Goal: Transaction & Acquisition: Purchase product/service

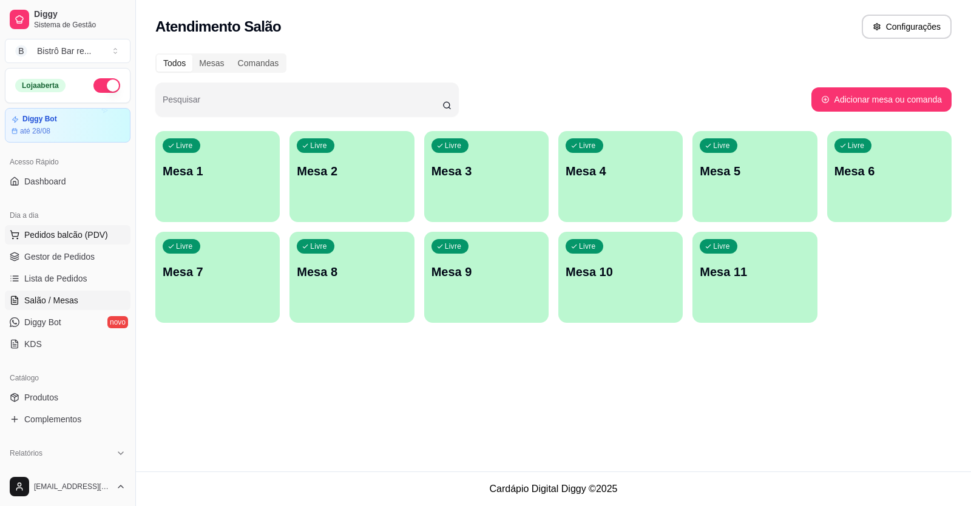
click at [55, 234] on span "Pedidos balcão (PDV)" at bounding box center [66, 235] width 84 height 12
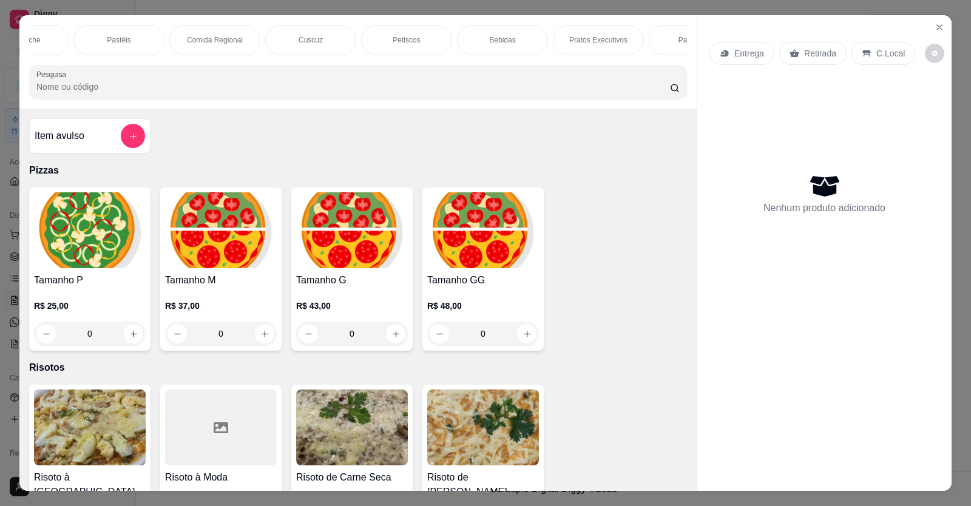
scroll to position [0, 340]
drag, startPoint x: 677, startPoint y: 66, endPoint x: 683, endPoint y: 36, distance: 30.9
click at [678, 45] on div "Pizzas Risotos Açaí Sanduíche Pastéis Comida Regional Cuscuz Petiscos Bebidas P…" at bounding box center [357, 61] width 677 height 93
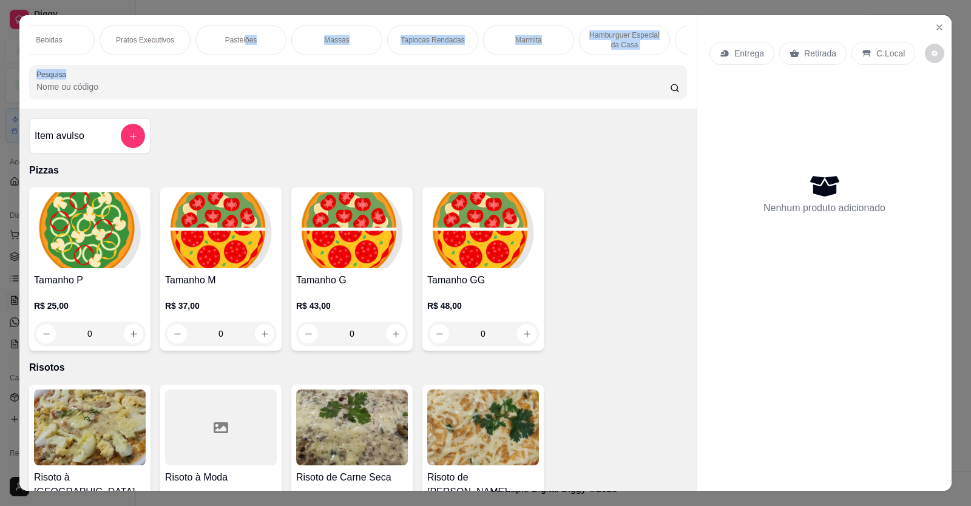
click at [523, 36] on p "Marmita" at bounding box center [528, 40] width 26 height 10
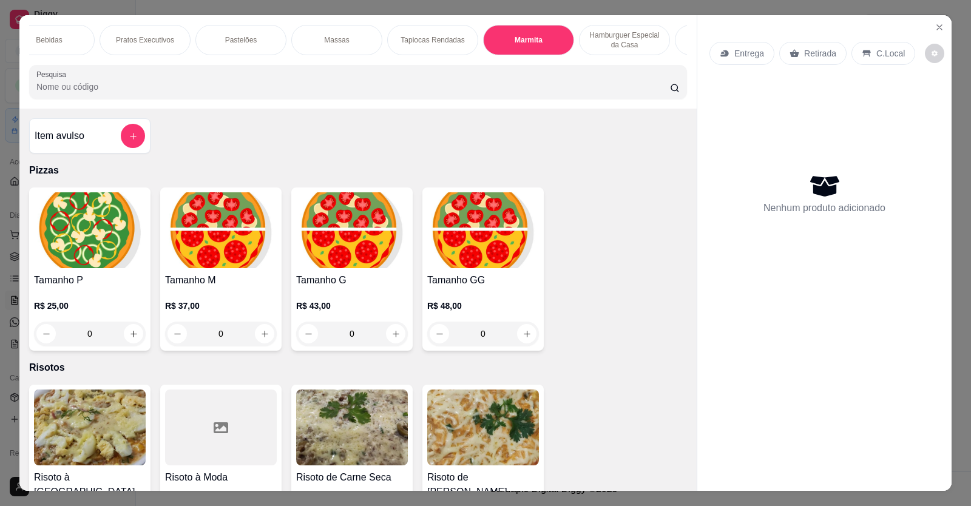
scroll to position [24, 0]
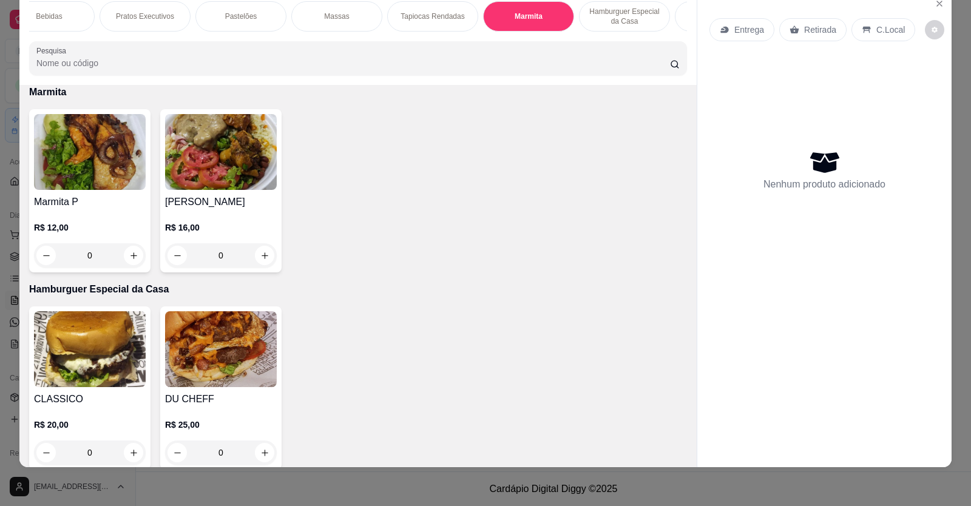
click at [130, 261] on div "0" at bounding box center [90, 255] width 112 height 24
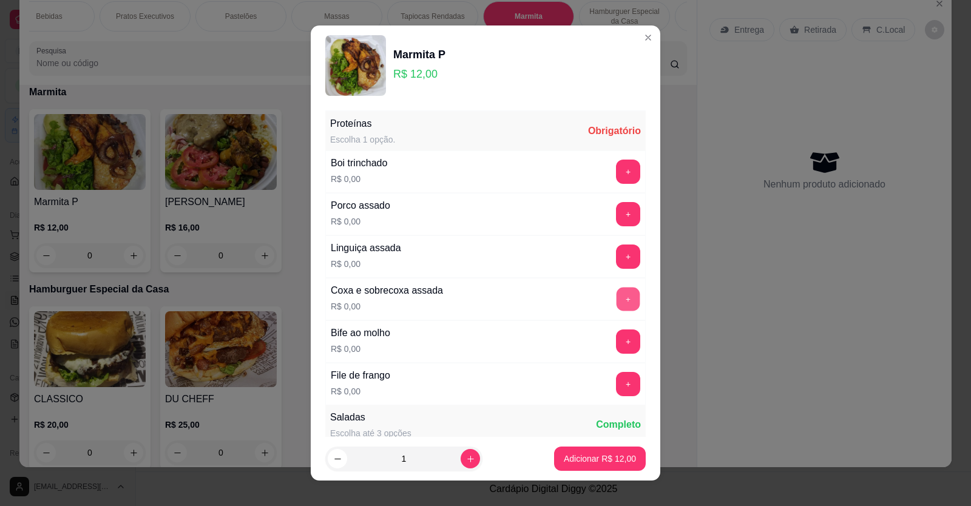
click at [617, 297] on button "+" at bounding box center [629, 299] width 24 height 24
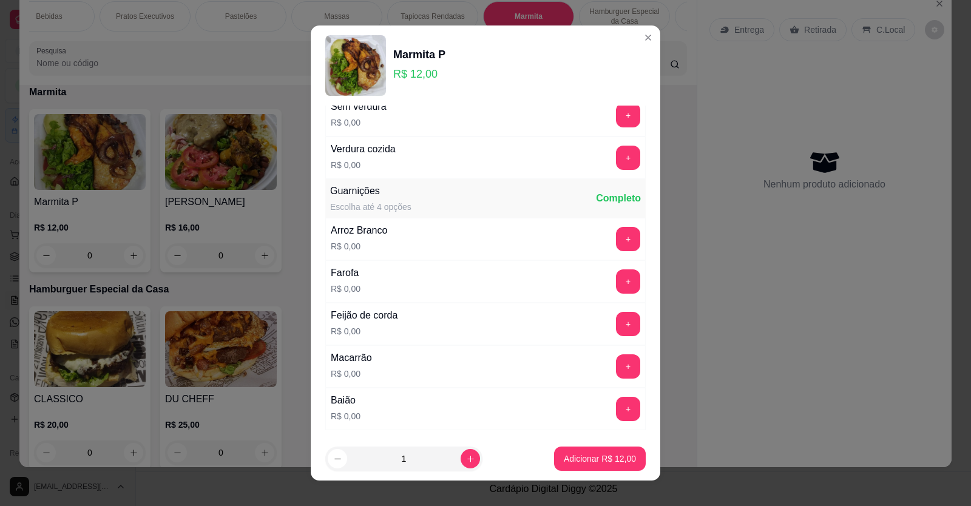
scroll to position [485, 0]
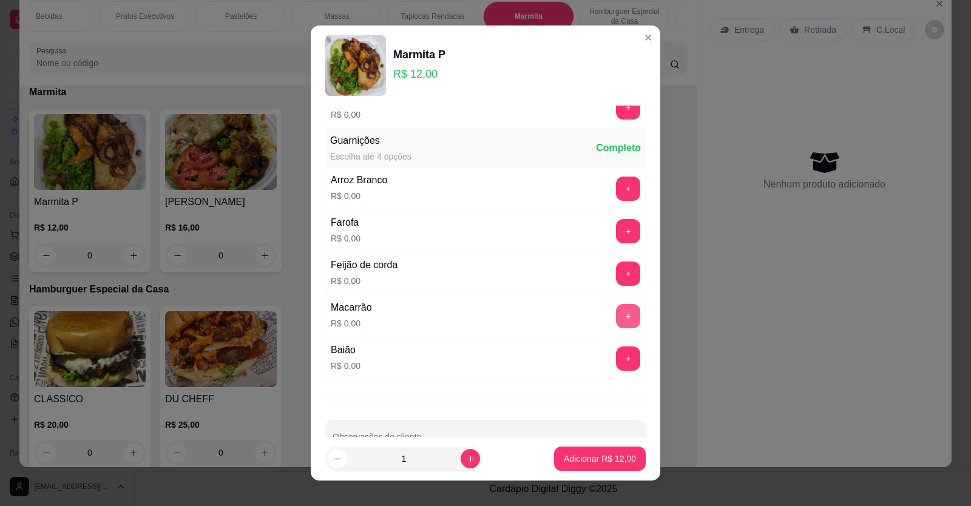
click at [616, 313] on button "+" at bounding box center [628, 316] width 24 height 24
click at [617, 183] on button "+" at bounding box center [629, 189] width 24 height 24
click at [586, 462] on p "Adicionar R$ 12,00" at bounding box center [600, 459] width 70 height 12
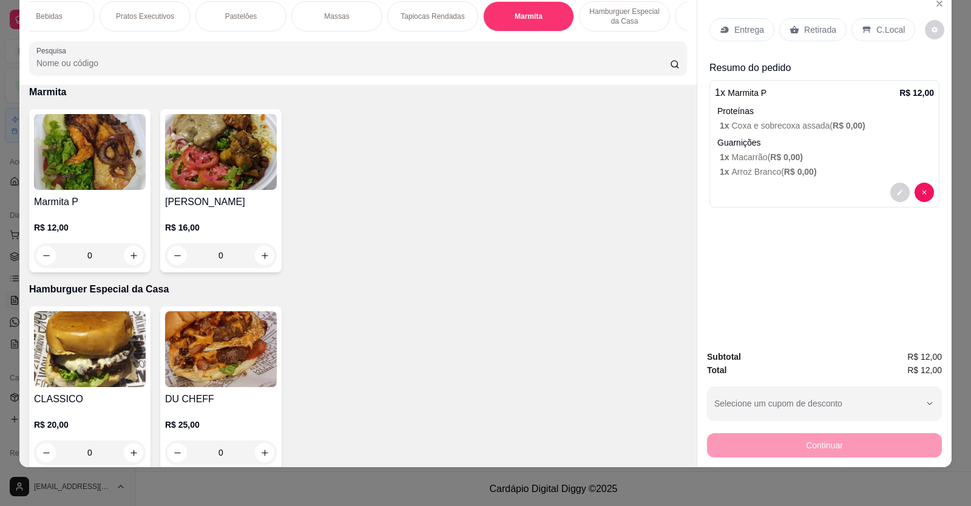
click at [737, 30] on p "Entrega" at bounding box center [749, 30] width 30 height 12
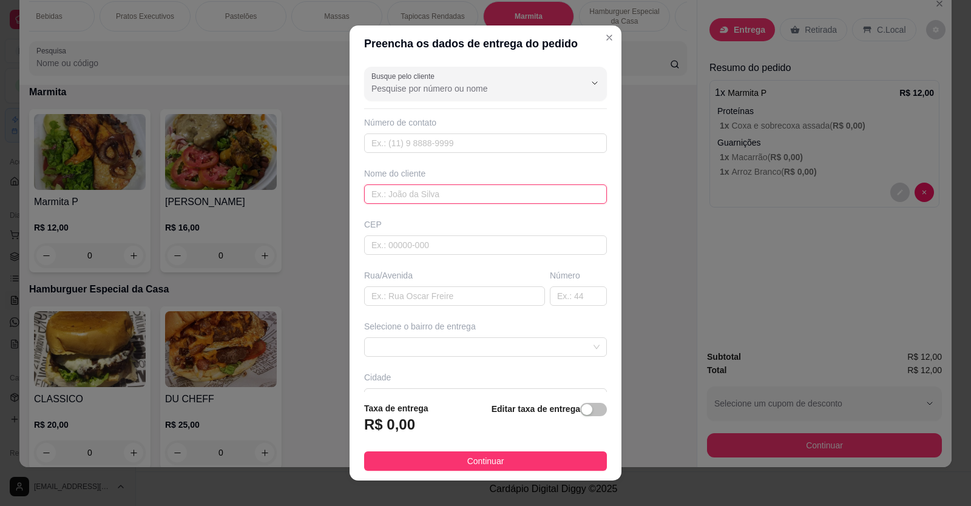
click at [369, 196] on input "text" at bounding box center [485, 193] width 243 height 19
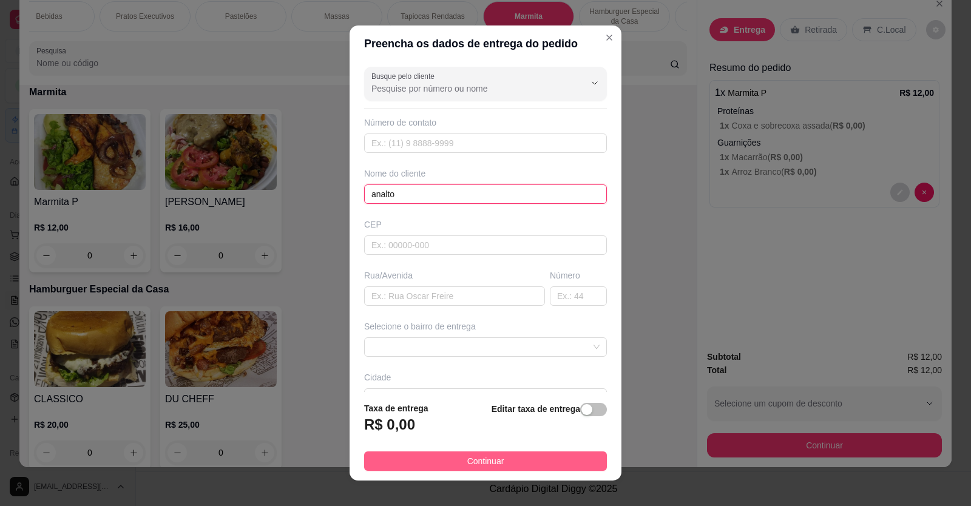
type input "analto"
click at [475, 461] on span "Continuar" at bounding box center [485, 461] width 37 height 13
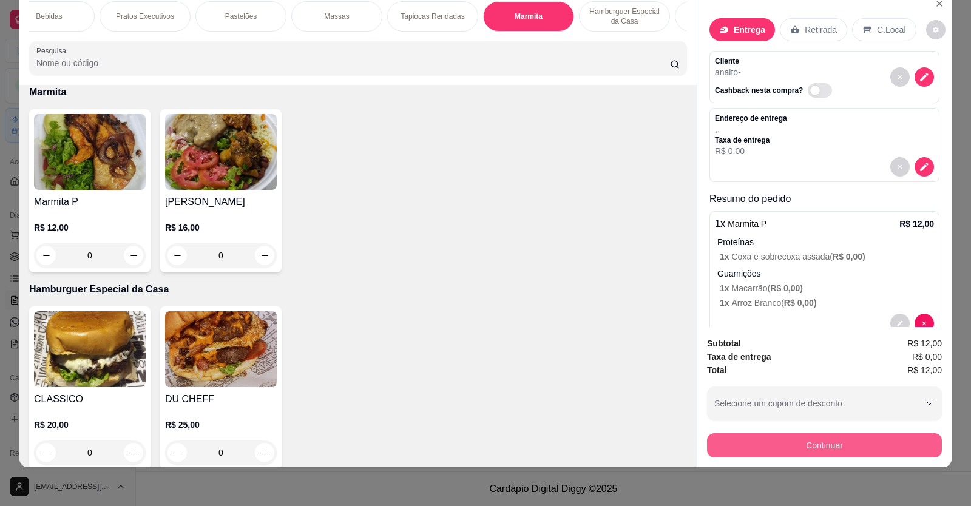
click at [828, 446] on button "Continuar" at bounding box center [824, 445] width 235 height 24
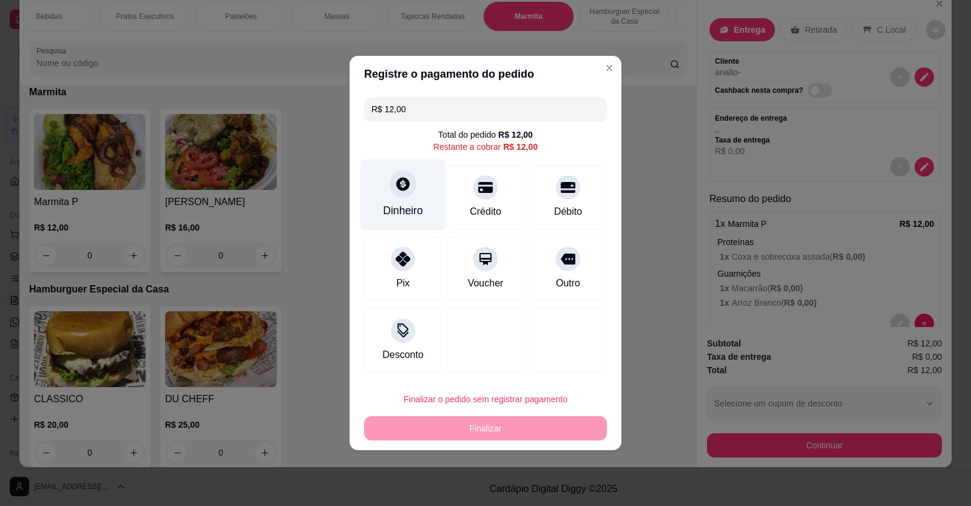
click at [399, 175] on div at bounding box center [403, 184] width 27 height 27
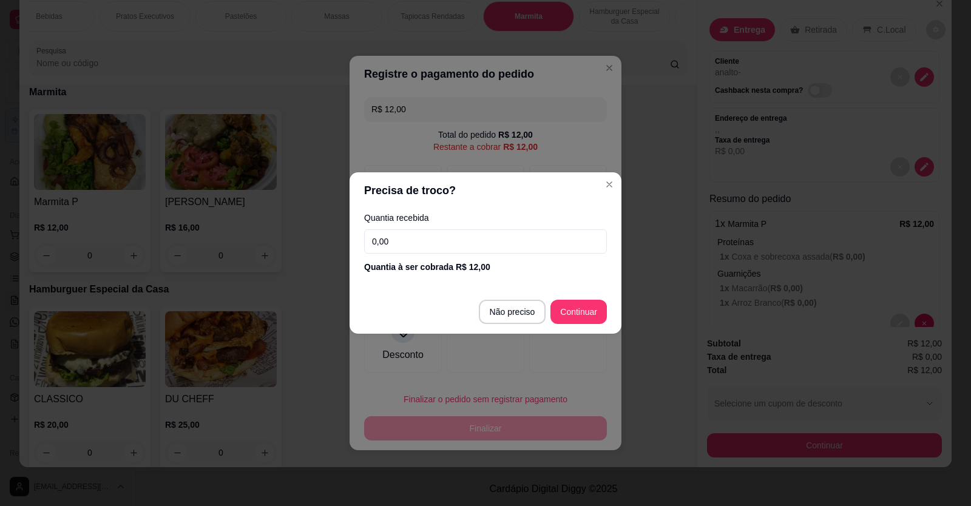
click at [371, 240] on input "0,00" at bounding box center [485, 241] width 243 height 24
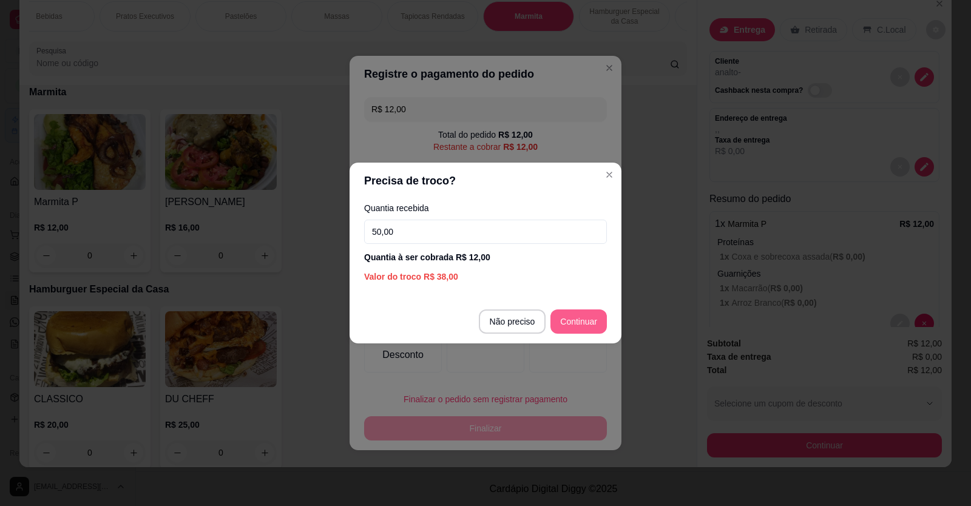
type input "50,00"
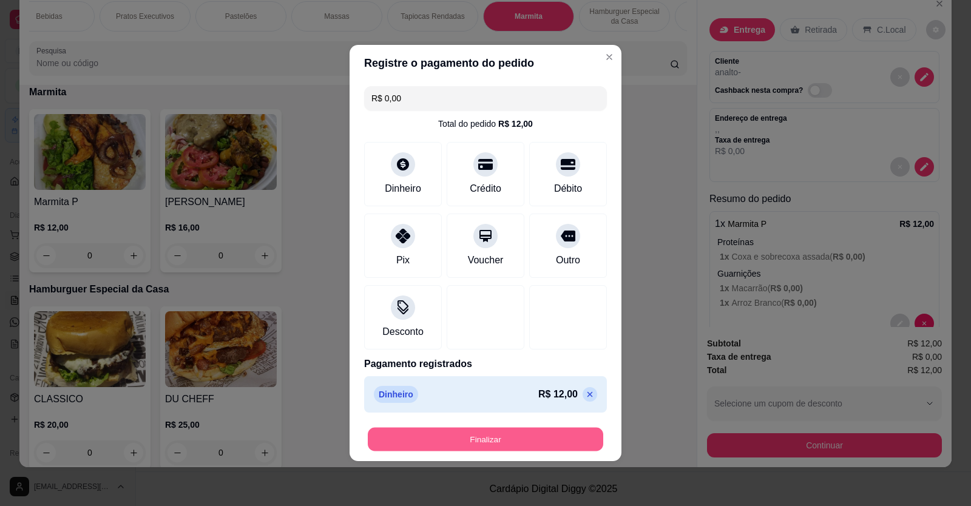
click at [457, 433] on button "Finalizar" at bounding box center [485, 440] width 235 height 24
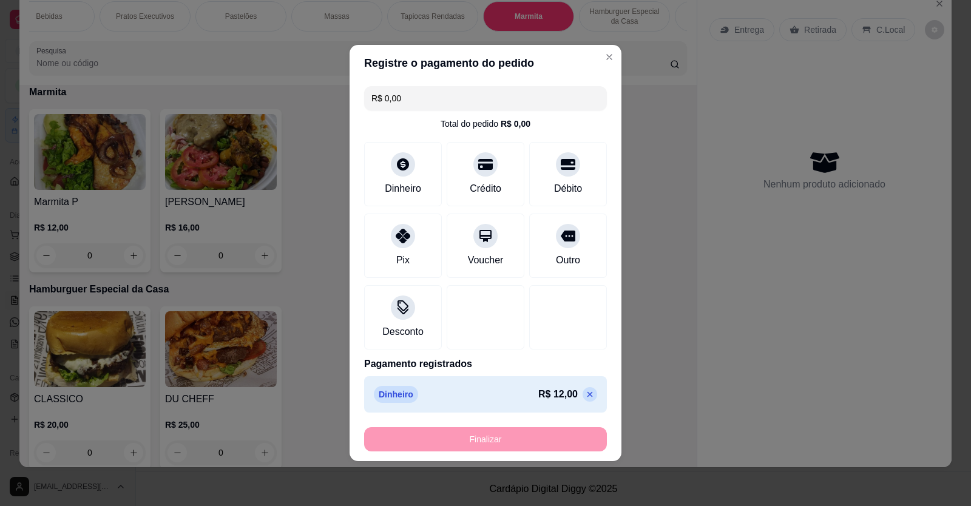
type input "-R$ 12,00"
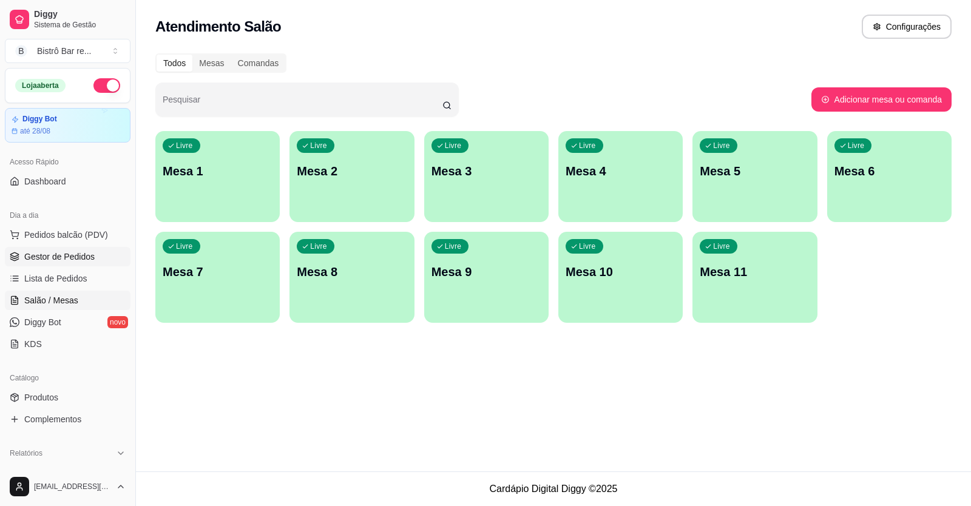
click at [64, 257] on span "Gestor de Pedidos" at bounding box center [59, 257] width 70 height 12
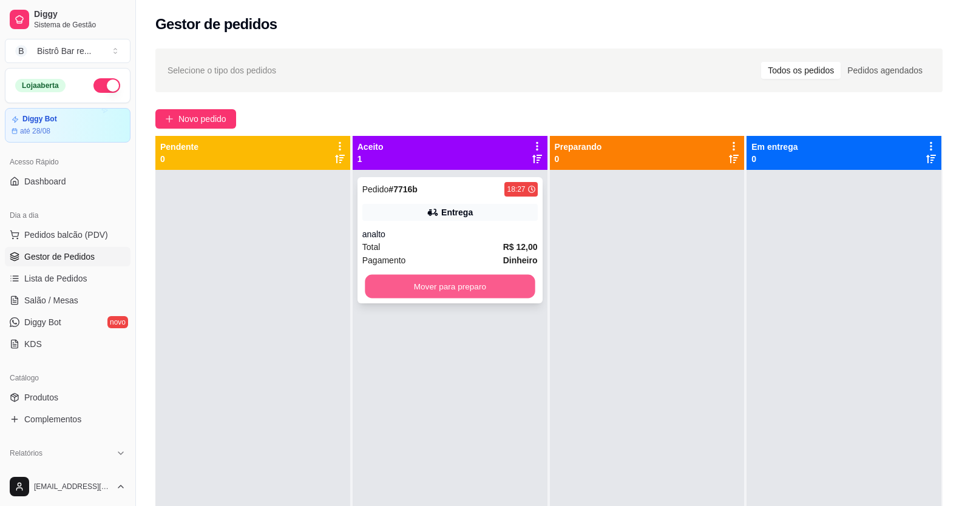
click at [445, 280] on button "Mover para preparo" at bounding box center [450, 287] width 170 height 24
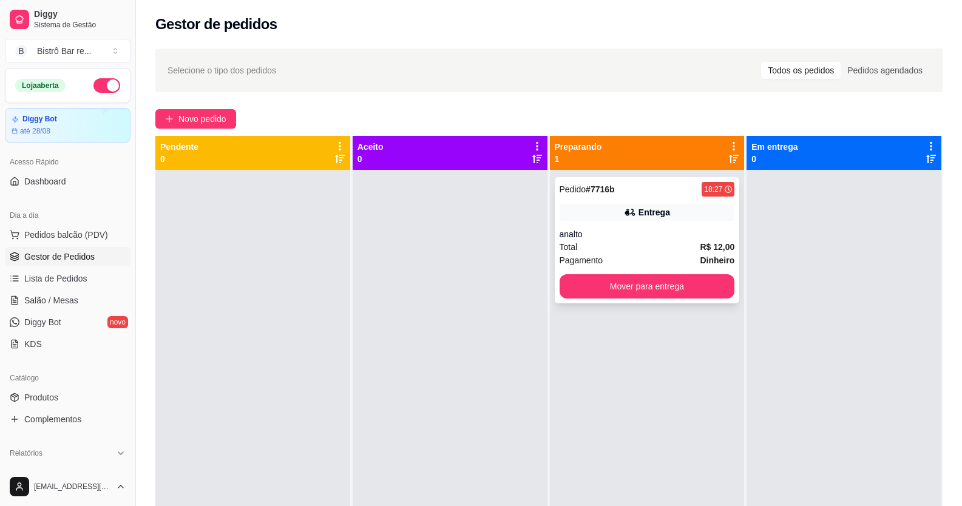
click at [627, 236] on div "analto" at bounding box center [647, 234] width 175 height 12
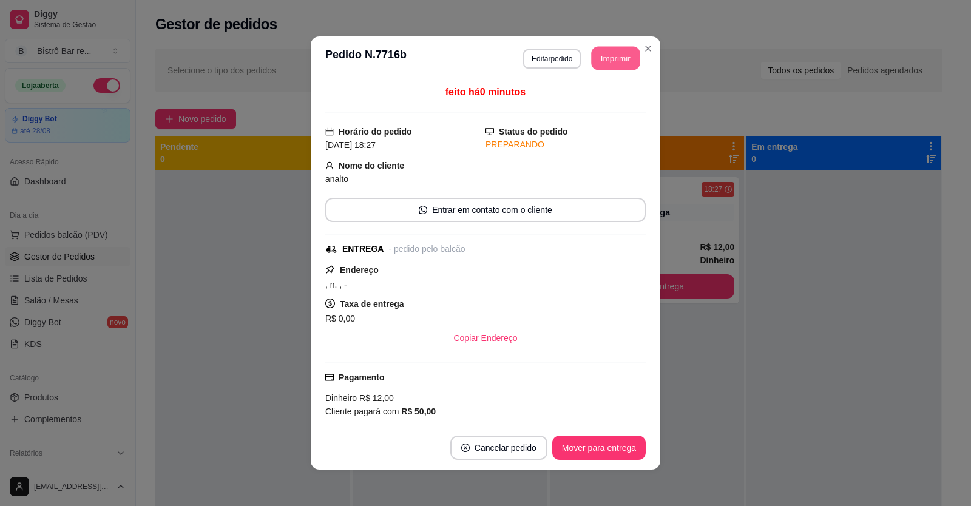
click at [603, 53] on button "Imprimir" at bounding box center [616, 59] width 49 height 24
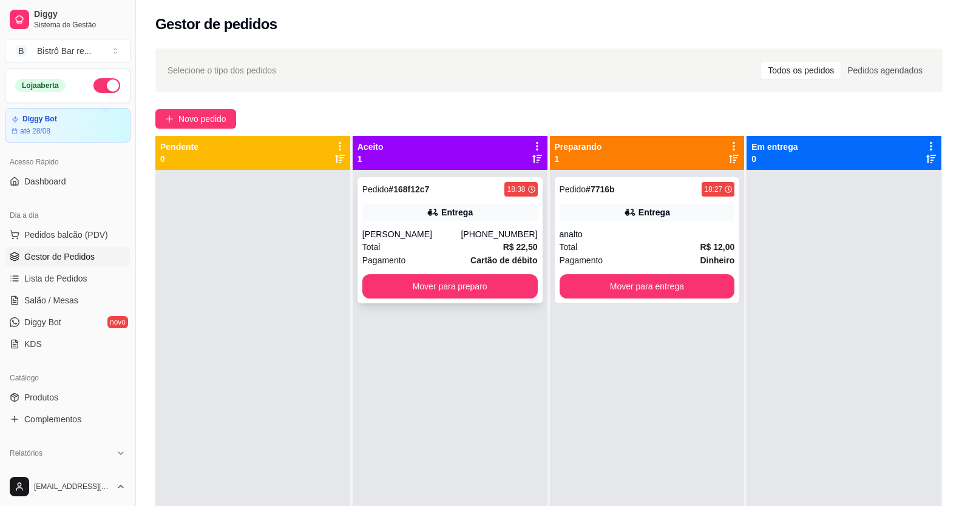
click at [399, 186] on strong "# 168f12c7" at bounding box center [408, 189] width 41 height 10
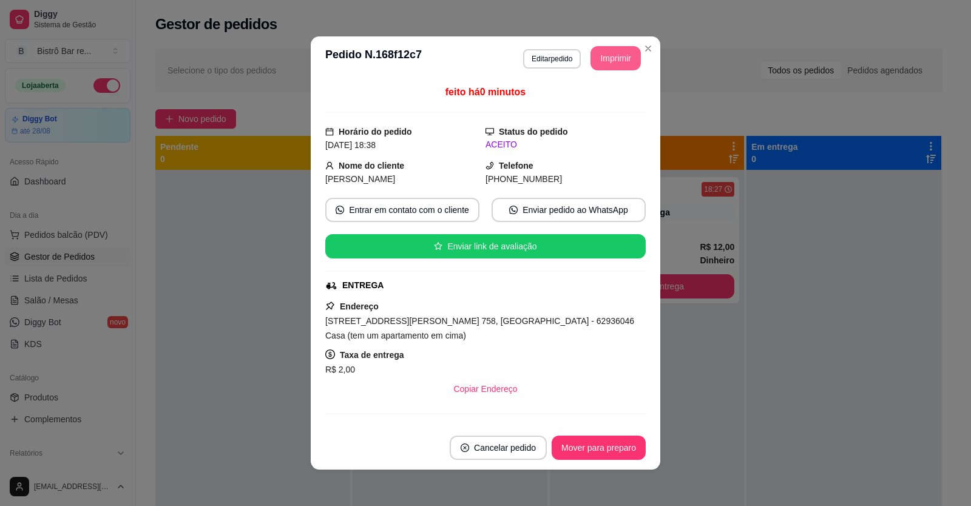
click at [600, 59] on button "Imprimir" at bounding box center [615, 58] width 50 height 24
click at [566, 448] on button "Mover para preparo" at bounding box center [598, 448] width 91 height 24
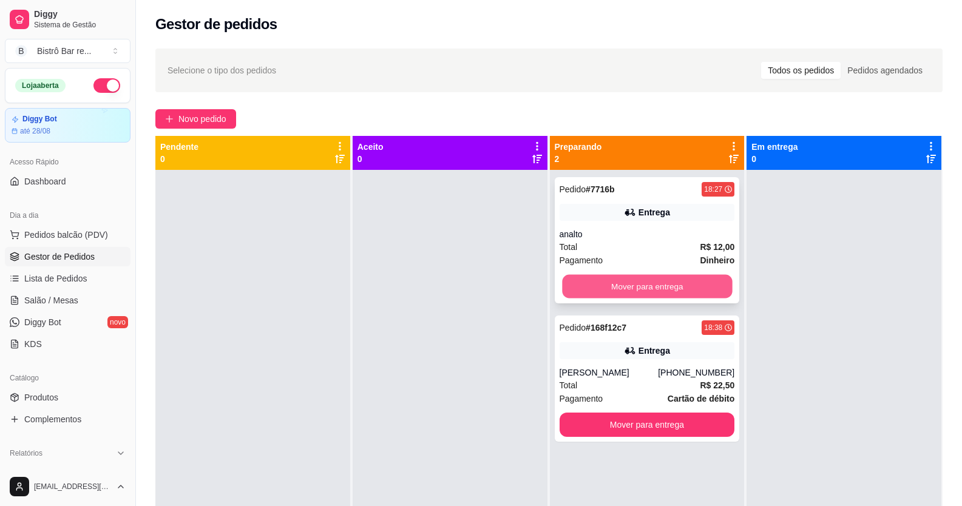
click at [643, 283] on button "Mover para entrega" at bounding box center [647, 287] width 170 height 24
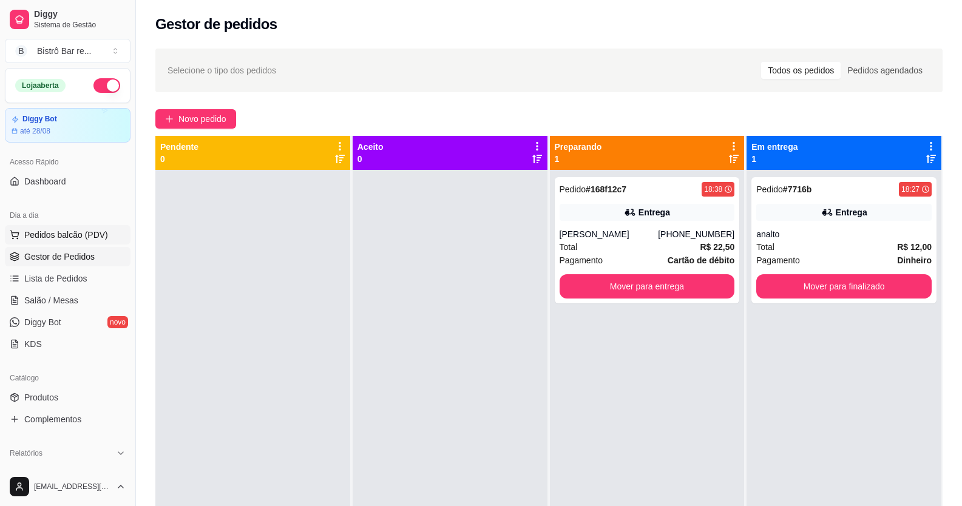
click at [83, 237] on span "Pedidos balcão (PDV)" at bounding box center [66, 235] width 84 height 12
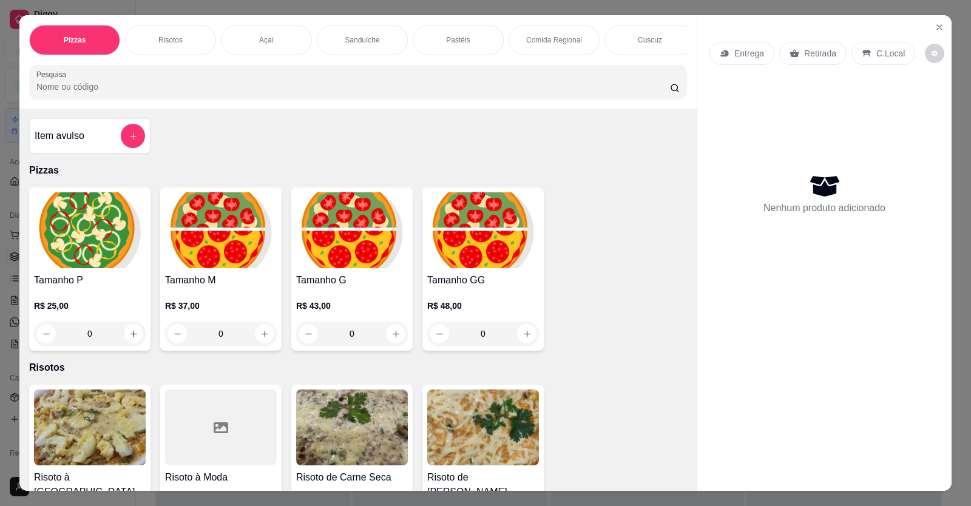
scroll to position [0, 576]
click at [562, 43] on div "Massas" at bounding box center [553, 40] width 91 height 30
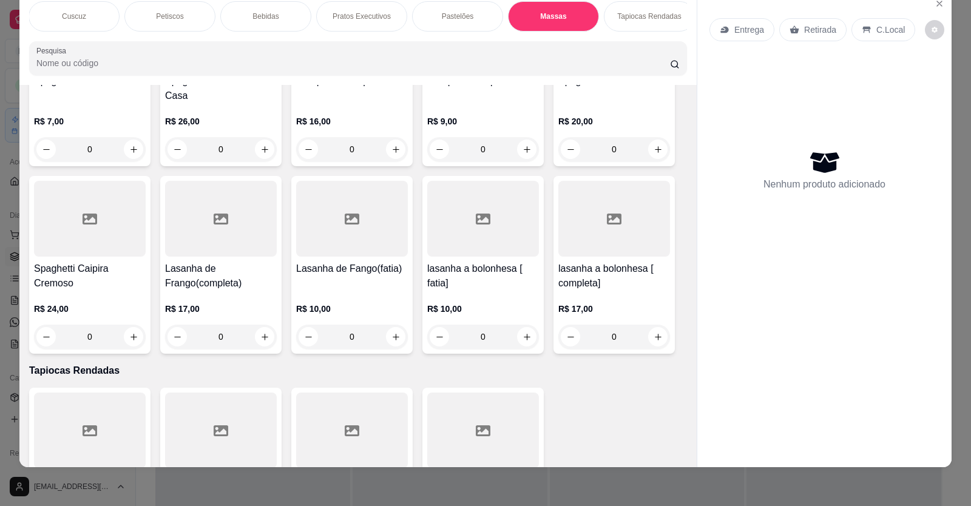
scroll to position [3298, 0]
click at [391, 341] on icon "increase-product-quantity" at bounding box center [395, 336] width 9 height 9
type input "1"
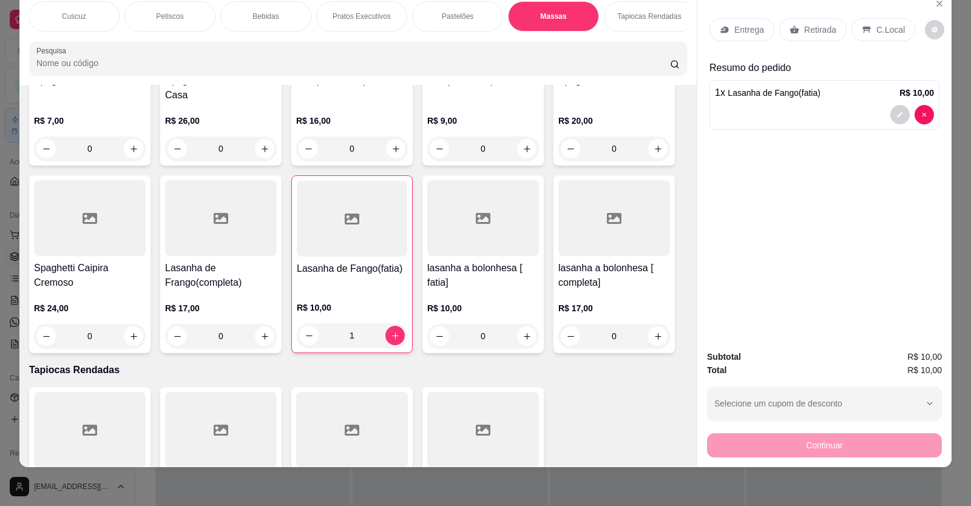
scroll to position [0, 0]
click at [354, 18] on p "Sanduíche" at bounding box center [362, 17] width 35 height 10
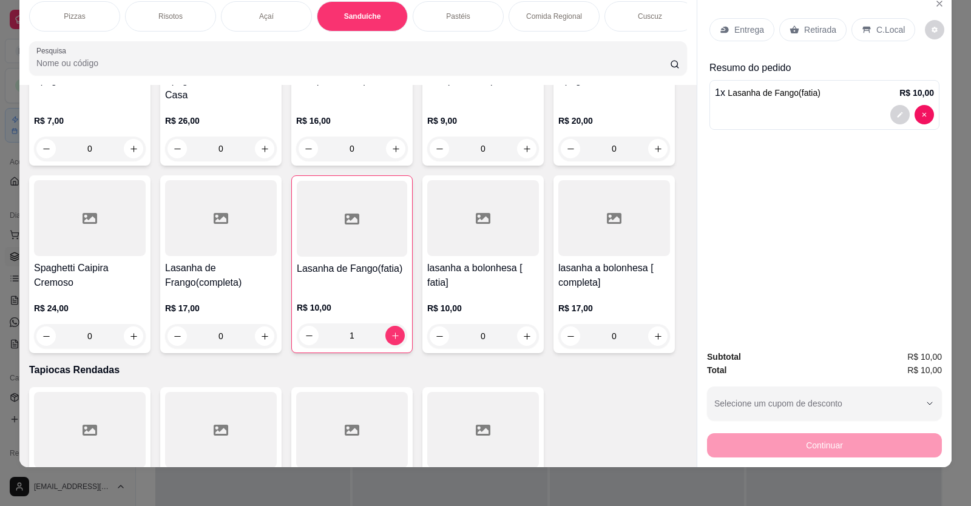
scroll to position [661, 0]
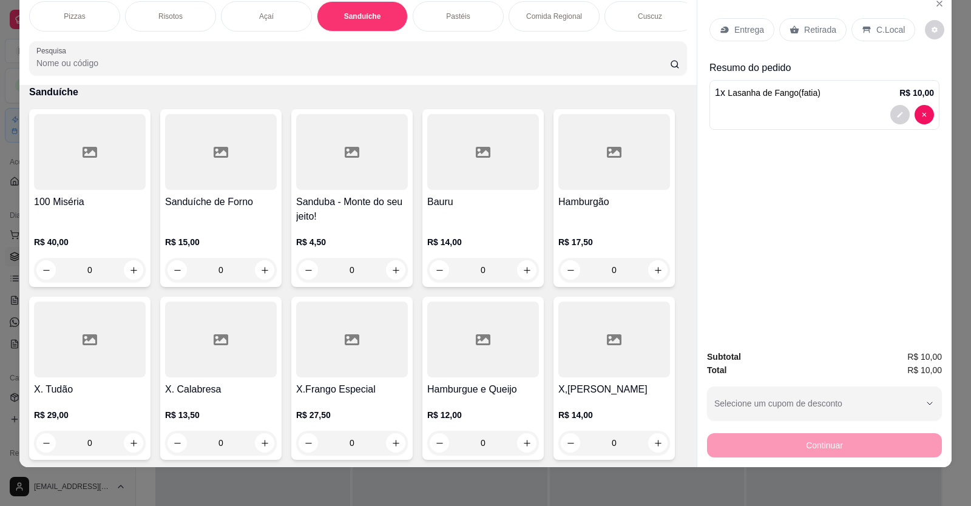
click at [385, 277] on div "0" at bounding box center [352, 270] width 112 height 24
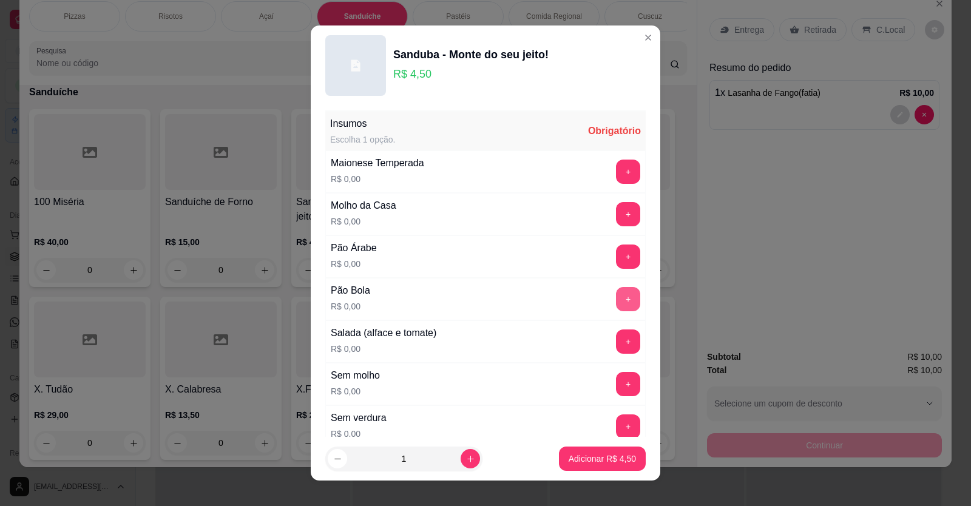
click at [616, 296] on button "+" at bounding box center [628, 299] width 24 height 24
click at [617, 348] on button "+" at bounding box center [629, 342] width 24 height 24
click at [616, 218] on button "+" at bounding box center [628, 214] width 24 height 24
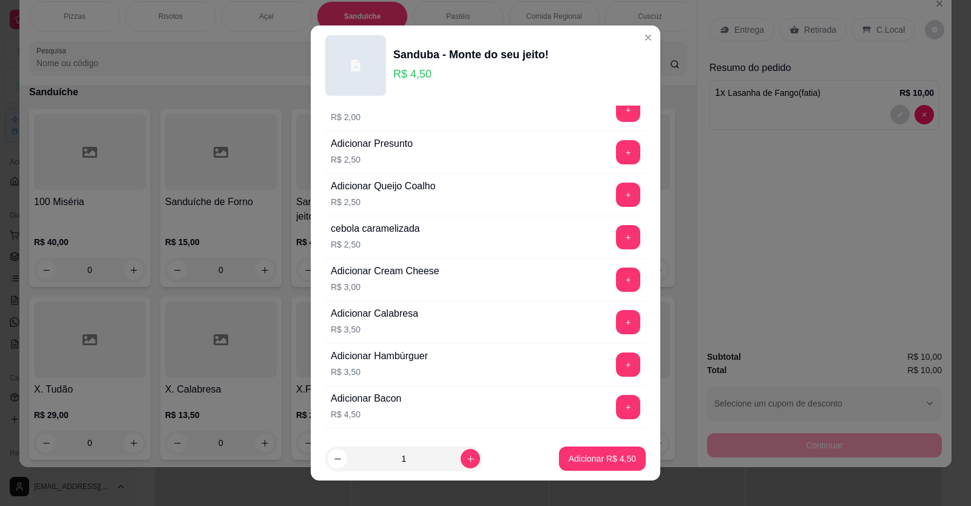
scroll to position [485, 0]
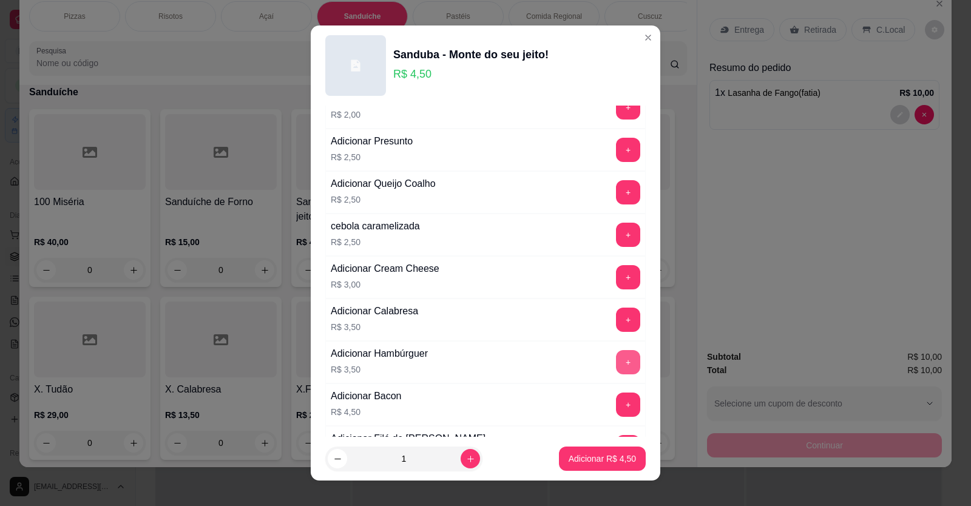
click at [616, 360] on button "+" at bounding box center [628, 362] width 24 height 24
click at [586, 458] on p "Adicionar R$ 8,00" at bounding box center [602, 459] width 66 height 12
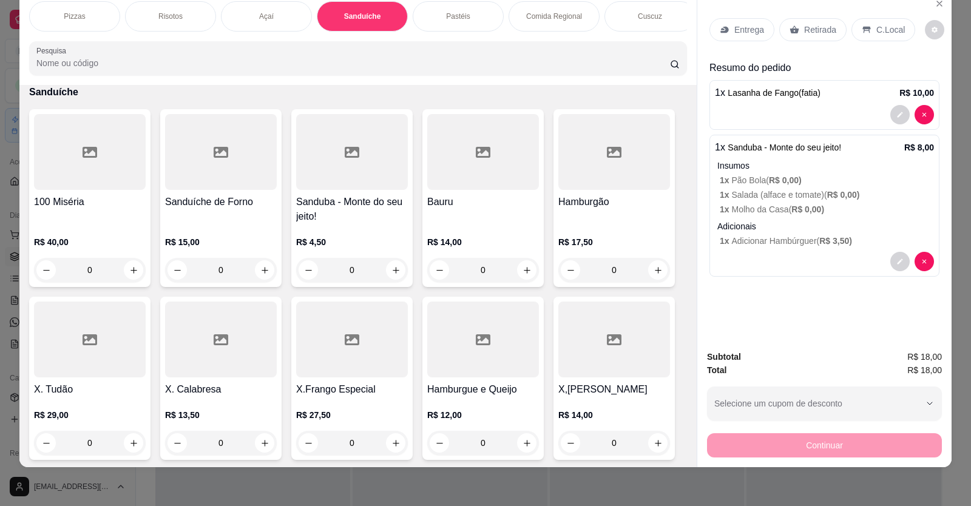
click at [741, 35] on p "Entrega" at bounding box center [749, 30] width 30 height 12
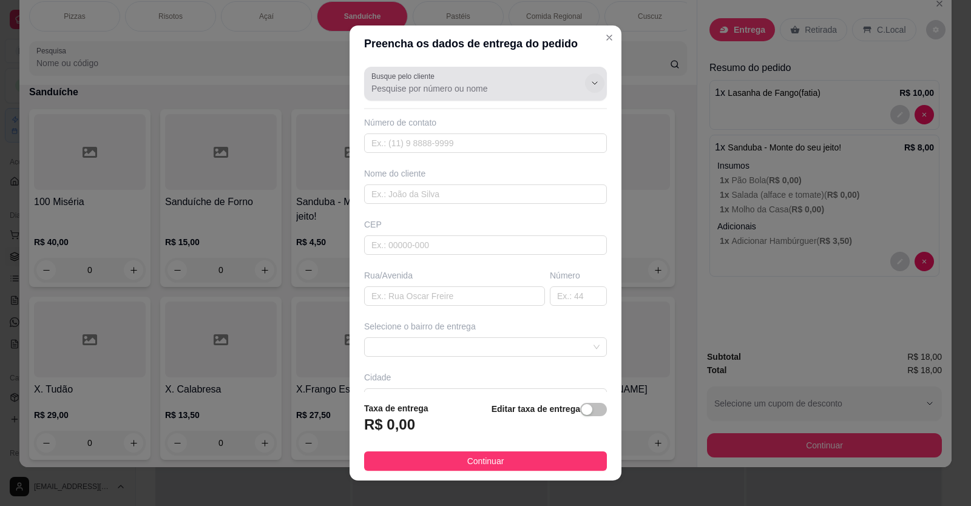
click at [590, 86] on icon "Show suggestions" at bounding box center [595, 83] width 10 height 10
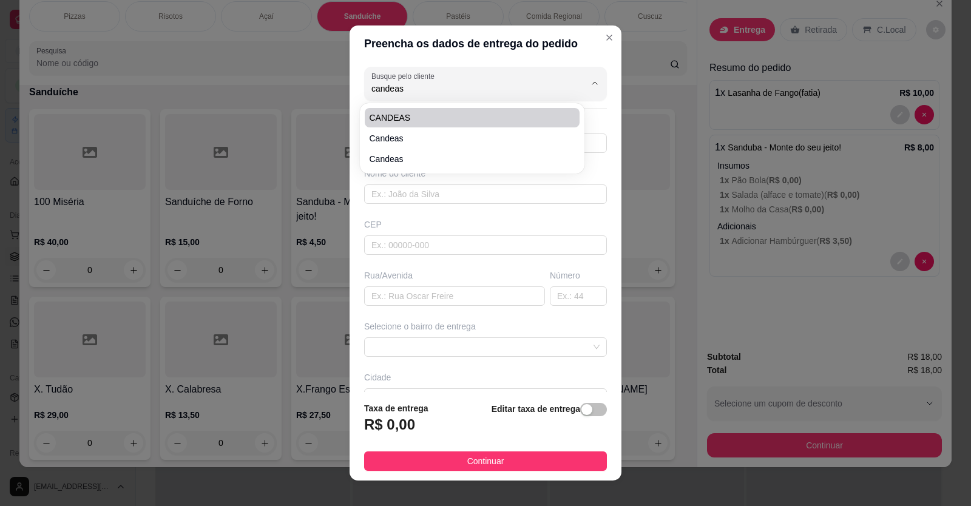
click at [397, 116] on span "CANDEAS" at bounding box center [466, 118] width 193 height 12
type input "CANDEAS"
type input "88992547336"
type input "CANDEAS"
type input "PADRE [PERSON_NAME]"
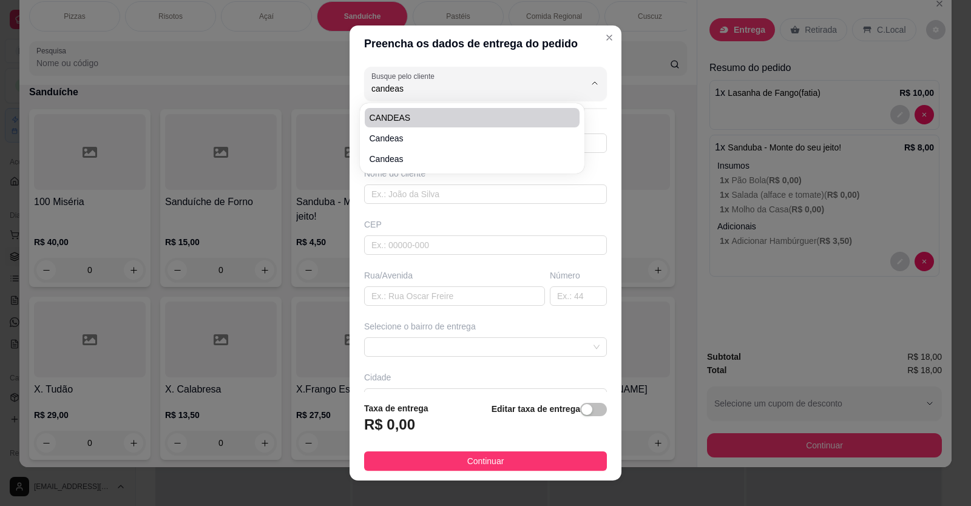
type input "2593"
type input "LIMOEIRO DO NORTE"
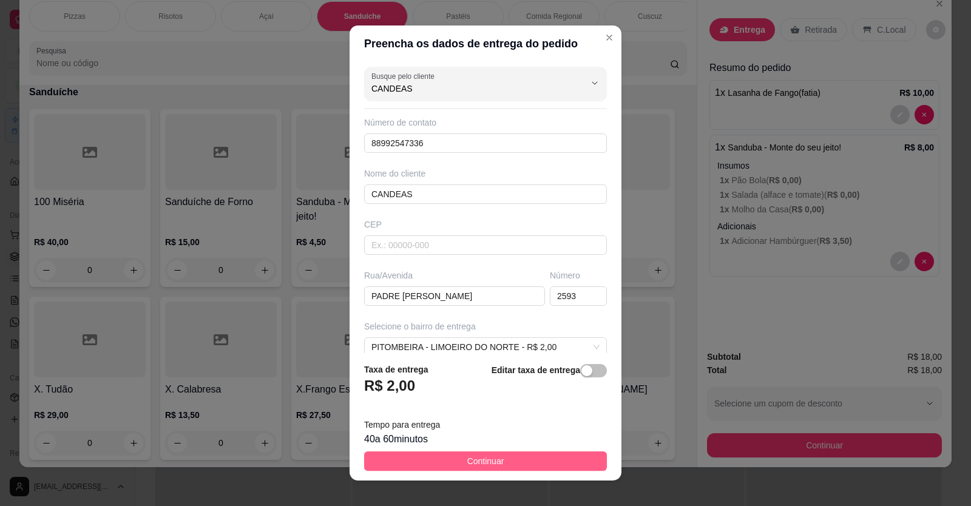
type input "CANDEAS"
click at [468, 461] on span "Continuar" at bounding box center [485, 461] width 37 height 13
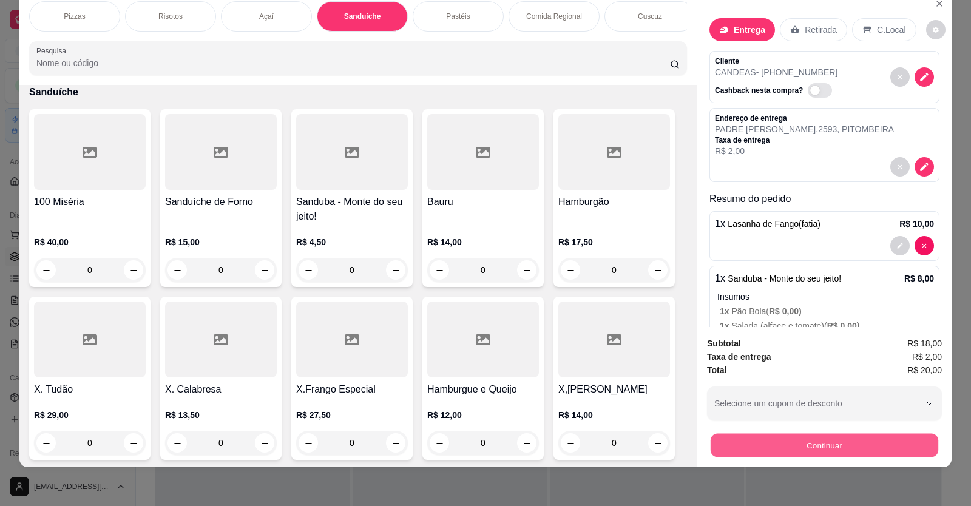
click at [808, 442] on button "Continuar" at bounding box center [825, 446] width 228 height 24
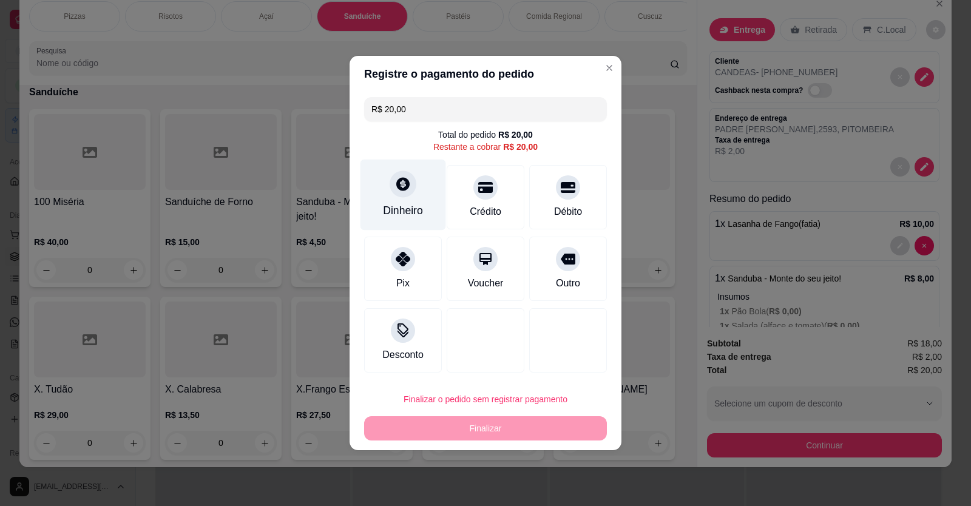
click at [386, 184] on div "Dinheiro" at bounding box center [403, 195] width 86 height 71
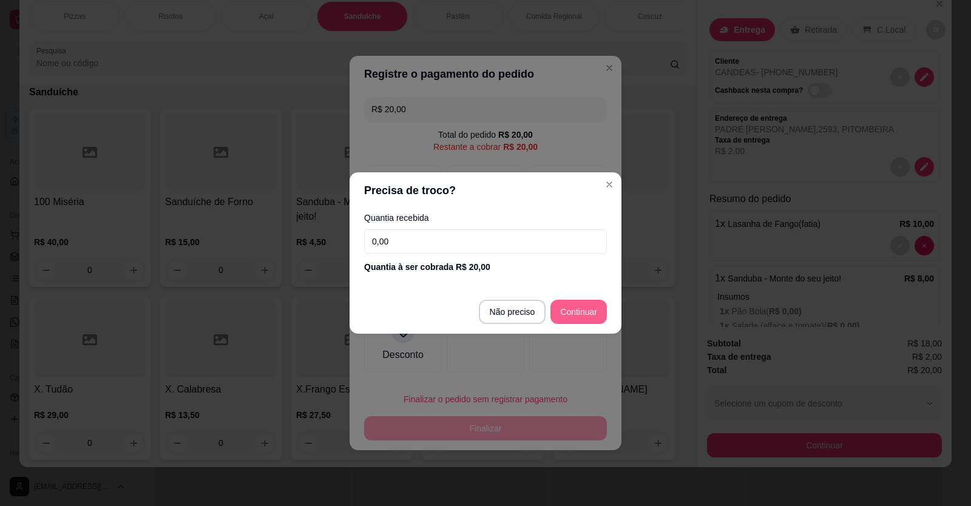
type input "R$ 0,00"
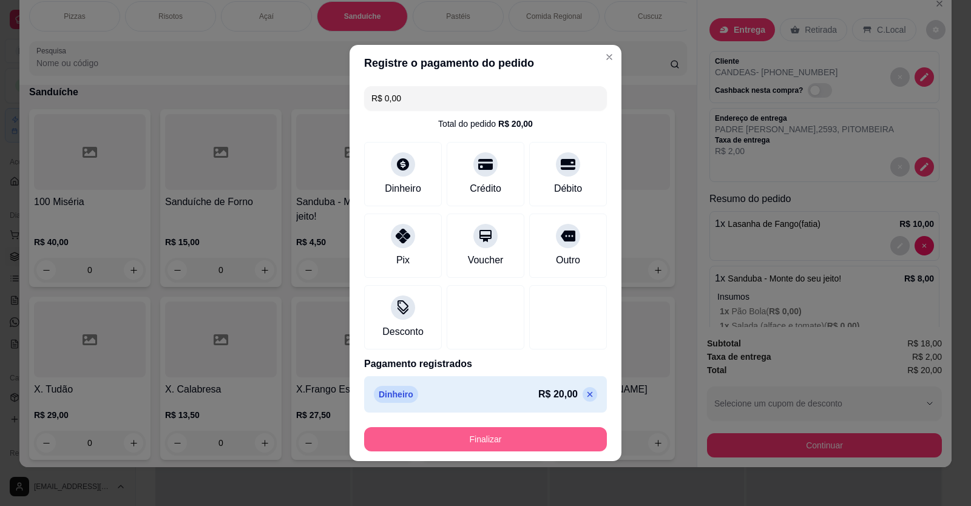
click at [510, 438] on button "Finalizar" at bounding box center [485, 439] width 243 height 24
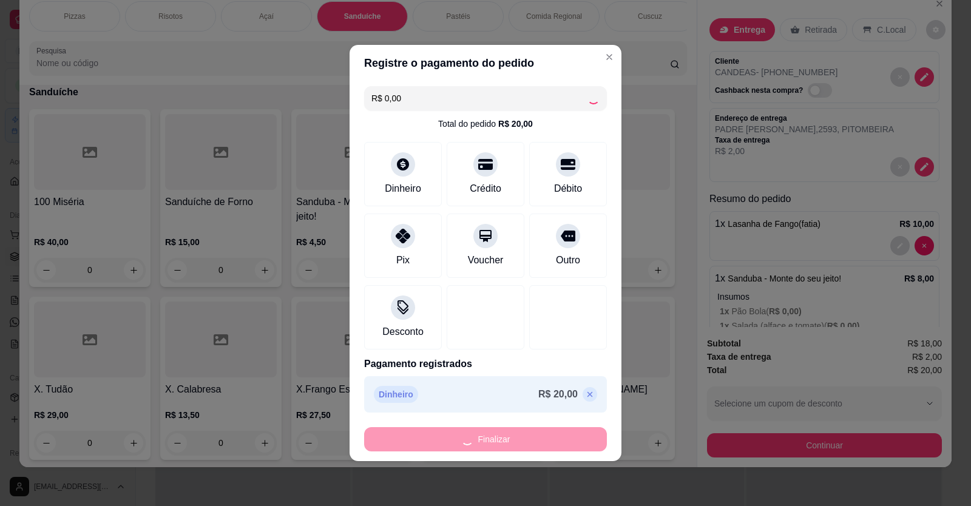
type input "0"
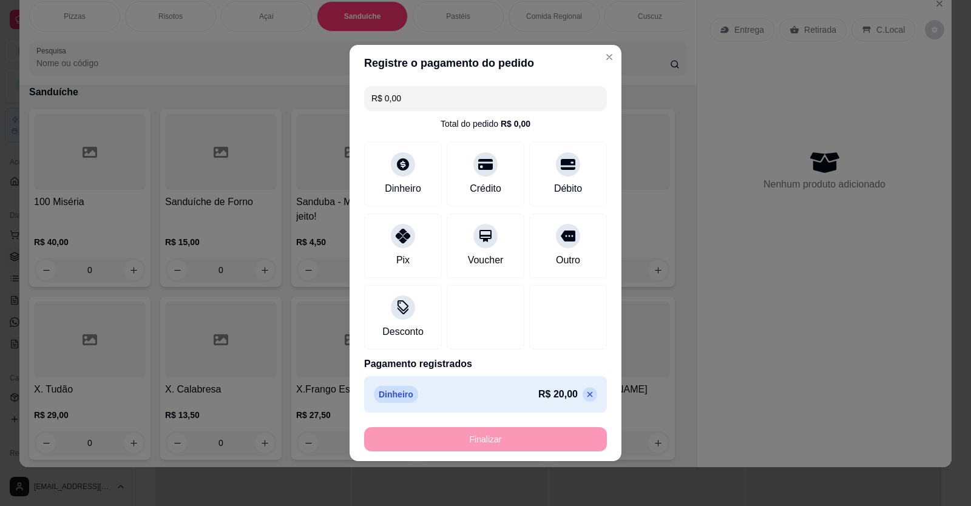
type input "-R$ 20,00"
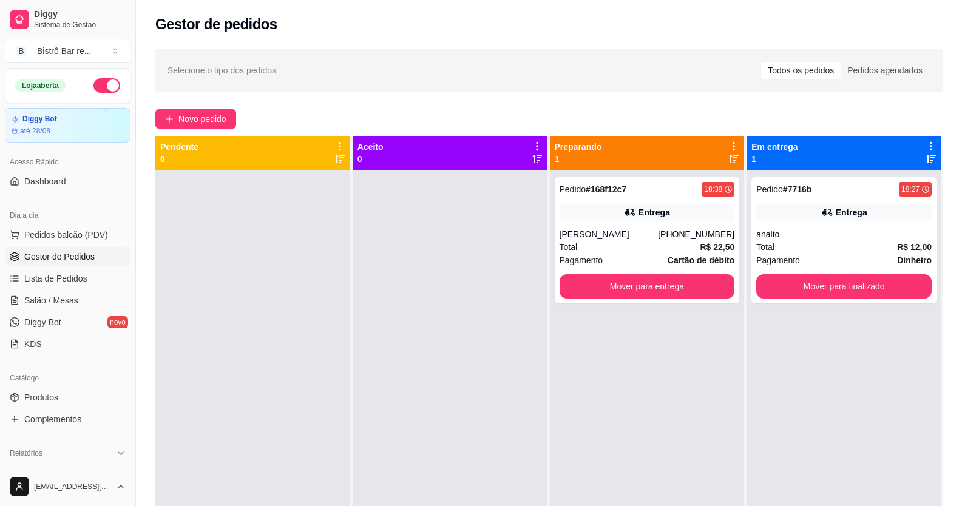
click at [453, 239] on div at bounding box center [450, 423] width 195 height 506
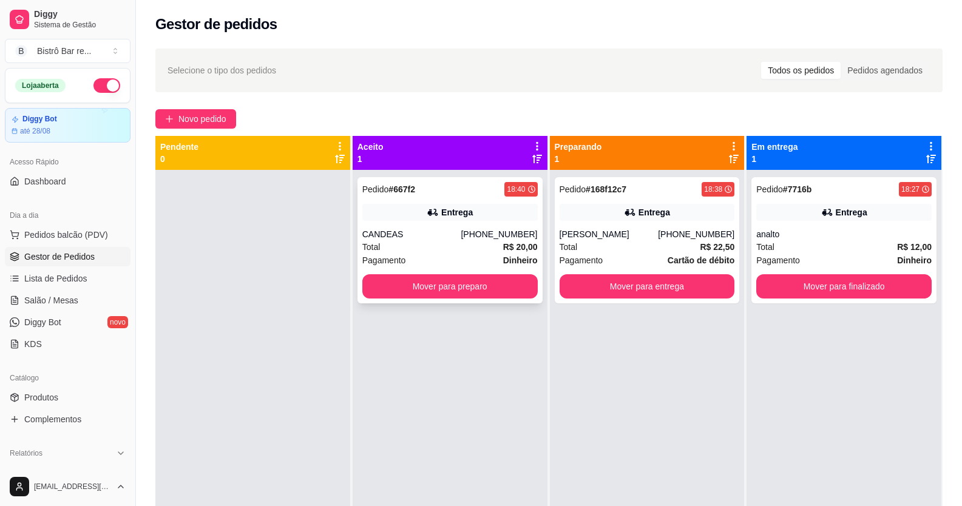
click at [388, 186] on strong "# 667f2" at bounding box center [401, 189] width 27 height 10
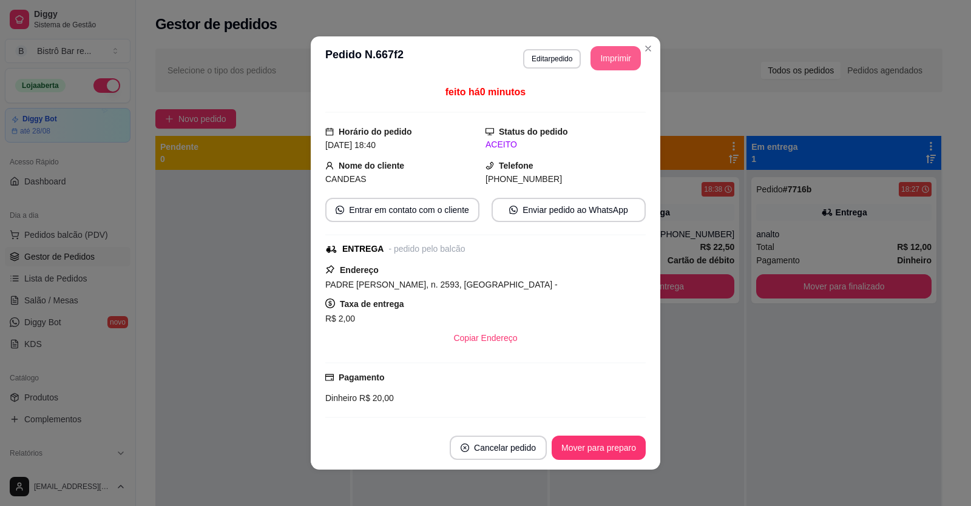
click at [598, 65] on button "Imprimir" at bounding box center [615, 58] width 50 height 24
click at [587, 449] on button "Mover para preparo" at bounding box center [598, 448] width 91 height 24
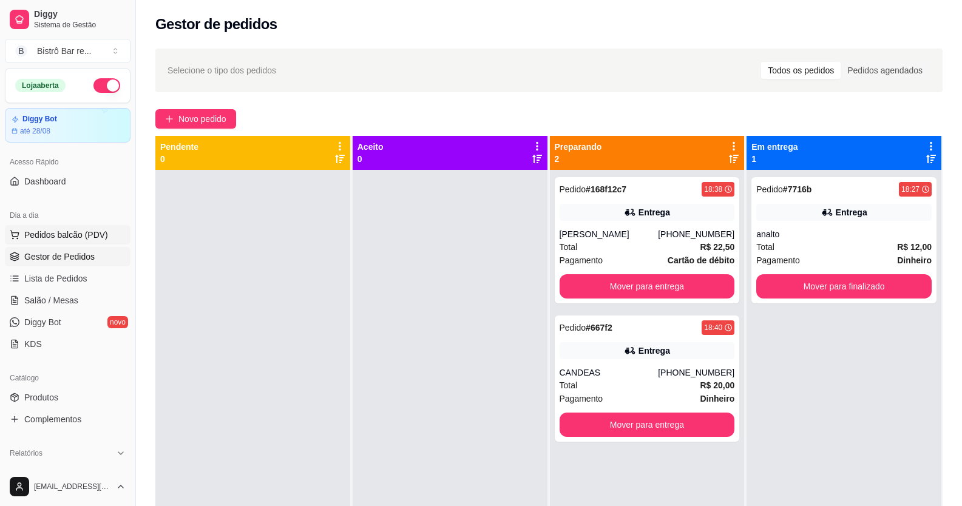
click at [52, 227] on button "Pedidos balcão (PDV)" at bounding box center [68, 234] width 126 height 19
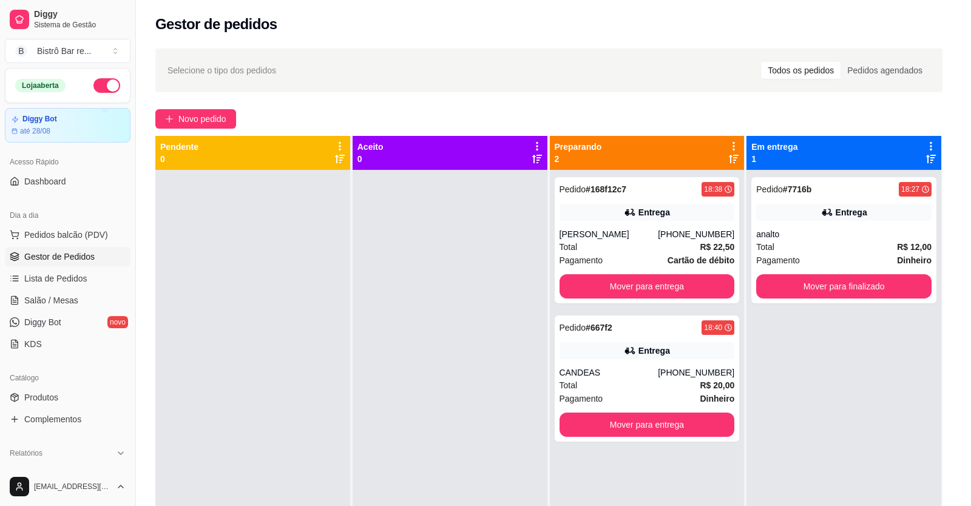
click at [82, 232] on img at bounding box center [88, 230] width 112 height 76
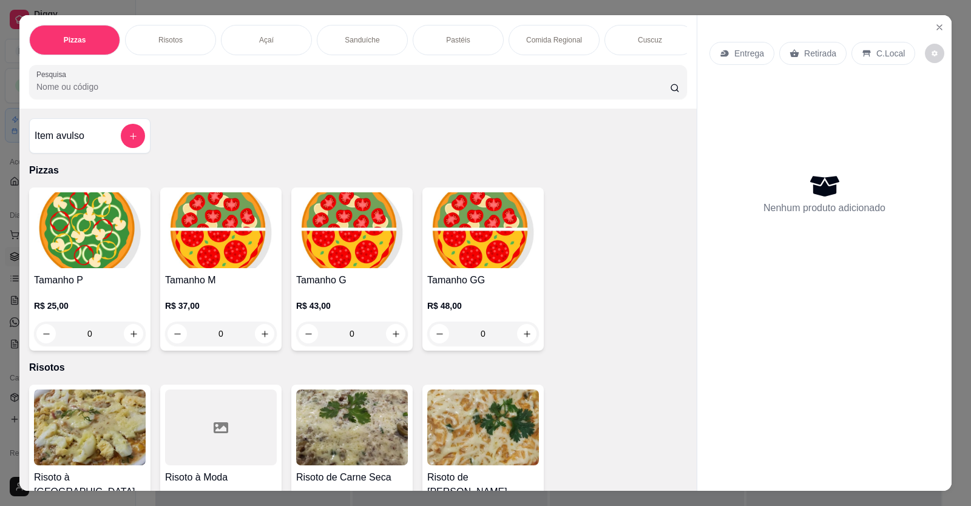
click at [379, 42] on div "Sanduíche" at bounding box center [362, 40] width 91 height 30
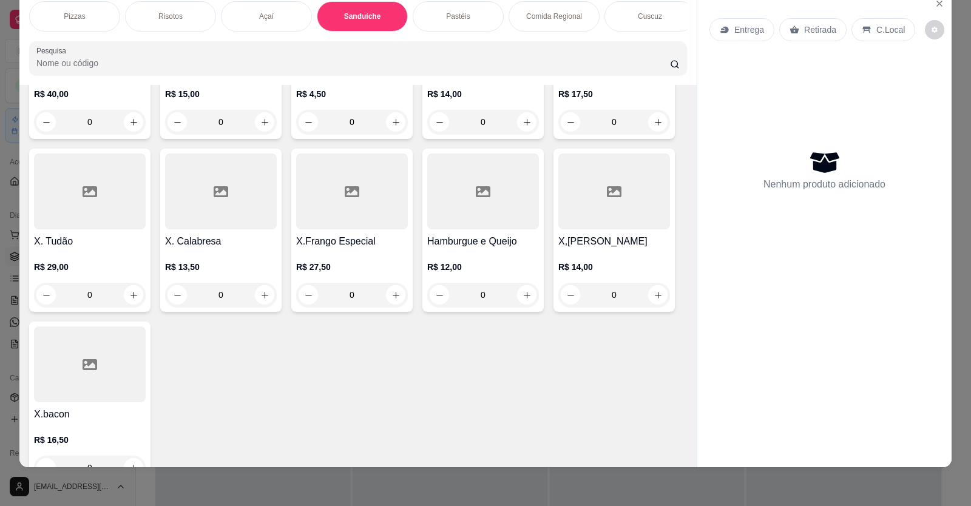
scroll to position [843, 0]
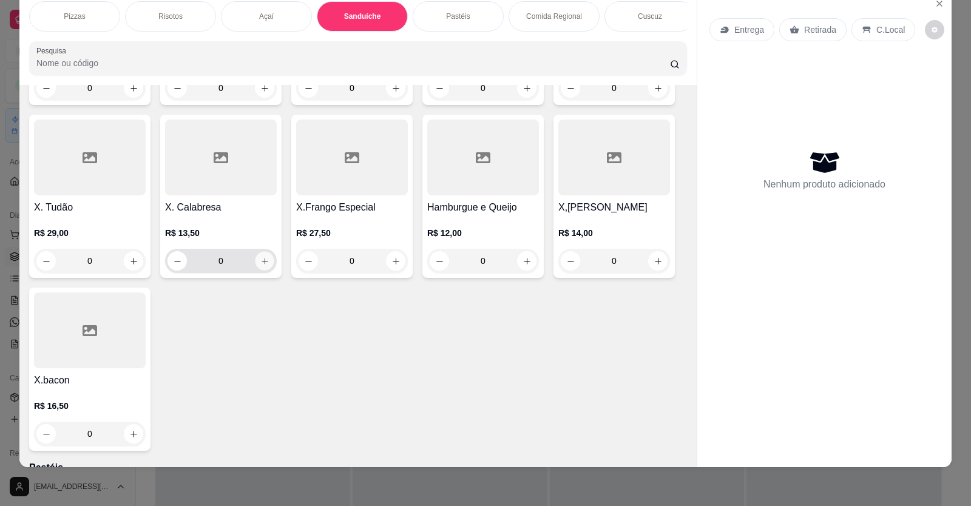
click at [260, 266] on icon "increase-product-quantity" at bounding box center [264, 261] width 9 height 9
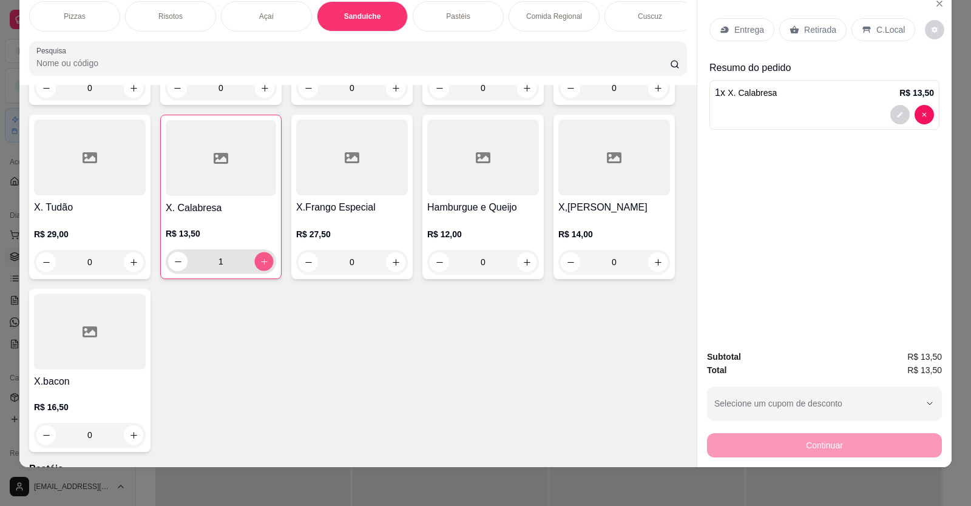
click at [262, 266] on icon "increase-product-quantity" at bounding box center [264, 261] width 9 height 9
type input "2"
click at [252, 13] on p "Bebidas" at bounding box center [265, 17] width 26 height 10
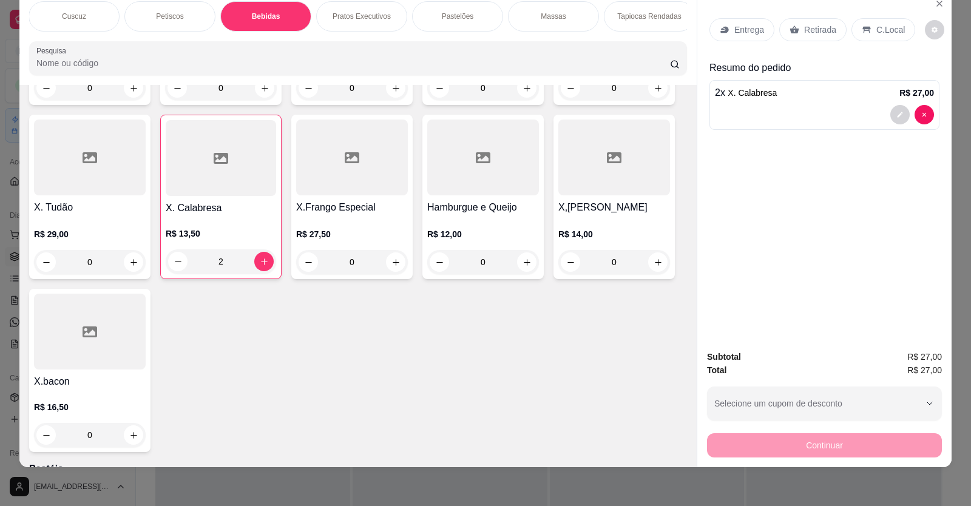
scroll to position [2398, 0]
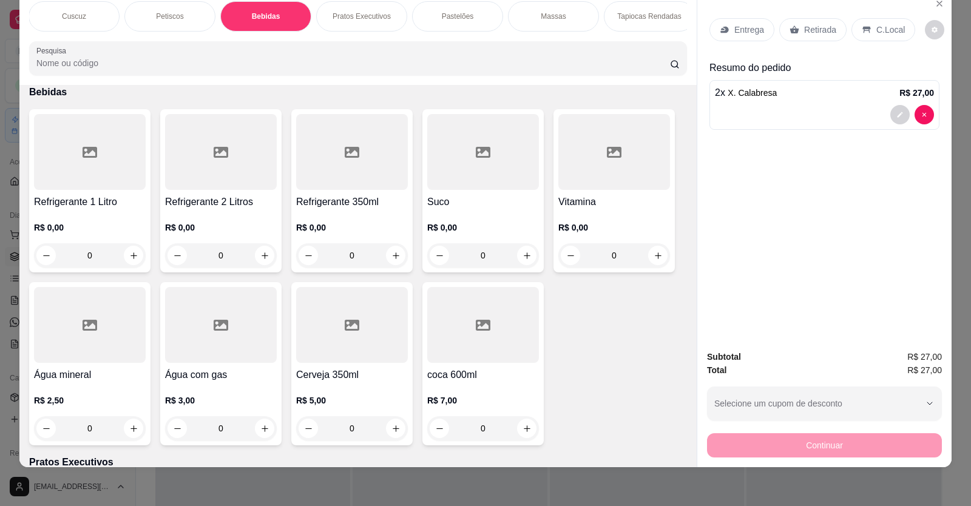
click at [121, 265] on div "0" at bounding box center [90, 255] width 112 height 24
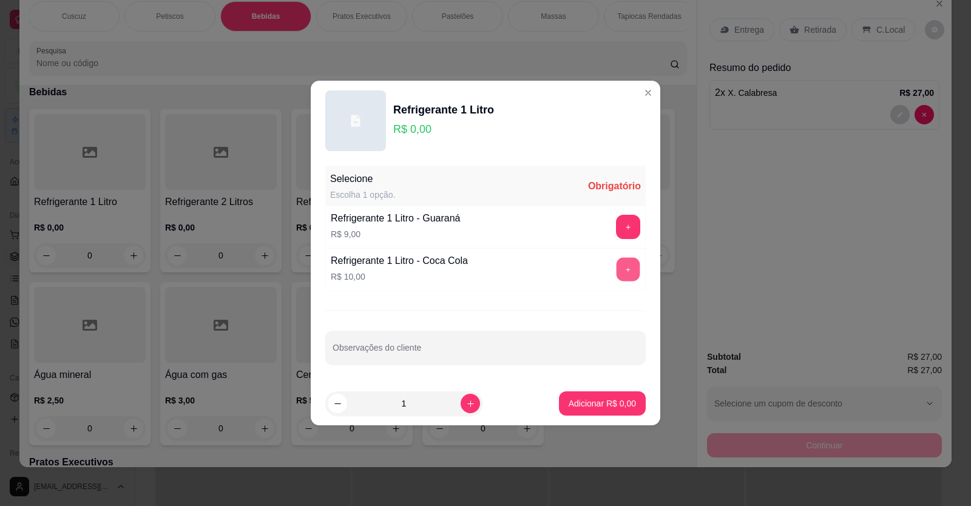
click at [618, 274] on button "+" at bounding box center [629, 270] width 24 height 24
click at [609, 407] on p "Adicionar R$ 10,00" at bounding box center [600, 403] width 70 height 12
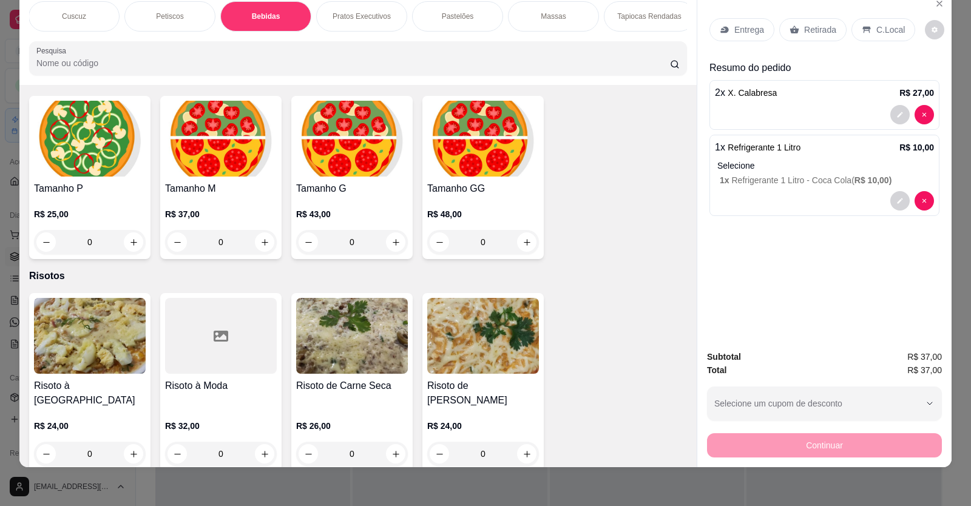
scroll to position [0, 0]
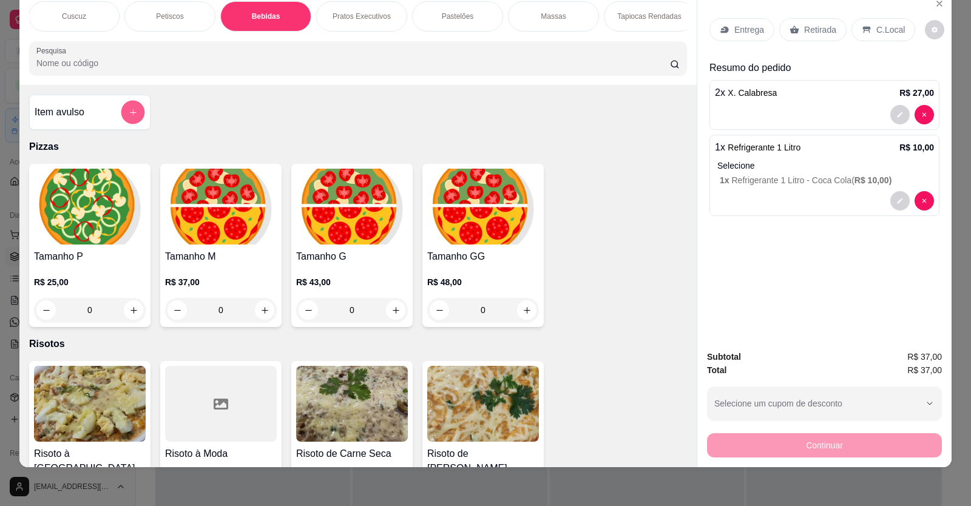
click at [123, 123] on button "add-separate-item" at bounding box center [133, 113] width 24 height 24
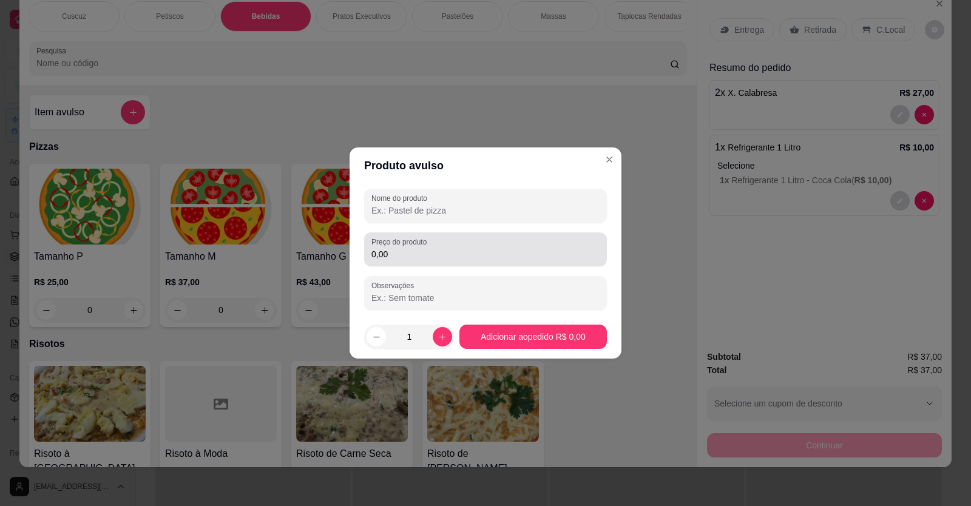
click at [389, 255] on input "0,00" at bounding box center [485, 254] width 228 height 12
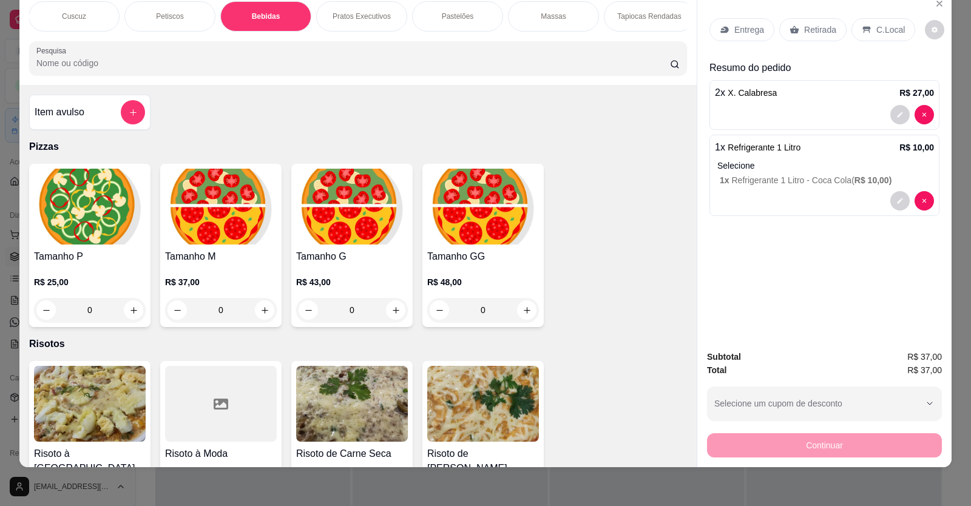
click at [810, 30] on p "Retirada" at bounding box center [820, 30] width 32 height 12
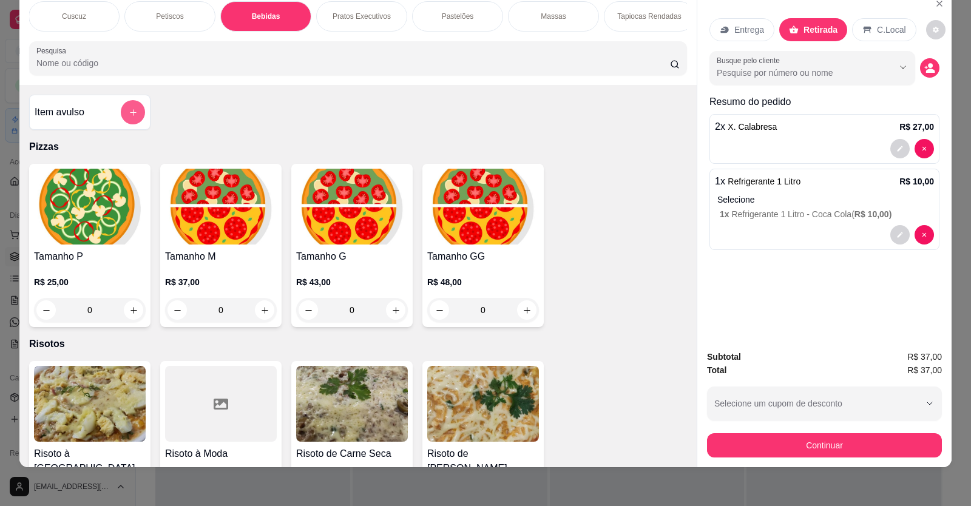
click at [130, 116] on icon "add-separate-item" at bounding box center [133, 112] width 7 height 7
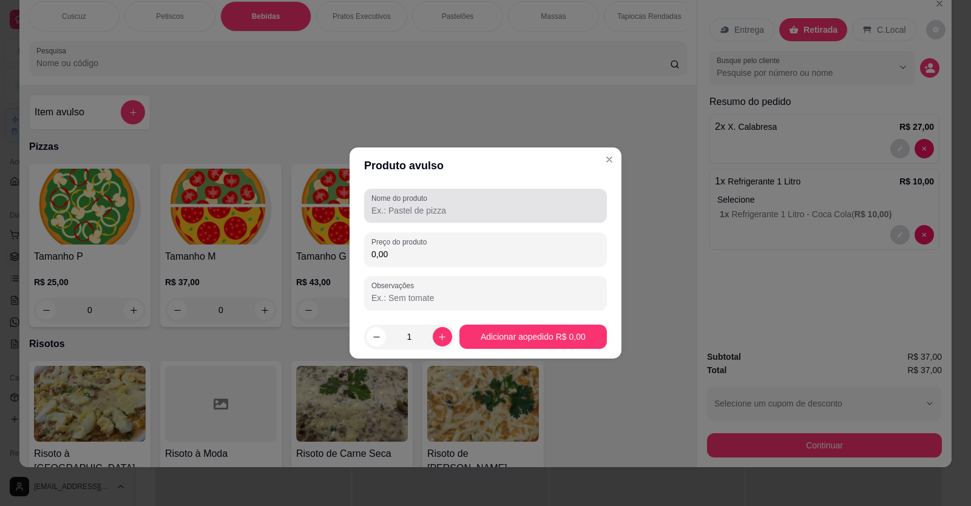
drag, startPoint x: 369, startPoint y: 212, endPoint x: 377, endPoint y: 206, distance: 10.3
click at [377, 206] on div "Nome do produto" at bounding box center [485, 206] width 243 height 34
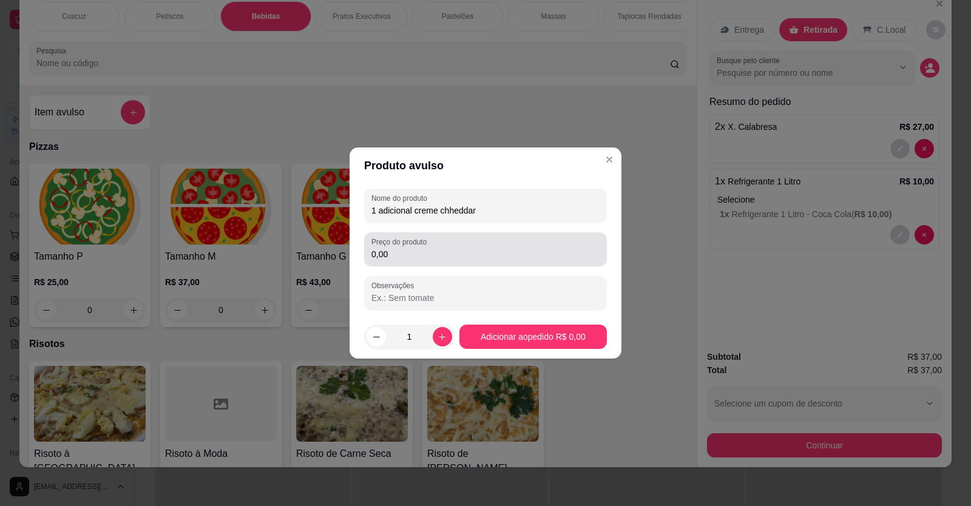
type input "1 adicional creme chheddar"
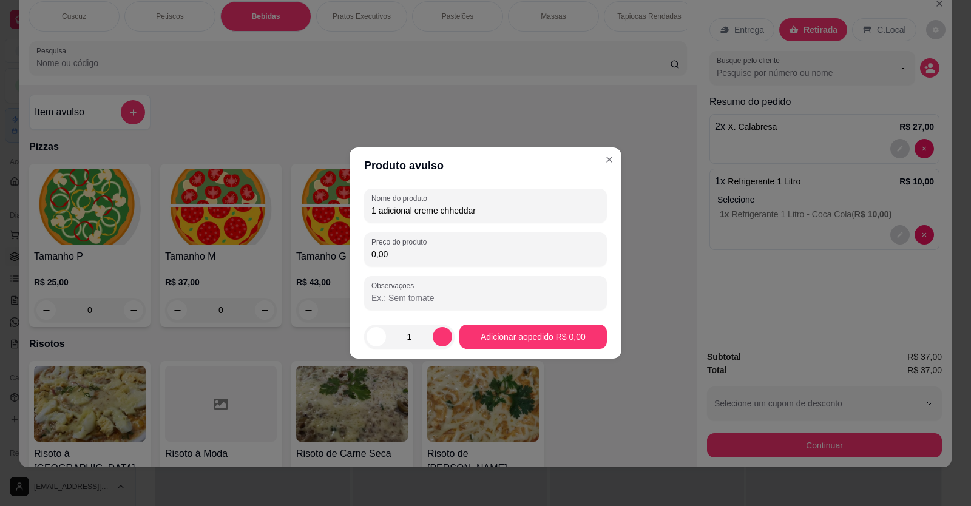
click at [392, 251] on input "0,00" at bounding box center [485, 254] width 228 height 12
type input "6,00"
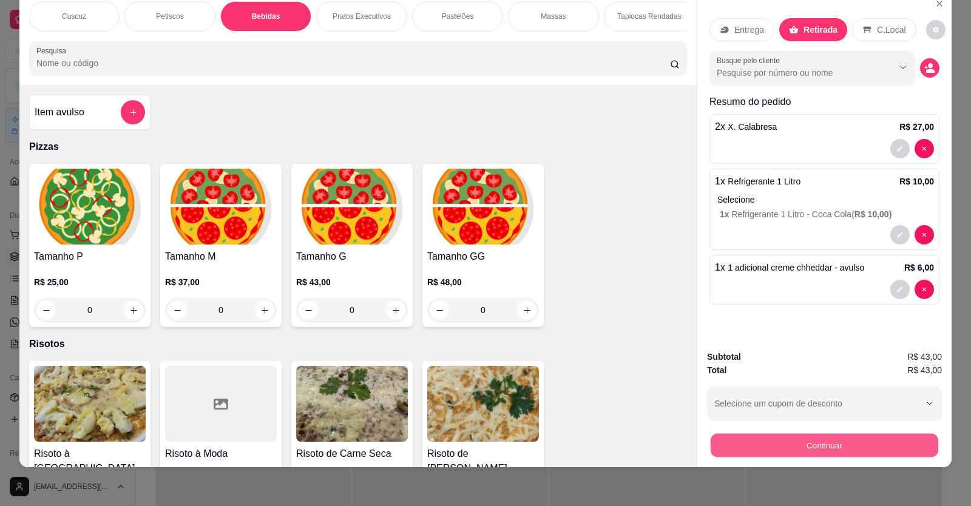
click at [808, 445] on button "Continuar" at bounding box center [825, 446] width 228 height 24
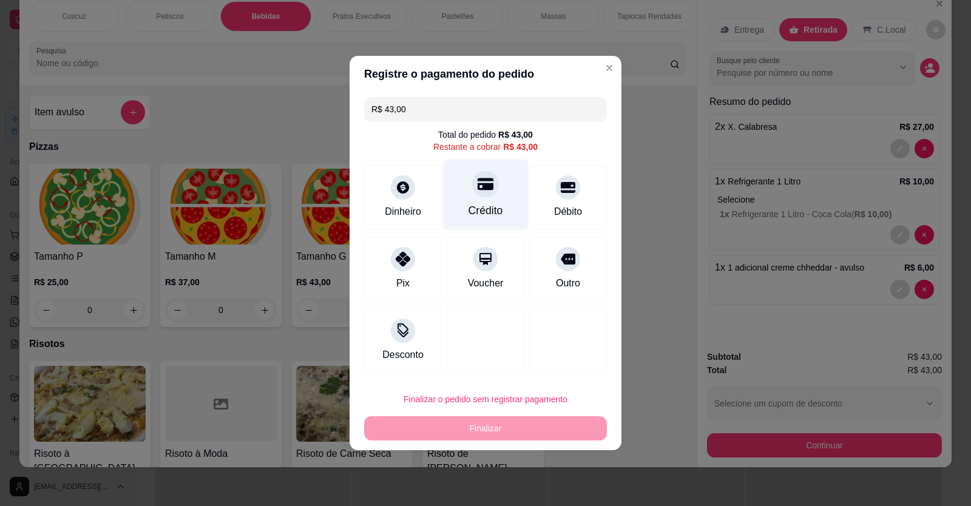
click at [480, 192] on icon at bounding box center [486, 184] width 16 height 16
type input "R$ 0,00"
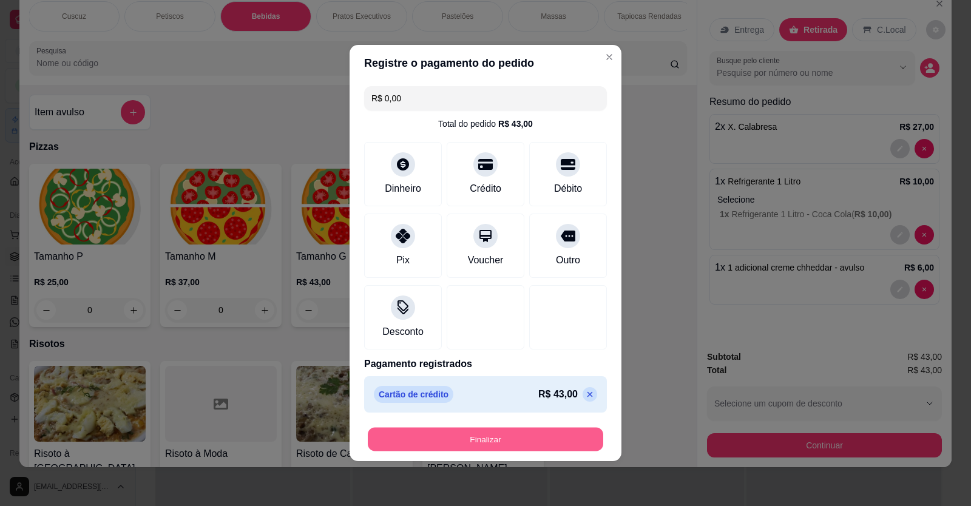
click at [473, 439] on button "Finalizar" at bounding box center [485, 440] width 235 height 24
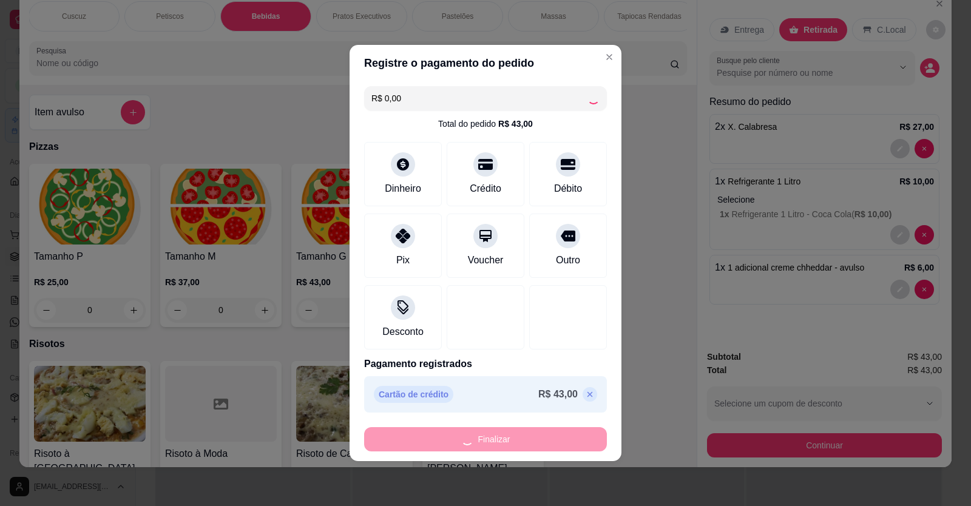
type input "0"
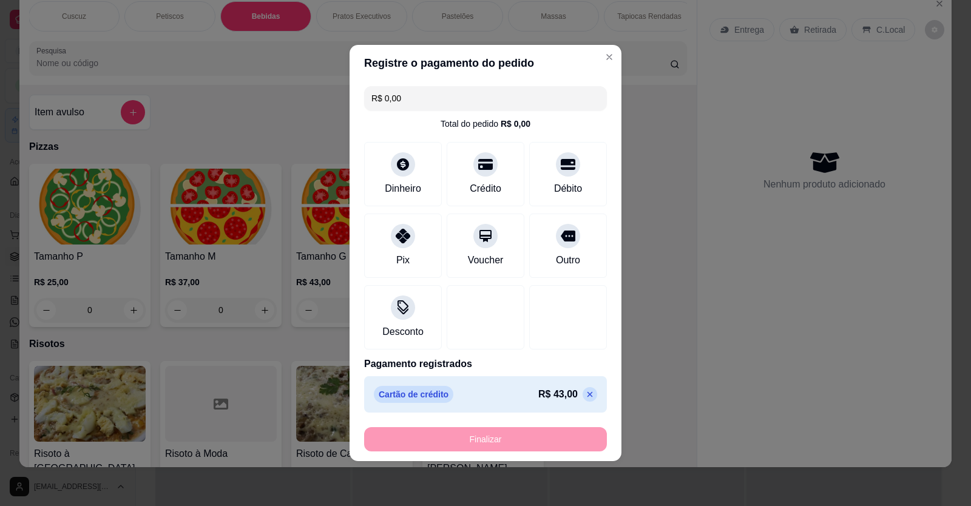
type input "-R$ 43,00"
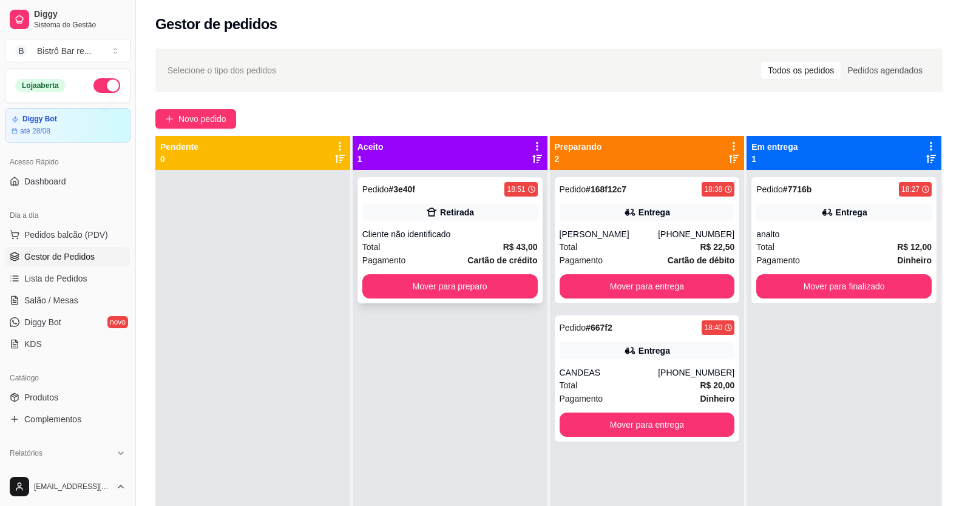
click at [379, 188] on span "Pedido" at bounding box center [375, 189] width 27 height 10
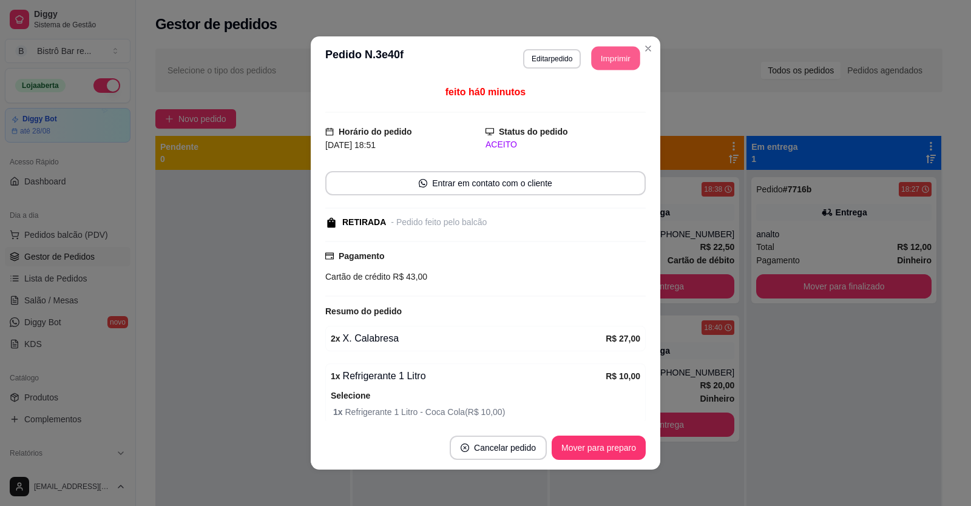
click at [607, 59] on button "Imprimir" at bounding box center [616, 59] width 49 height 24
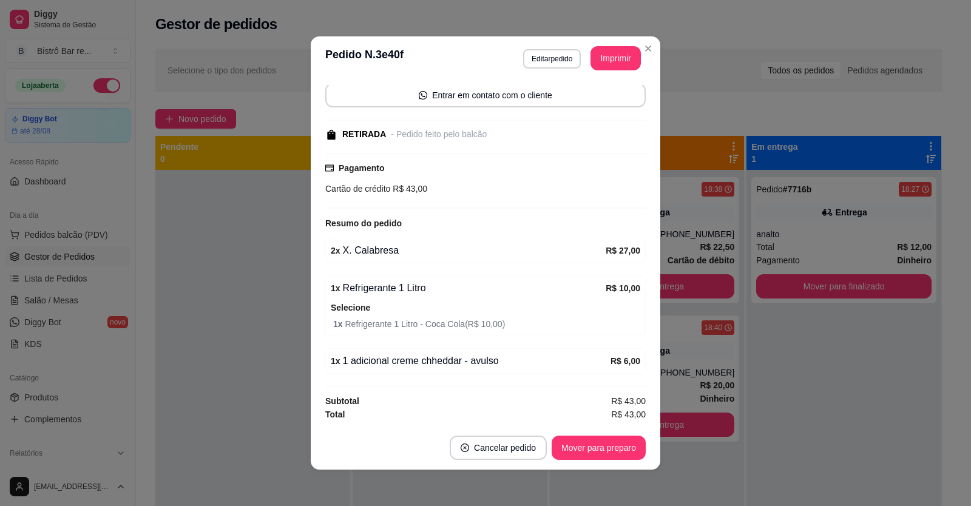
scroll to position [2, 0]
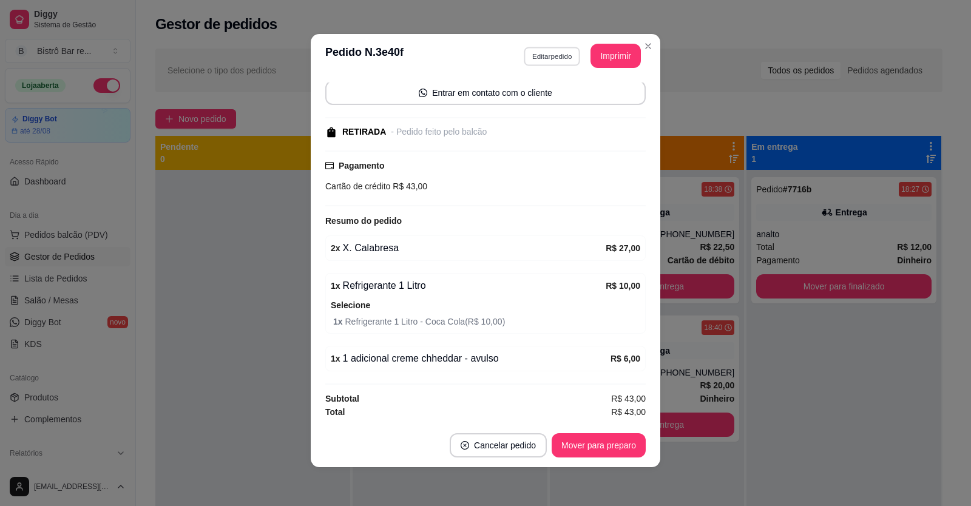
click at [560, 54] on button "Editar pedido" at bounding box center [552, 56] width 56 height 19
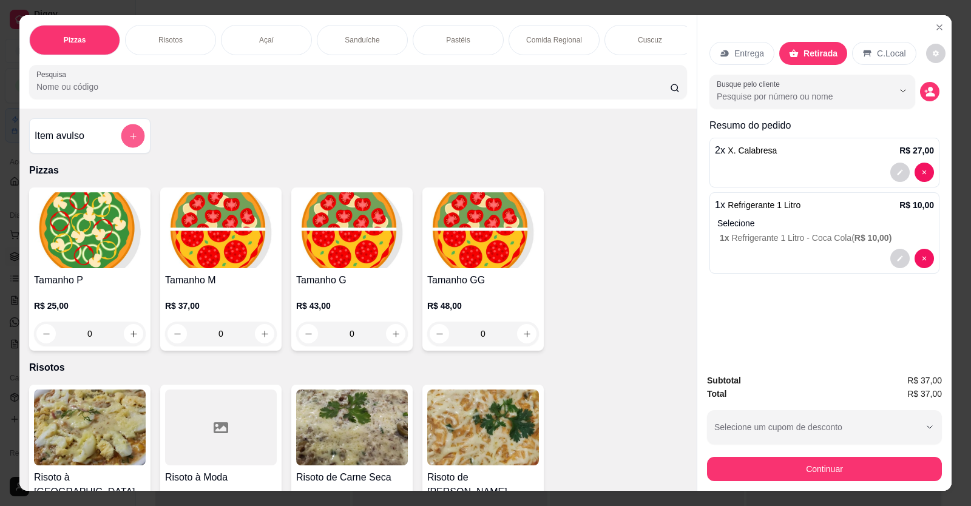
click at [123, 148] on button "add-separate-item" at bounding box center [133, 136] width 24 height 24
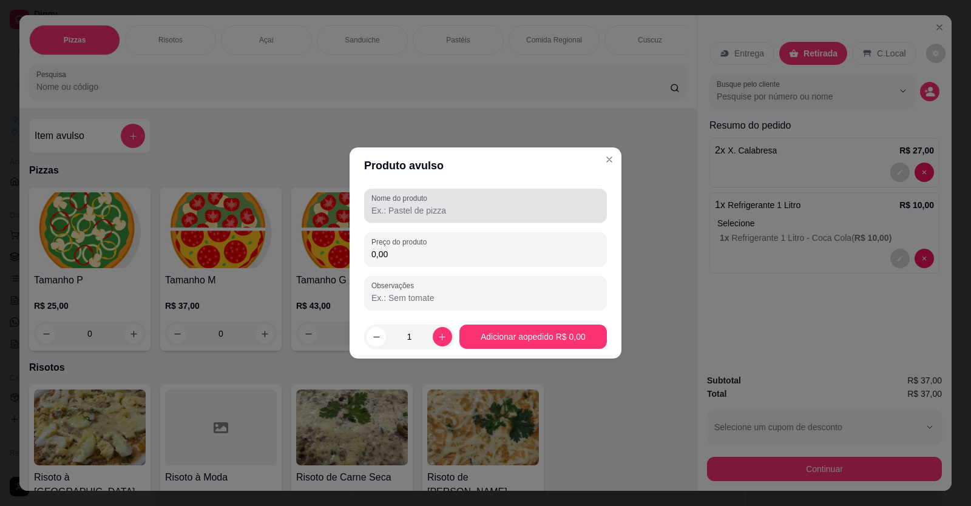
click at [376, 210] on input "Nome do produto" at bounding box center [485, 211] width 228 height 12
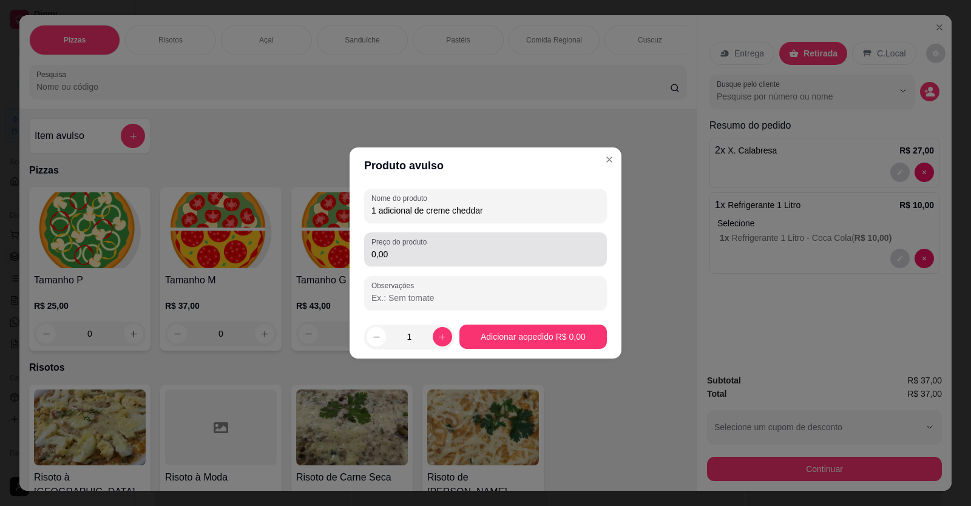
type input "1 adicional de creme cheddar"
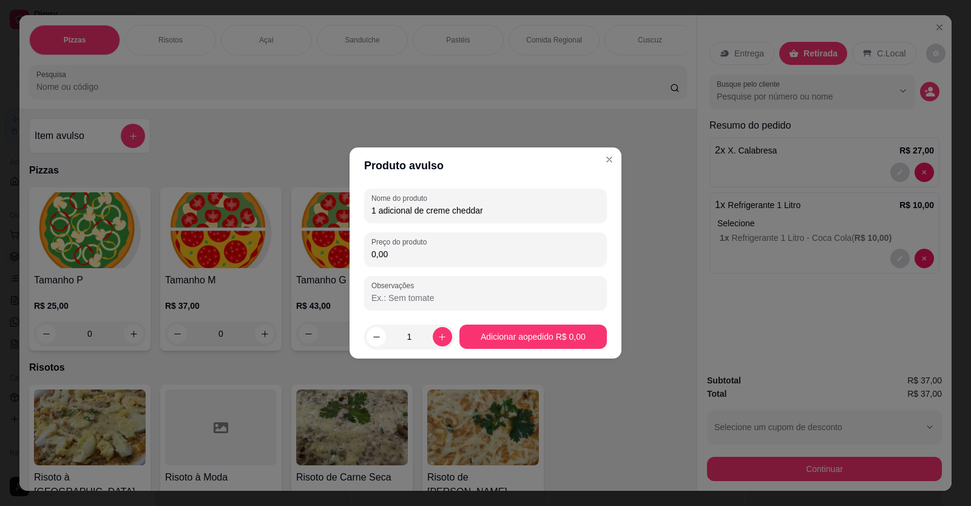
click at [391, 255] on input "0,00" at bounding box center [485, 254] width 228 height 12
type input "3,00"
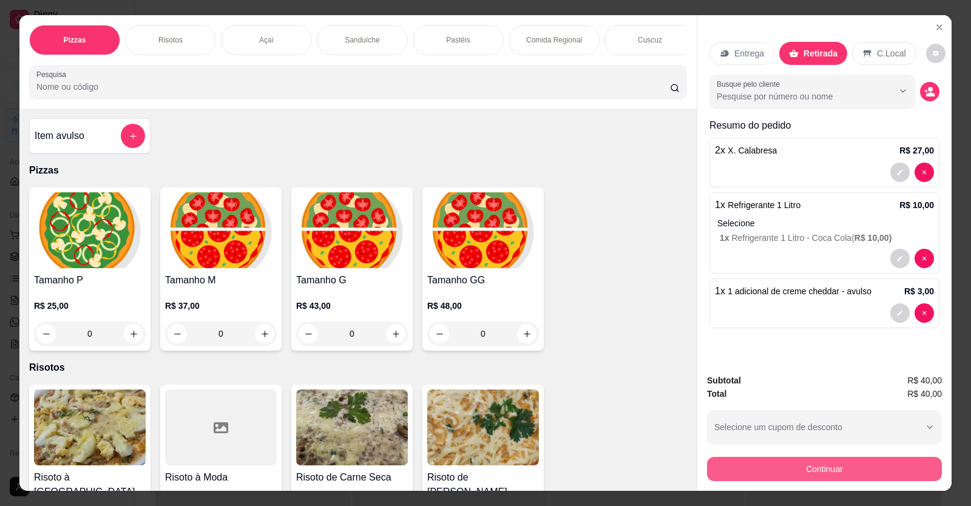
click at [832, 464] on button "Continuar" at bounding box center [824, 469] width 235 height 24
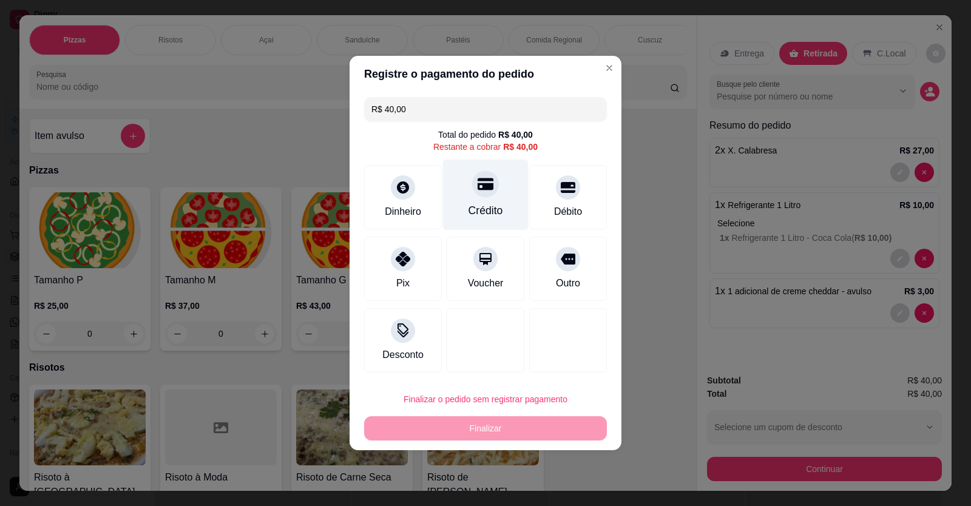
click at [454, 201] on div "Crédito" at bounding box center [486, 195] width 86 height 71
type input "R$ 0,00"
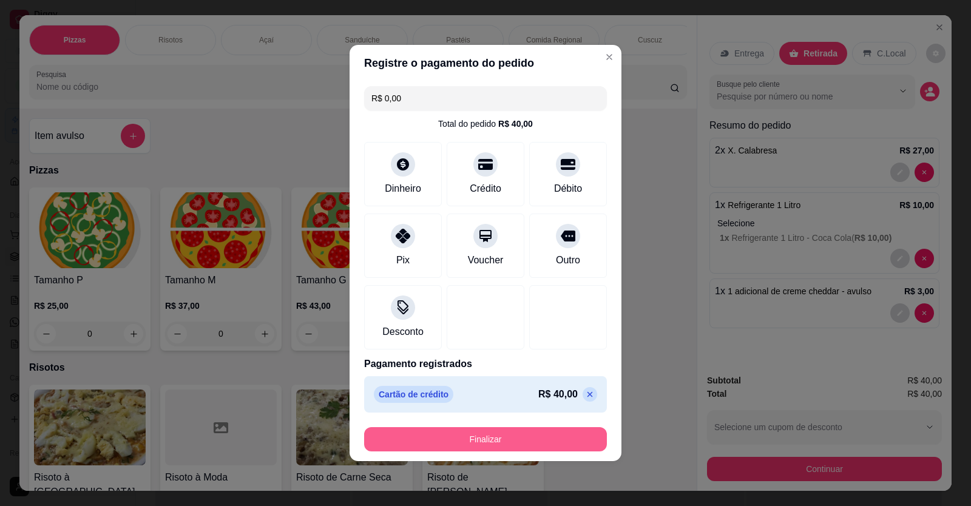
click at [460, 440] on button "Finalizar" at bounding box center [485, 439] width 243 height 24
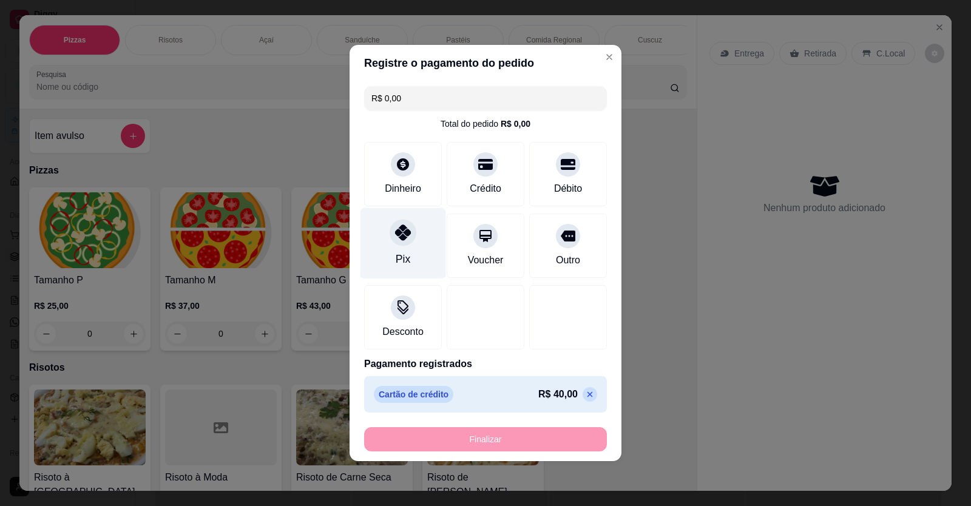
type input "0"
type input "-R$ 40,00"
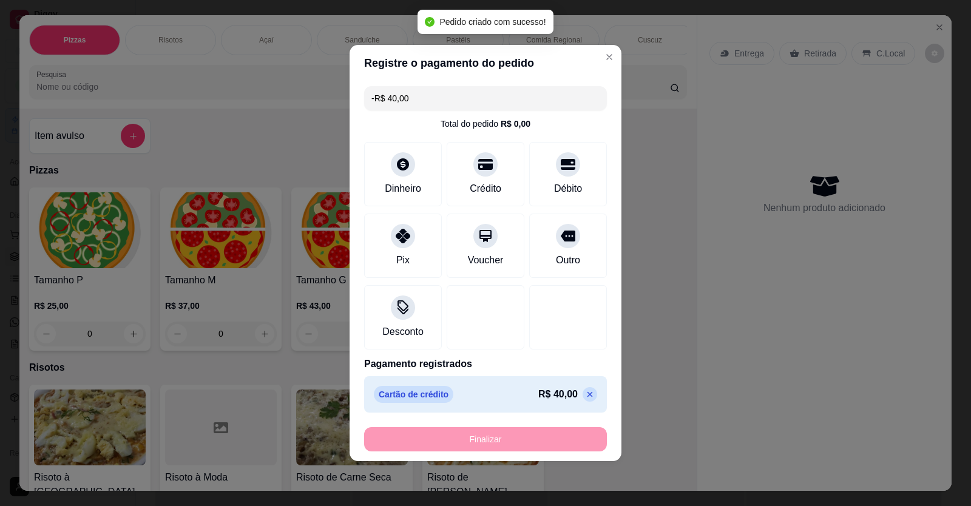
scroll to position [115, 0]
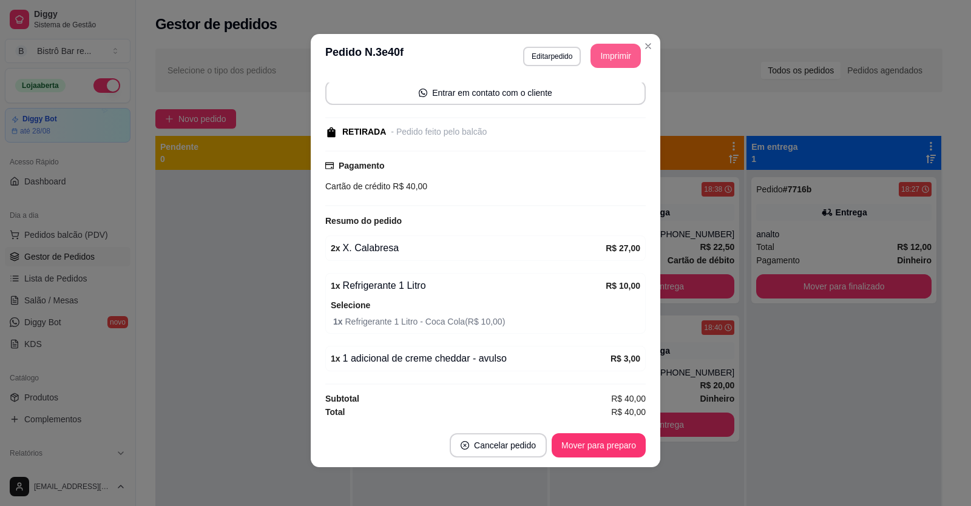
click at [618, 53] on button "Imprimir" at bounding box center [615, 56] width 50 height 24
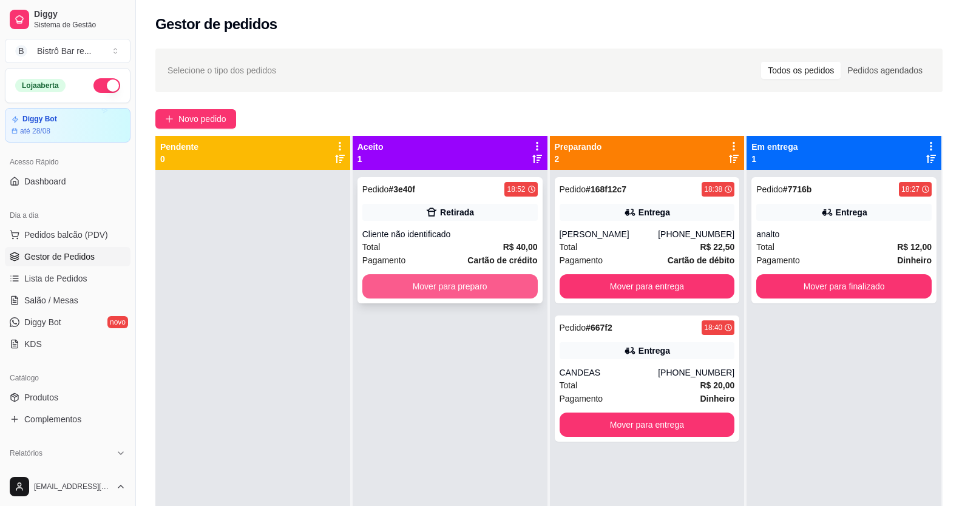
click at [448, 283] on button "Mover para preparo" at bounding box center [449, 286] width 175 height 24
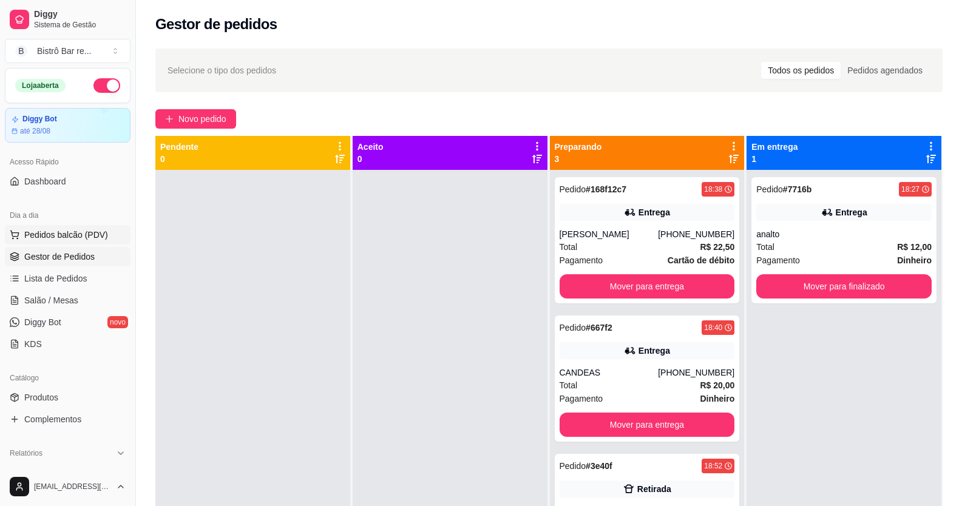
click at [75, 235] on span "Pedidos balcão (PDV)" at bounding box center [66, 235] width 84 height 12
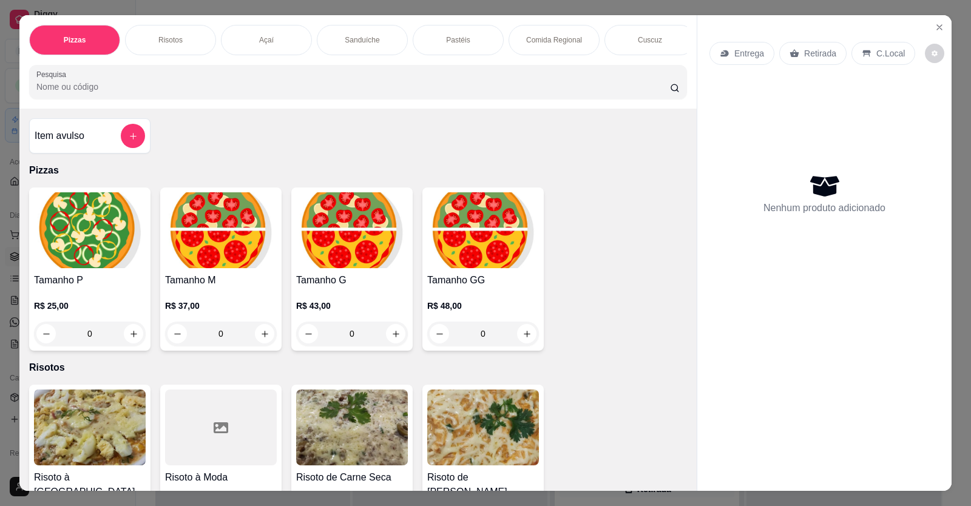
click at [643, 41] on p "Cuscuz" at bounding box center [650, 40] width 24 height 10
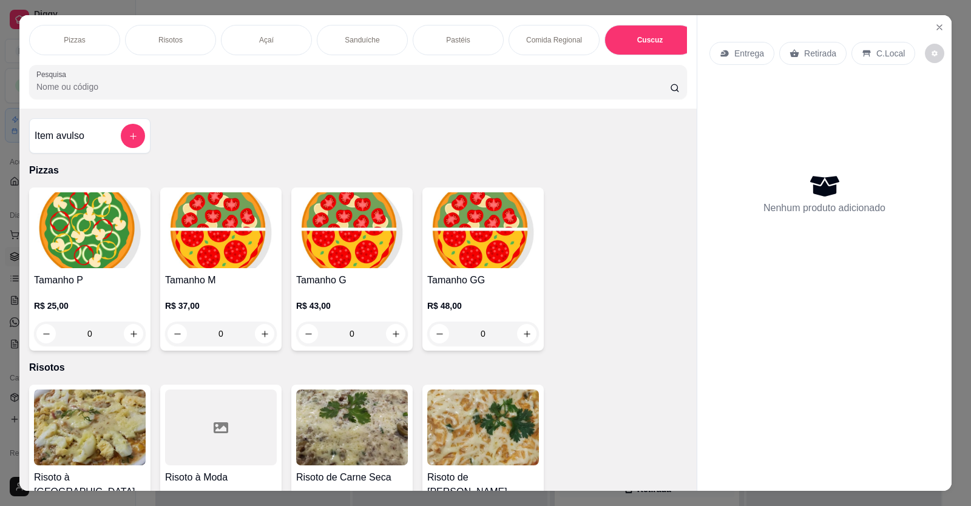
scroll to position [24, 0]
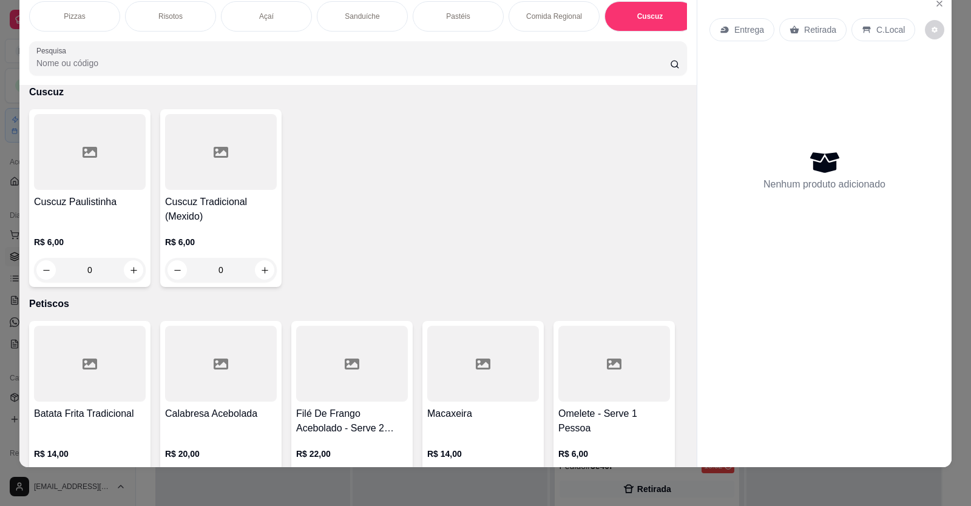
click at [263, 280] on div "0" at bounding box center [221, 270] width 112 height 24
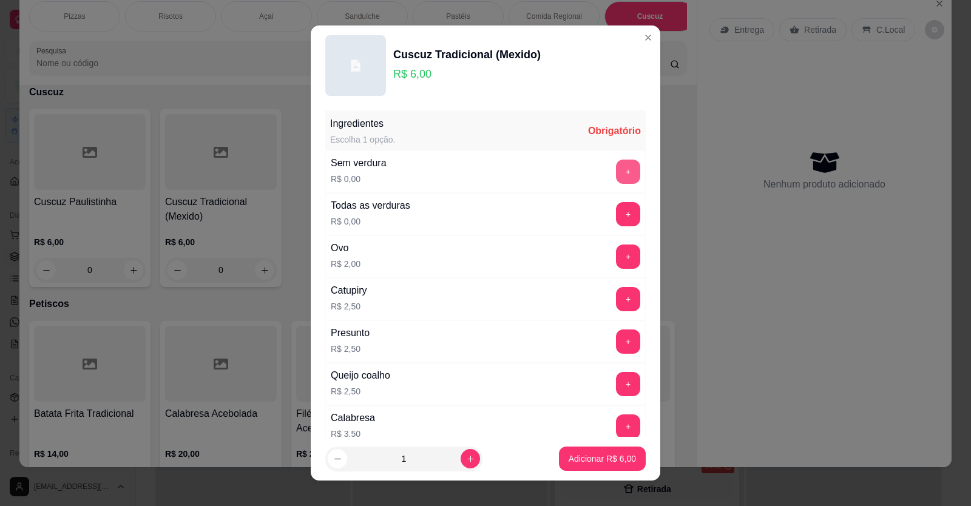
click at [616, 171] on button "+" at bounding box center [628, 172] width 24 height 24
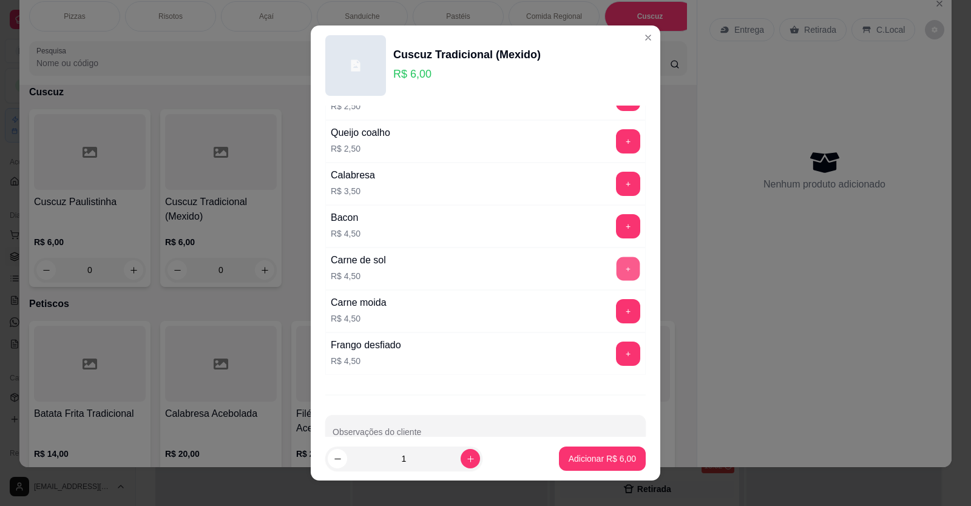
click at [617, 265] on button "+" at bounding box center [629, 269] width 24 height 24
click at [573, 451] on button "Adicionar R$ 10,50" at bounding box center [599, 459] width 89 height 24
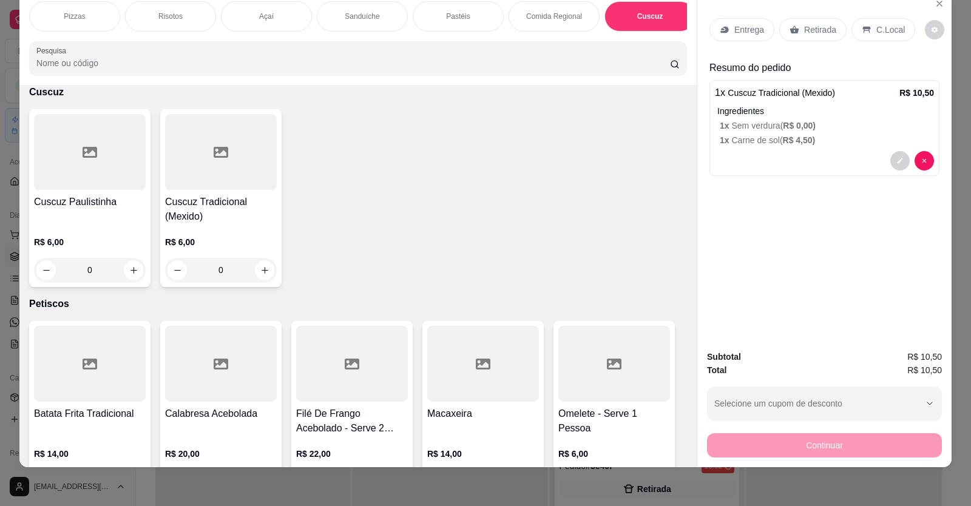
click at [265, 277] on div "0" at bounding box center [221, 270] width 112 height 24
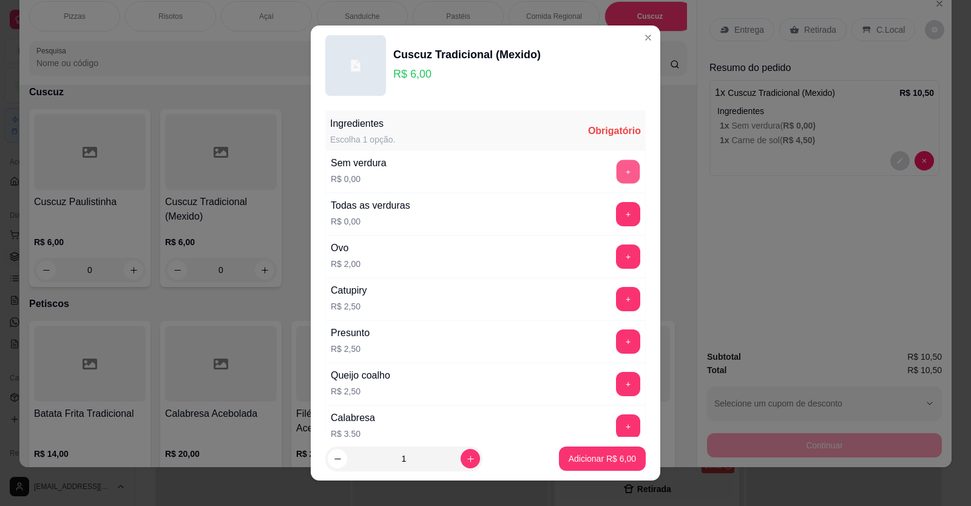
click at [617, 175] on button "+" at bounding box center [629, 172] width 24 height 24
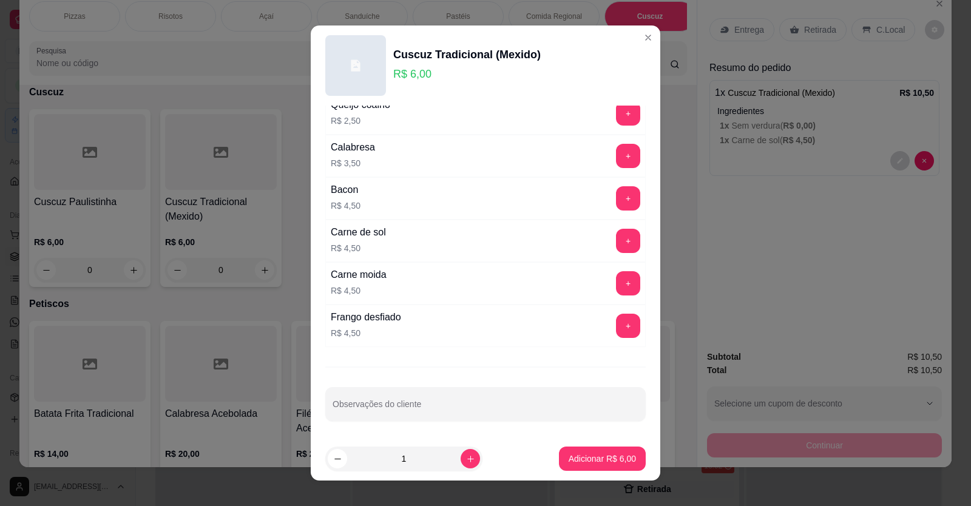
scroll to position [271, 0]
click at [616, 323] on button "+" at bounding box center [628, 325] width 24 height 24
click at [565, 463] on p "Adicionar R$ 10,50" at bounding box center [600, 459] width 70 height 12
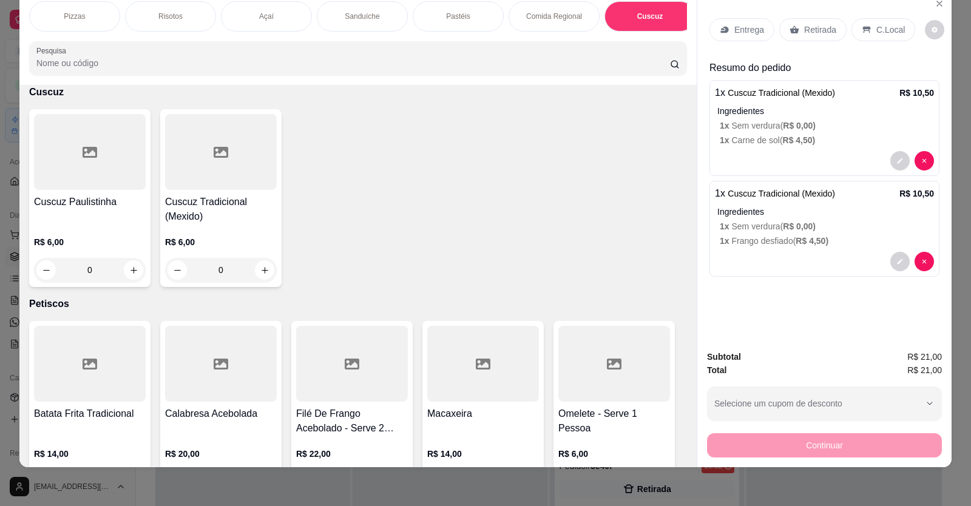
click at [749, 25] on p "Entrega" at bounding box center [749, 30] width 30 height 12
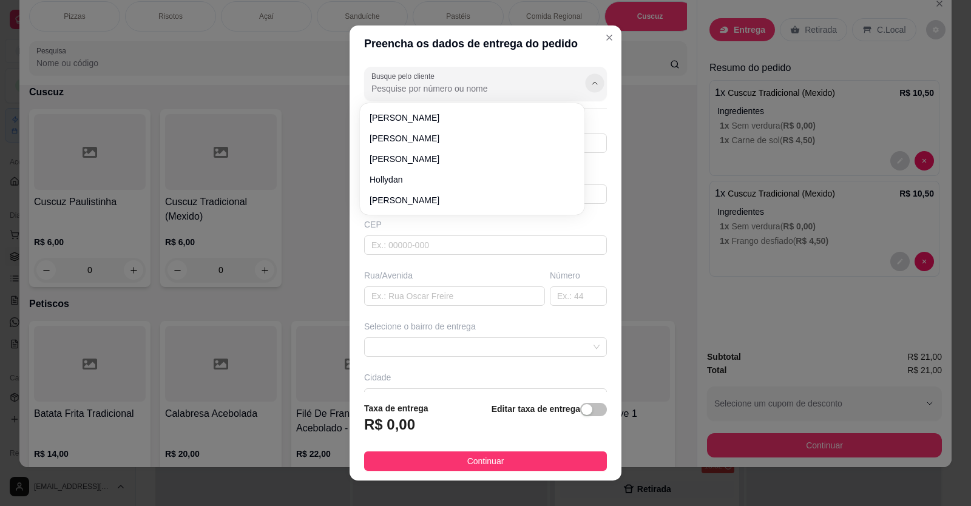
click at [590, 84] on icon "Show suggestions" at bounding box center [595, 83] width 10 height 10
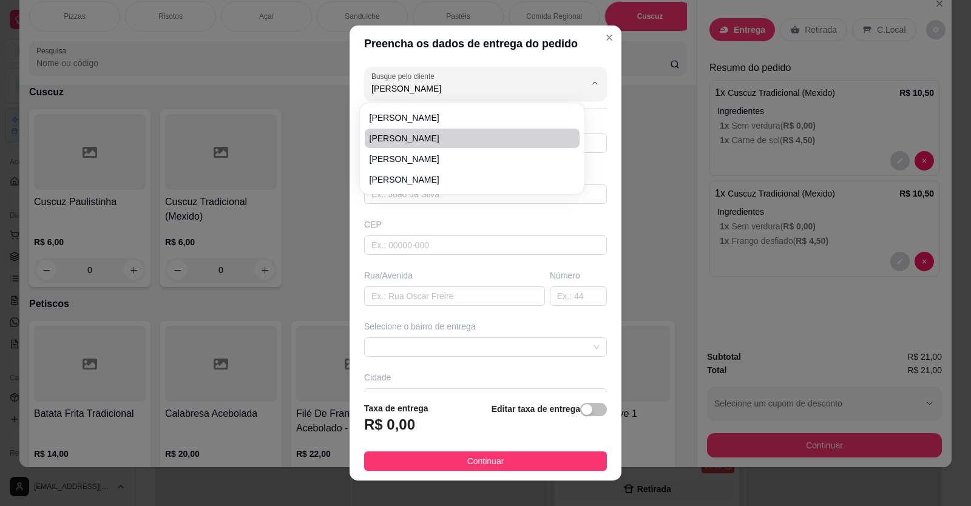
click at [414, 143] on span "[PERSON_NAME]" at bounding box center [466, 138] width 193 height 12
type input "[PERSON_NAME]"
type input "88997611655"
type input "[PERSON_NAME]"
type input "62930000"
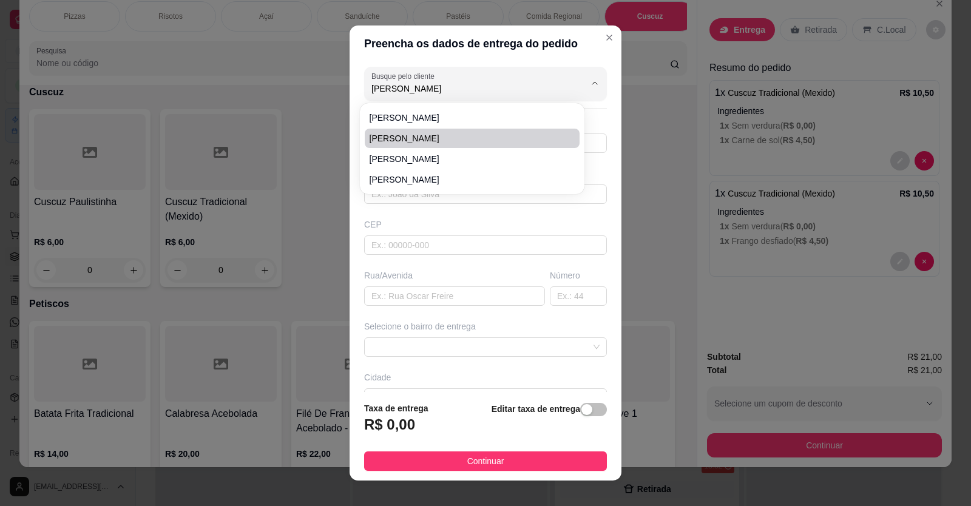
type input "[PERSON_NAME]"
type input "2065"
type input "Próximo ao santuário"
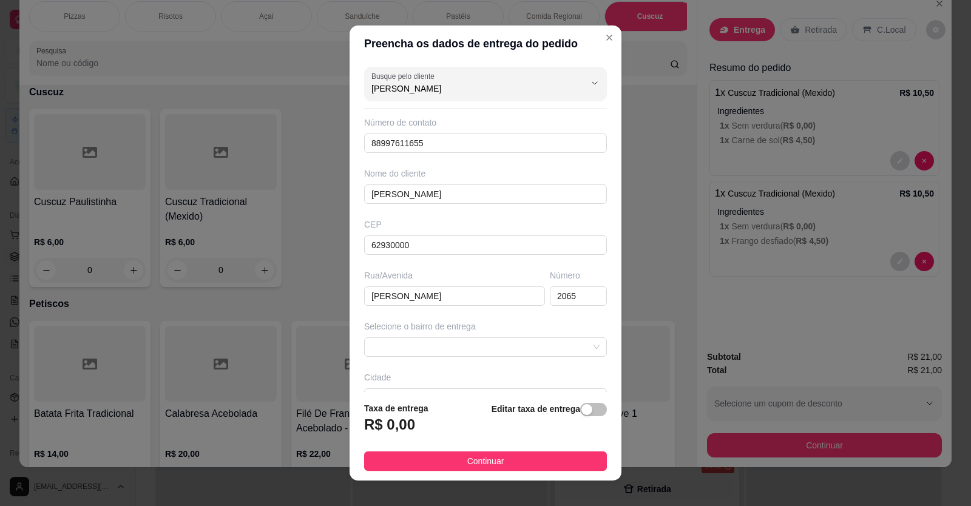
type input "[PERSON_NAME]"
click at [384, 423] on h3 "R$ 0,00" at bounding box center [389, 424] width 51 height 19
click at [583, 410] on span "button" at bounding box center [593, 409] width 27 height 13
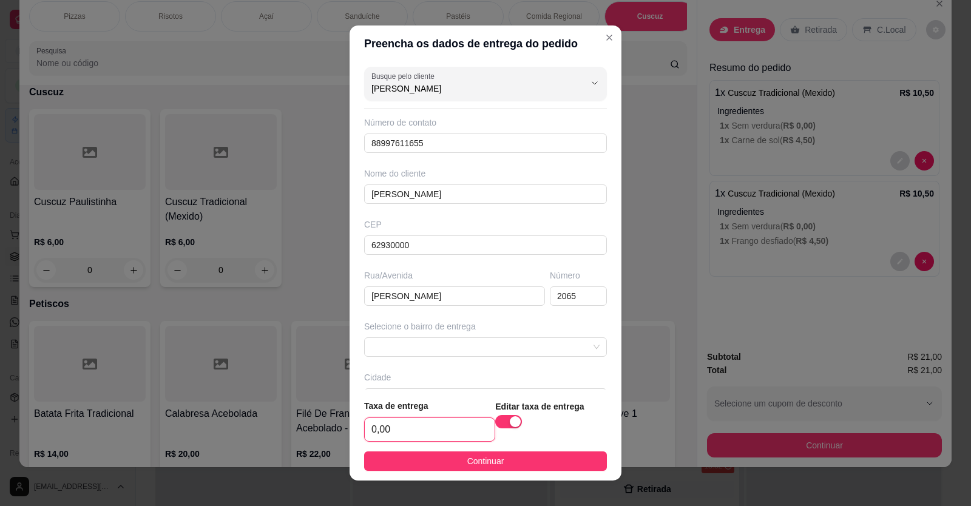
click at [371, 424] on input "0,00" at bounding box center [430, 429] width 130 height 23
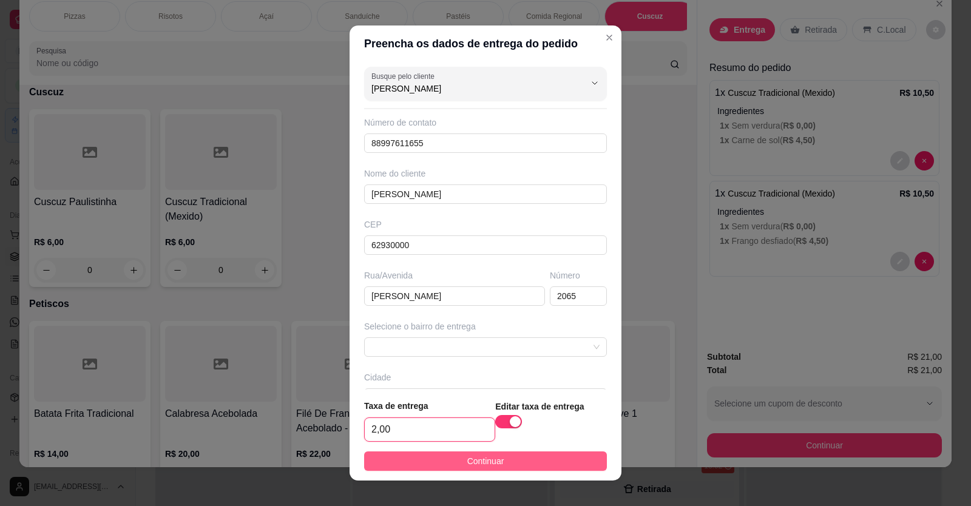
type input "2,00"
click at [499, 461] on button "Continuar" at bounding box center [485, 460] width 243 height 19
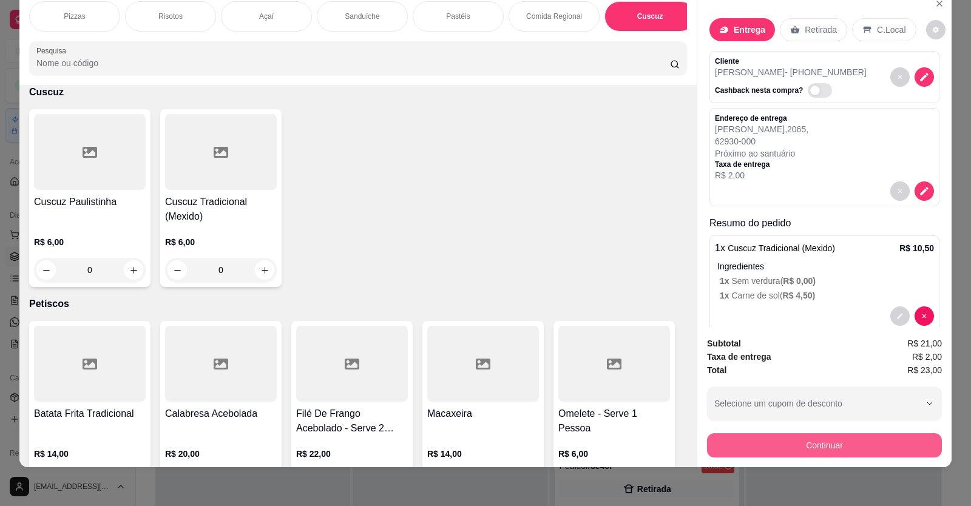
click at [866, 443] on button "Continuar" at bounding box center [824, 445] width 235 height 24
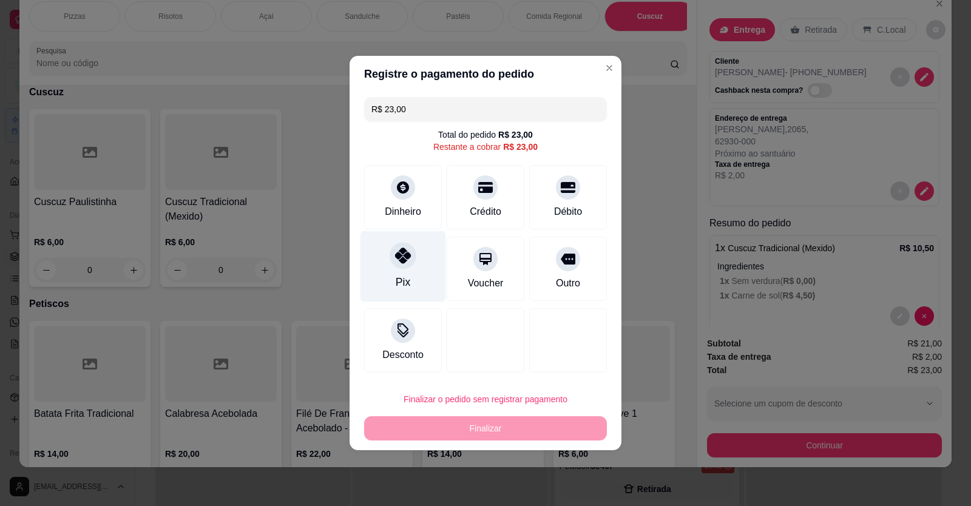
click at [379, 259] on div "Pix" at bounding box center [403, 266] width 86 height 71
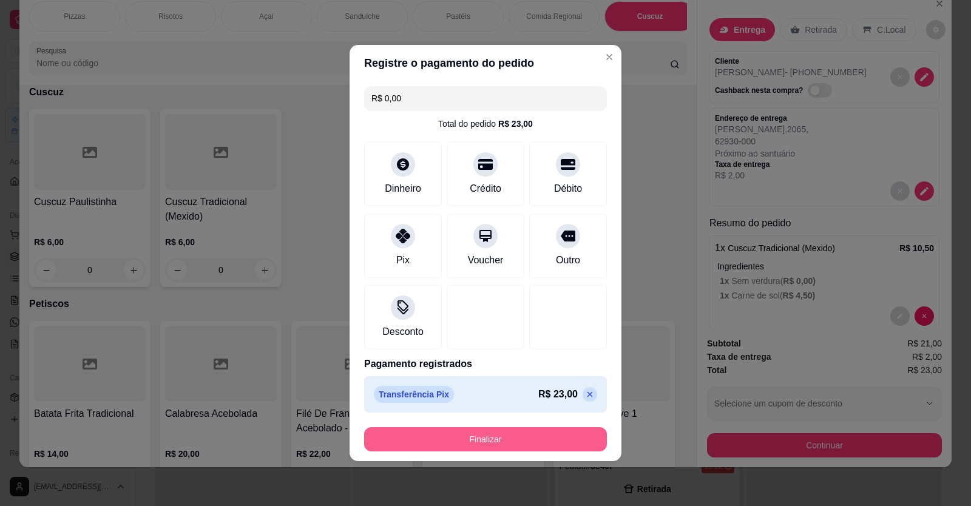
click at [462, 441] on button "Finalizar" at bounding box center [485, 439] width 243 height 24
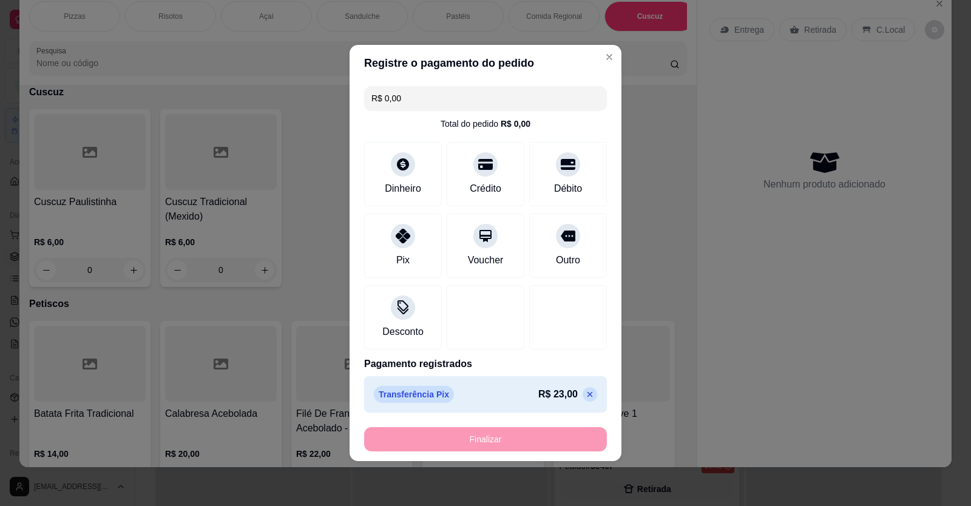
type input "-R$ 23,00"
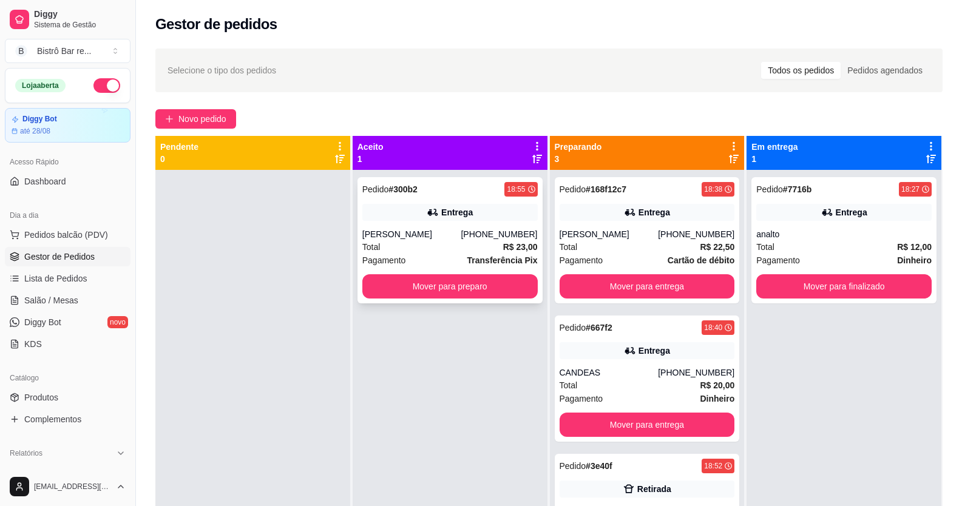
click at [404, 192] on strong "# 300b2" at bounding box center [402, 189] width 29 height 10
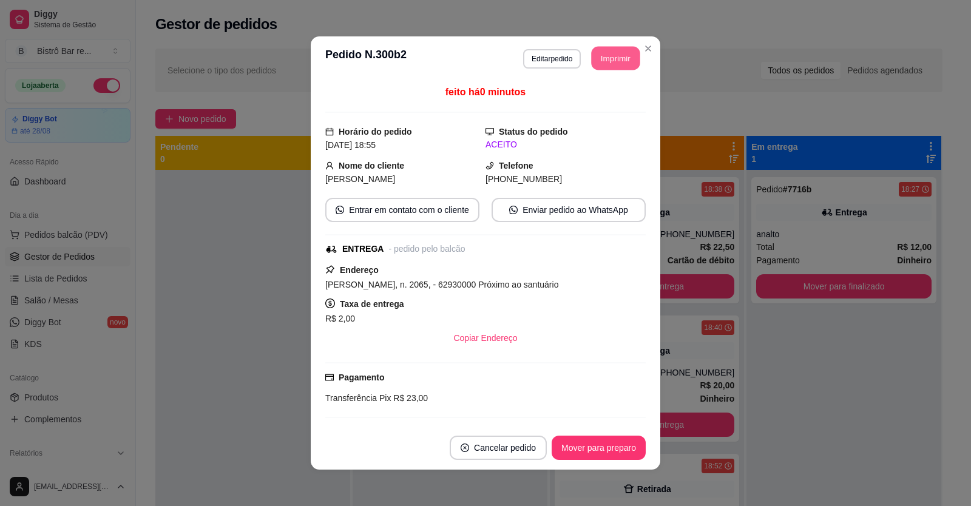
click at [610, 61] on button "Imprimir" at bounding box center [616, 59] width 49 height 24
click at [617, 446] on button "Mover para preparo" at bounding box center [598, 448] width 91 height 24
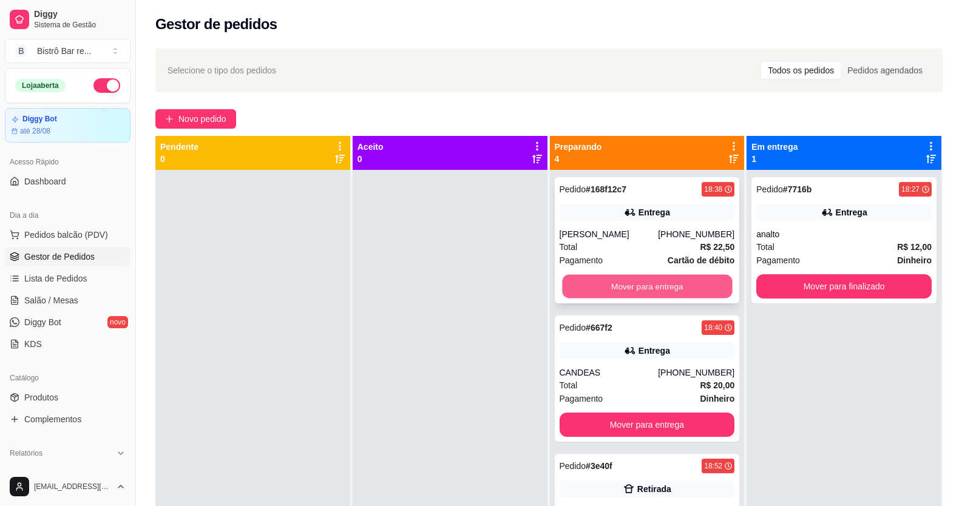
click at [638, 286] on button "Mover para entrega" at bounding box center [647, 287] width 170 height 24
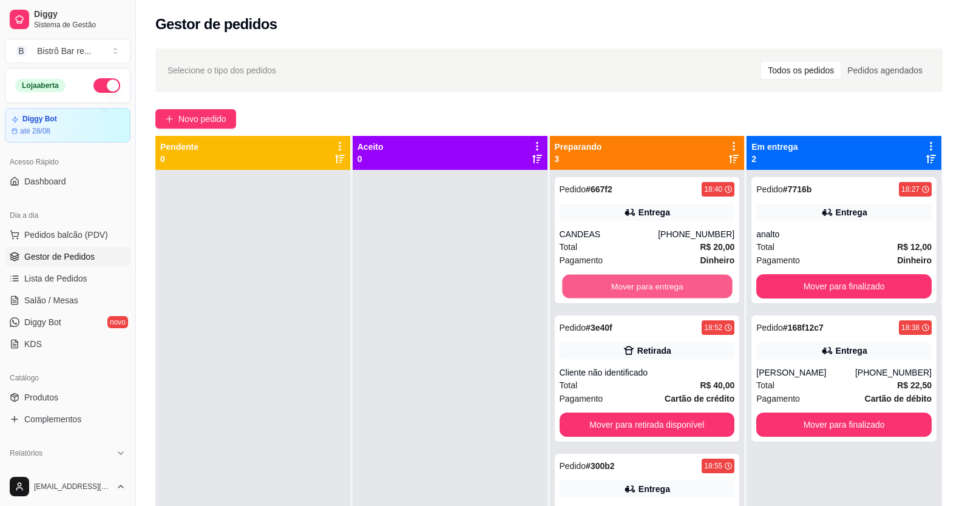
click at [638, 286] on button "Mover para entrega" at bounding box center [647, 287] width 170 height 24
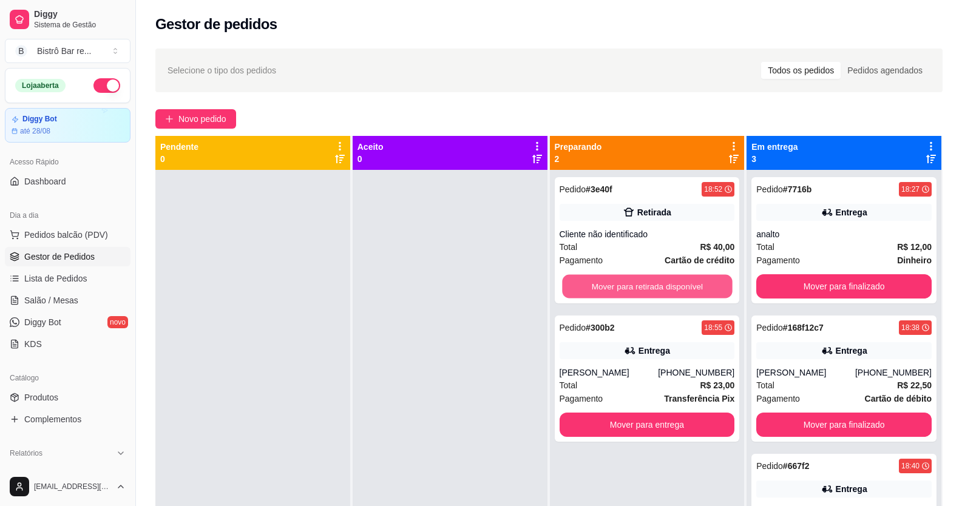
click at [638, 286] on button "Mover para retirada disponível" at bounding box center [647, 287] width 170 height 24
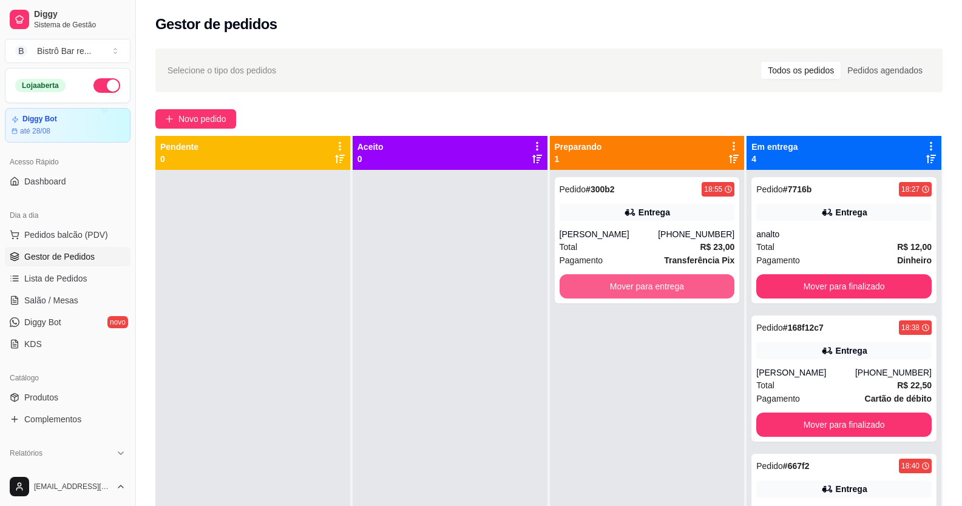
click at [638, 286] on button "Mover para entrega" at bounding box center [647, 286] width 175 height 24
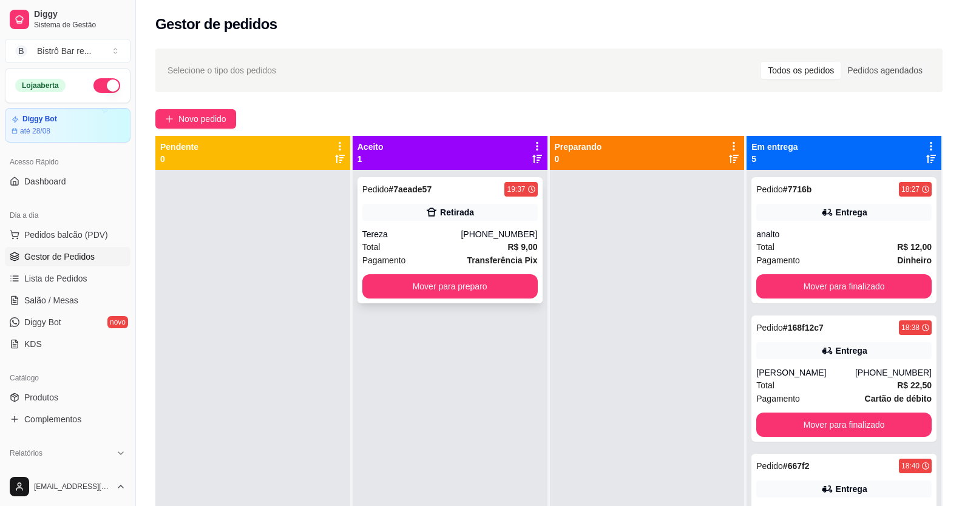
click at [399, 189] on strong "# 7aeade57" at bounding box center [409, 189] width 43 height 10
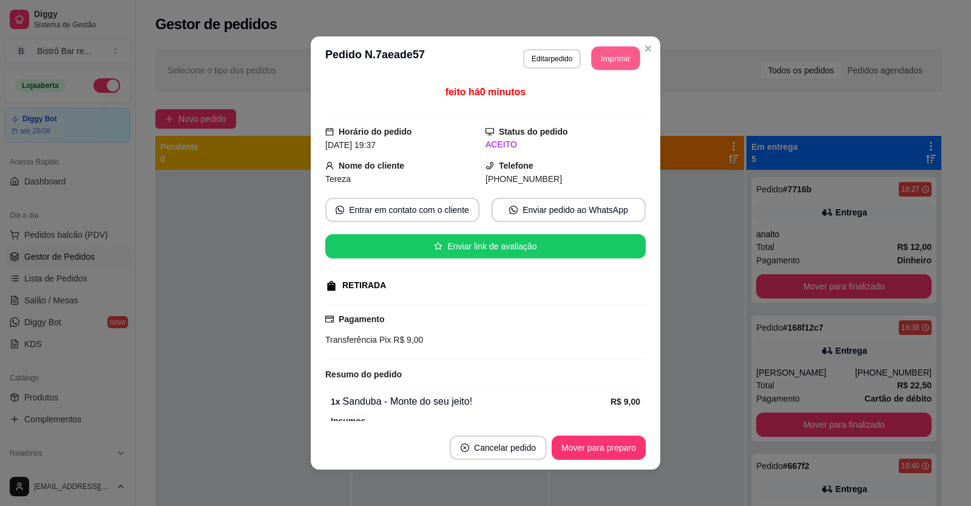
click at [592, 60] on button "Imprimir" at bounding box center [616, 59] width 49 height 24
click at [620, 439] on button "Mover para preparo" at bounding box center [599, 448] width 94 height 24
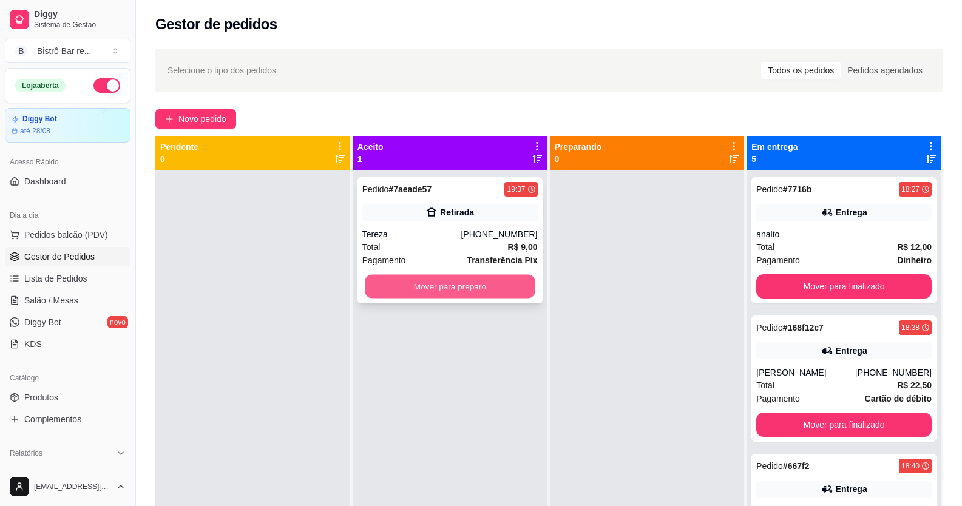
click at [424, 289] on button "Mover para preparo" at bounding box center [450, 287] width 170 height 24
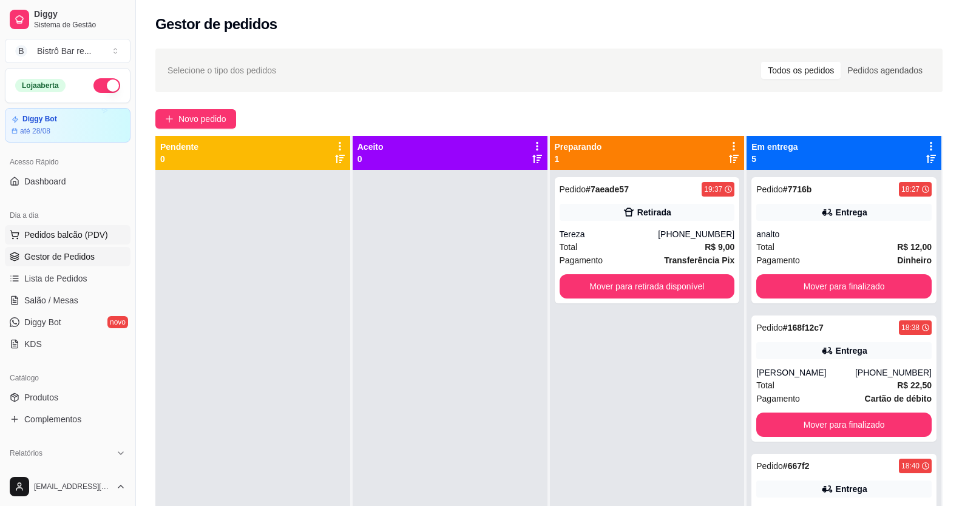
click at [67, 232] on span "Pedidos balcão (PDV)" at bounding box center [66, 235] width 84 height 12
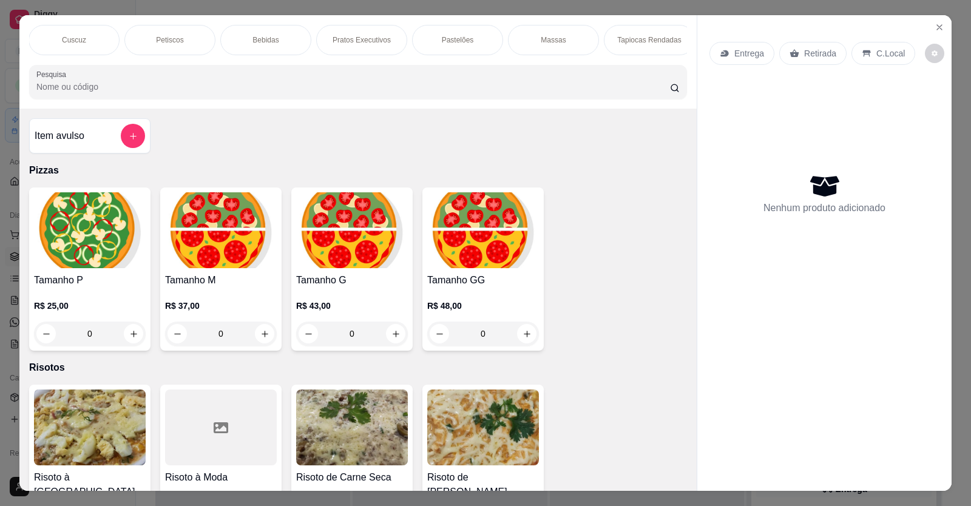
scroll to position [0, 871]
click at [127, 138] on button "add-separate-item" at bounding box center [133, 136] width 24 height 24
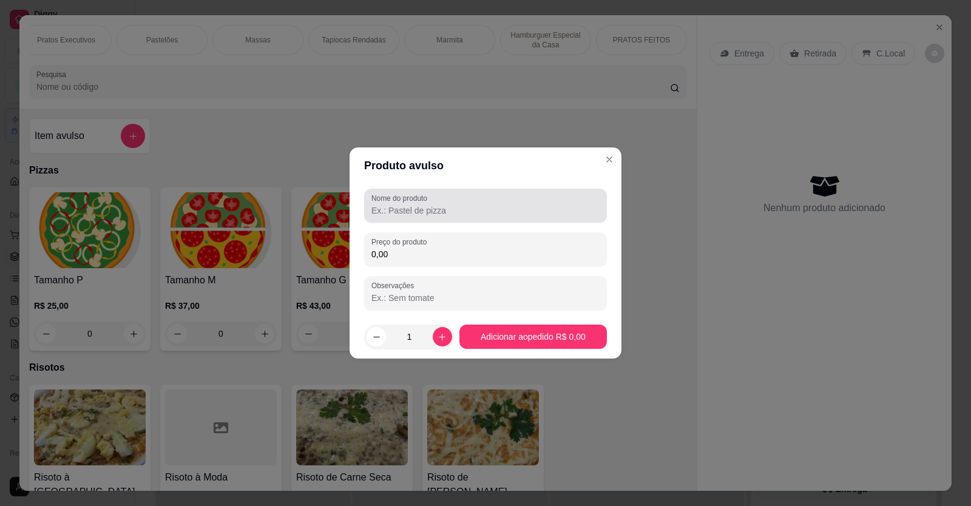
click at [370, 209] on div "Nome do produto" at bounding box center [485, 206] width 243 height 34
click at [430, 211] on input "1 porçao de filçe de frango" at bounding box center [485, 211] width 228 height 12
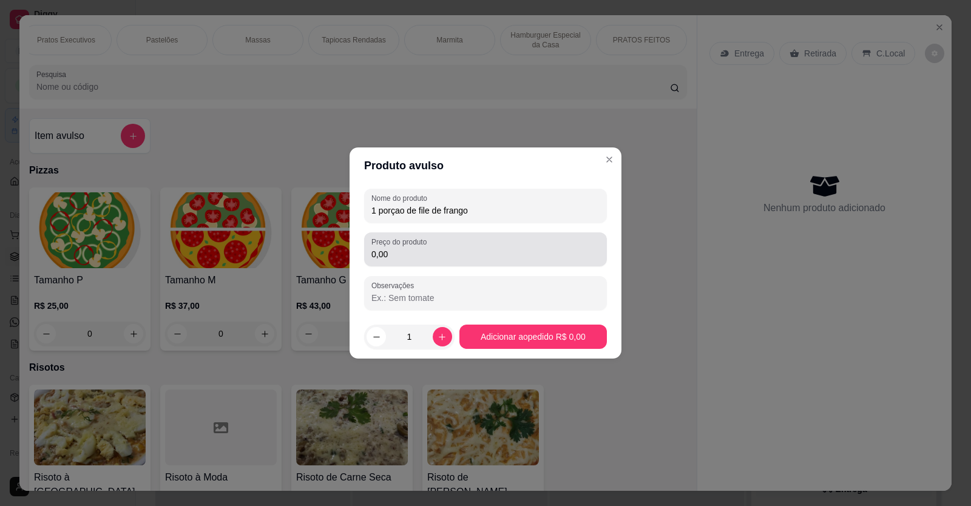
type input "1 porçao de file de frango"
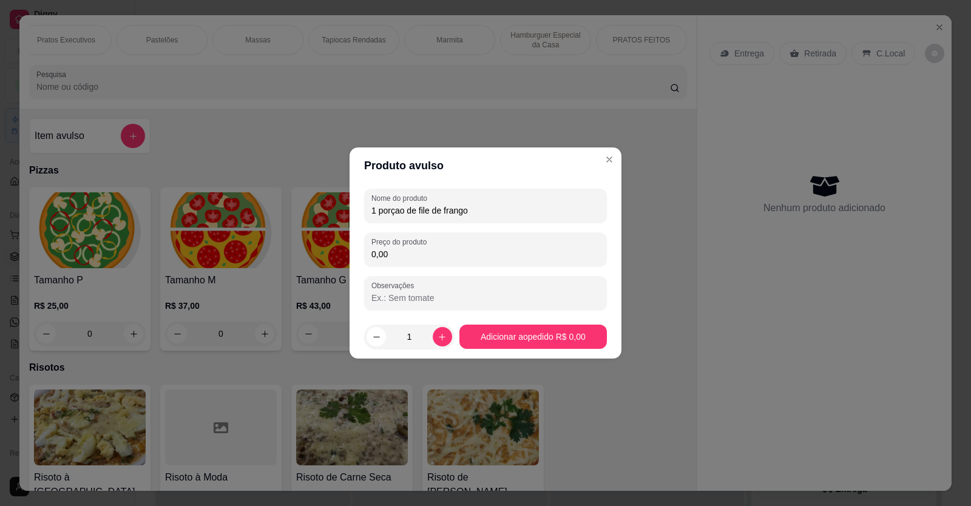
click at [400, 250] on input "0,00" at bounding box center [485, 254] width 228 height 12
type input "15,00"
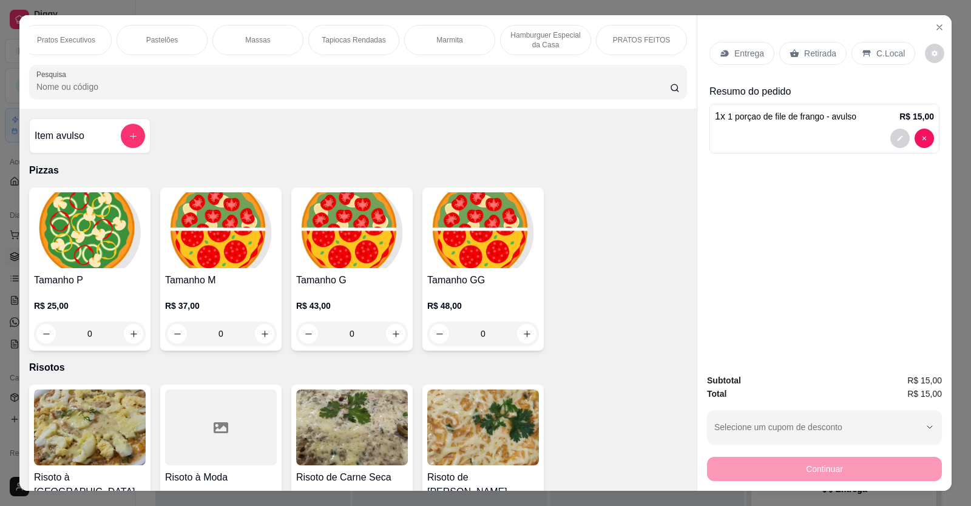
click at [804, 55] on p "Retirada" at bounding box center [820, 53] width 32 height 12
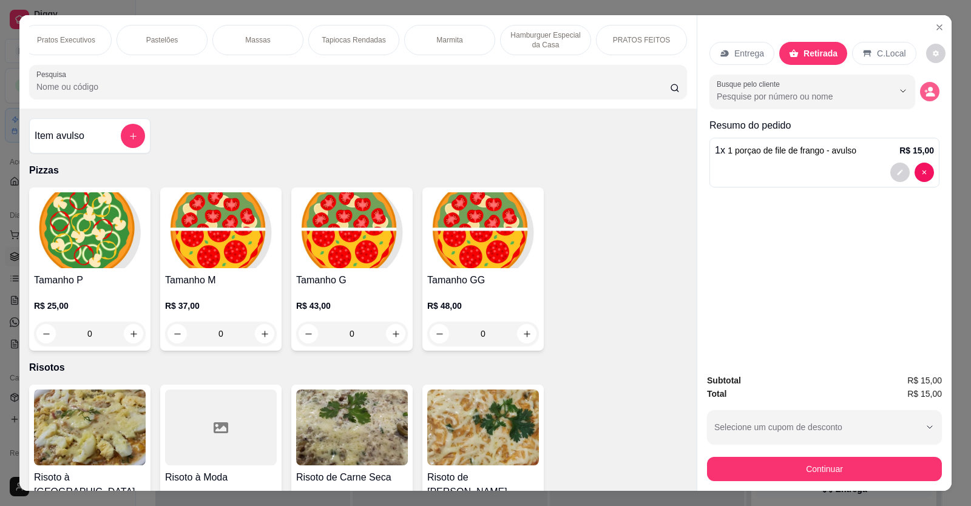
click at [932, 92] on button "decrease-product-quantity" at bounding box center [929, 91] width 19 height 19
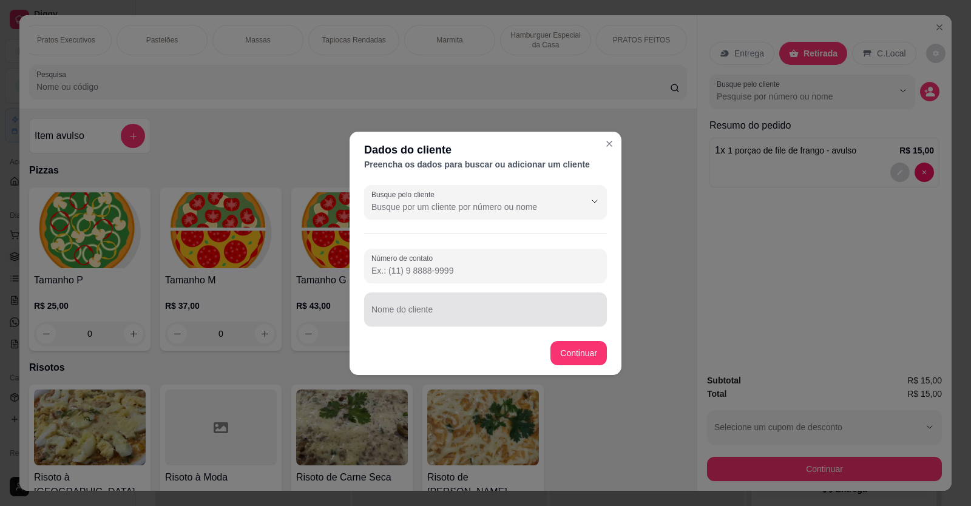
click at [373, 307] on div at bounding box center [485, 309] width 228 height 24
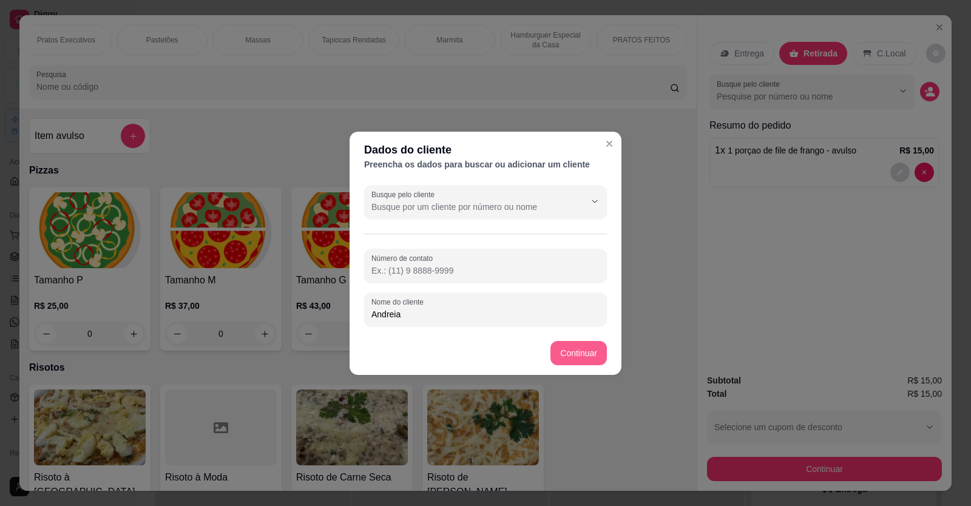
type input "Andreia"
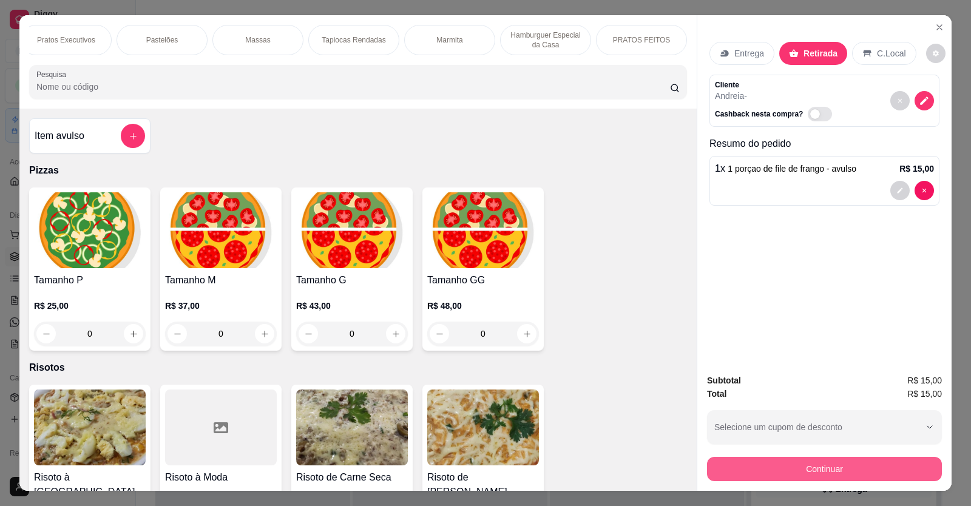
click at [770, 473] on button "Continuar" at bounding box center [824, 469] width 235 height 24
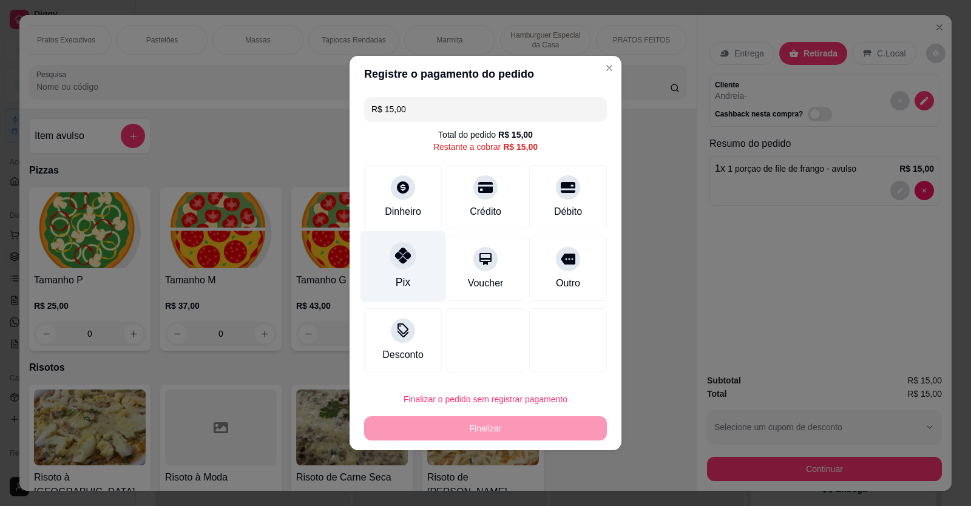
click at [412, 255] on div at bounding box center [403, 255] width 27 height 27
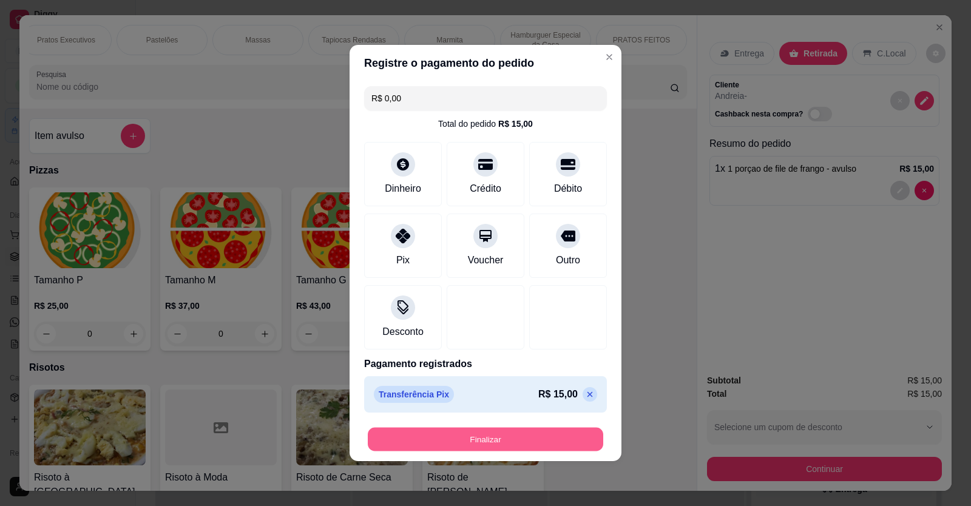
click at [543, 439] on button "Finalizar" at bounding box center [485, 440] width 235 height 24
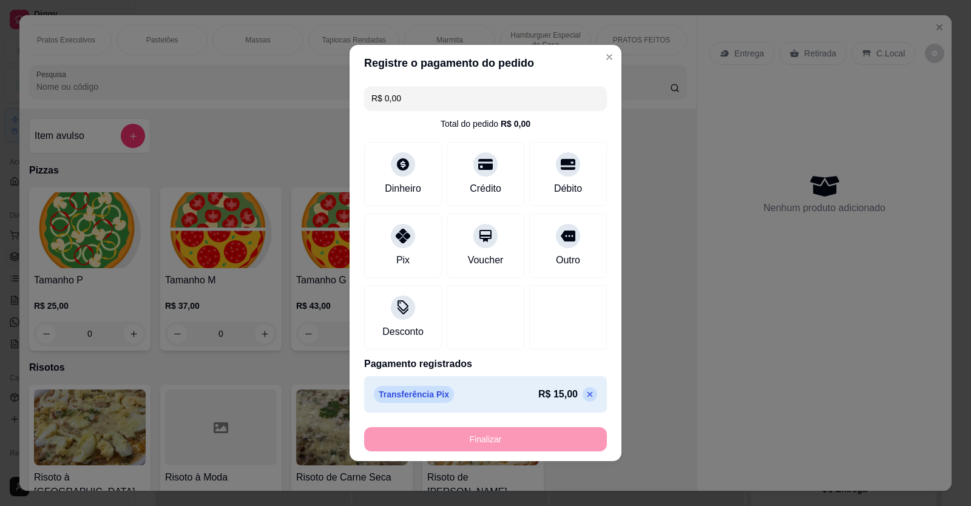
type input "-R$ 15,00"
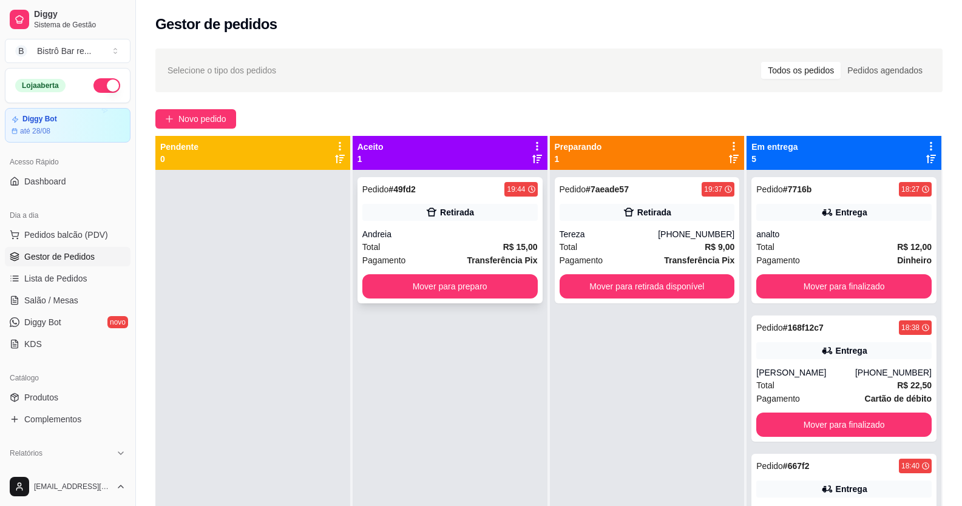
click at [408, 188] on strong "# 49fd2" at bounding box center [401, 189] width 27 height 10
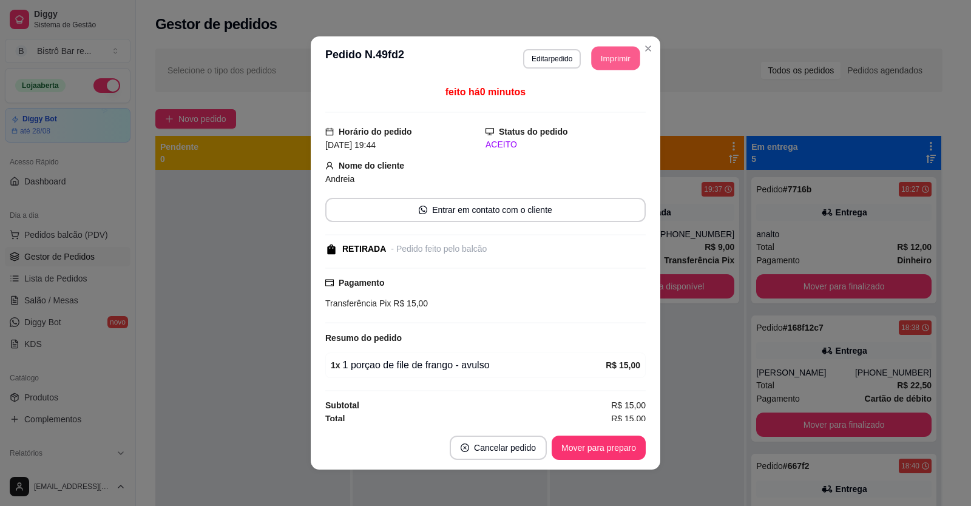
click at [624, 61] on button "Imprimir" at bounding box center [616, 59] width 49 height 24
click at [632, 445] on button "Mover para preparo" at bounding box center [598, 448] width 91 height 24
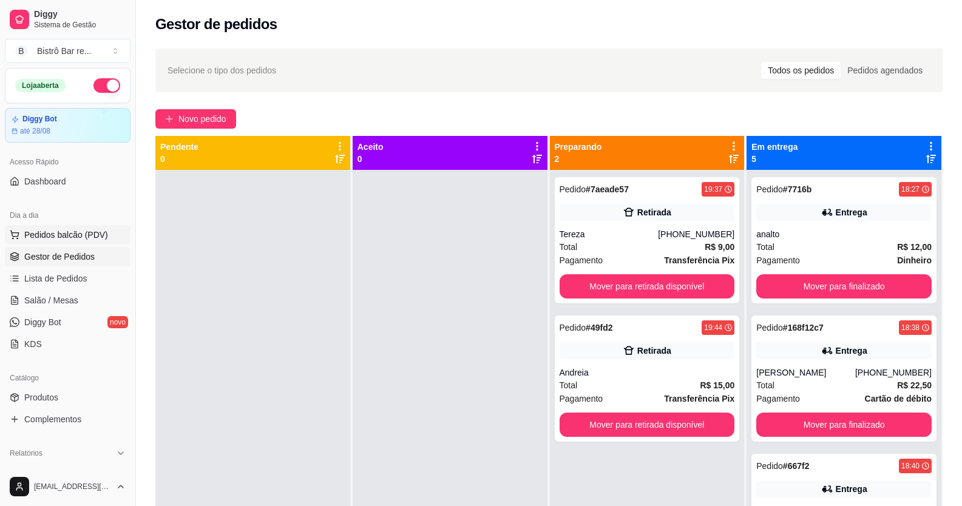
drag, startPoint x: 30, startPoint y: 238, endPoint x: 39, endPoint y: 234, distance: 10.0
click at [39, 234] on span "Pedidos balcão (PDV)" at bounding box center [66, 235] width 84 height 12
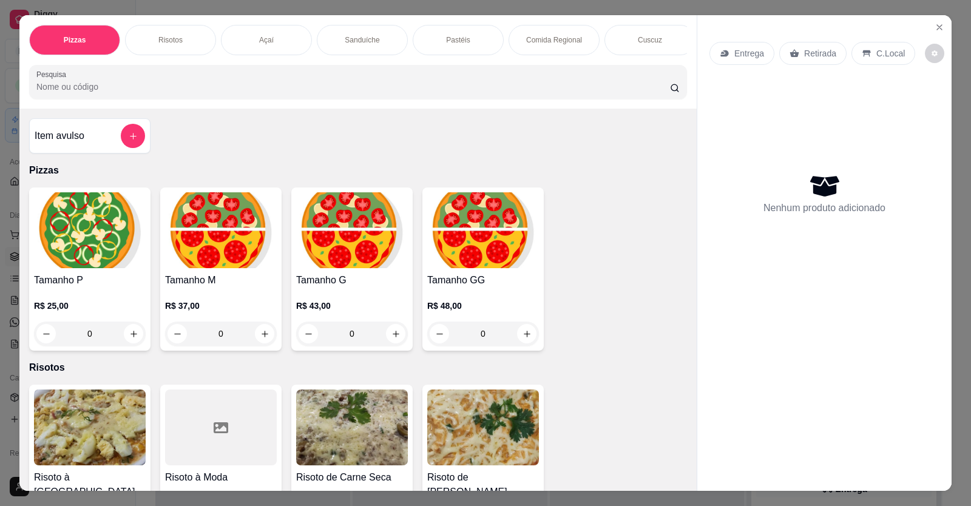
scroll to position [0, 576]
click at [527, 42] on div "Massas" at bounding box center [553, 40] width 91 height 30
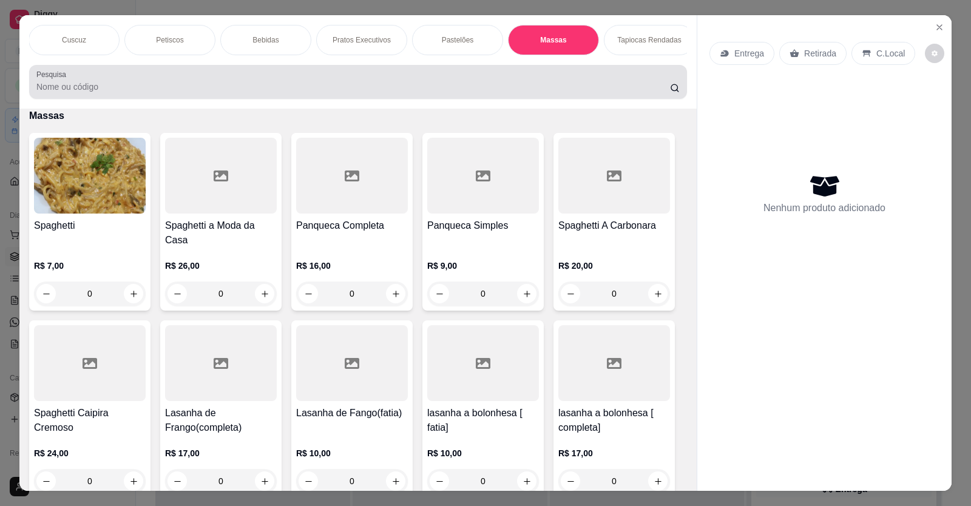
scroll to position [24, 0]
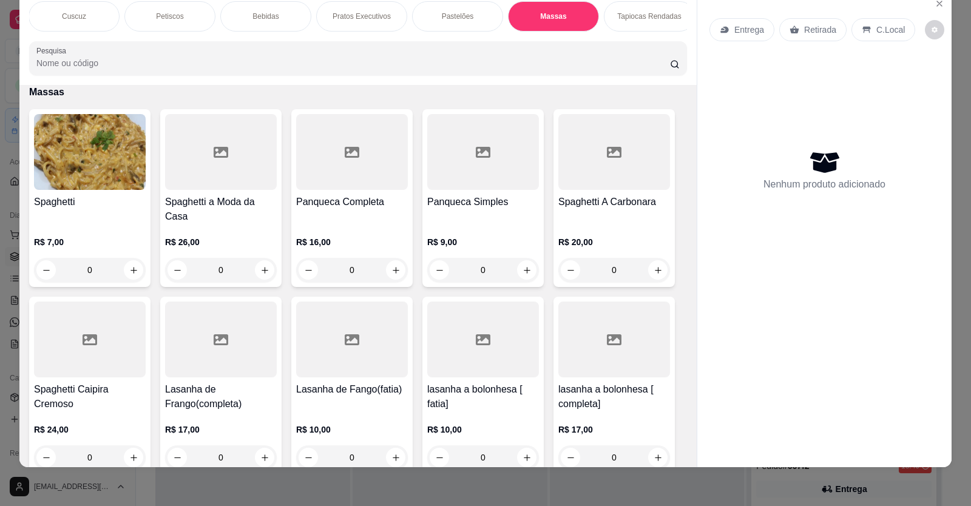
click at [389, 281] on div "0" at bounding box center [352, 270] width 112 height 24
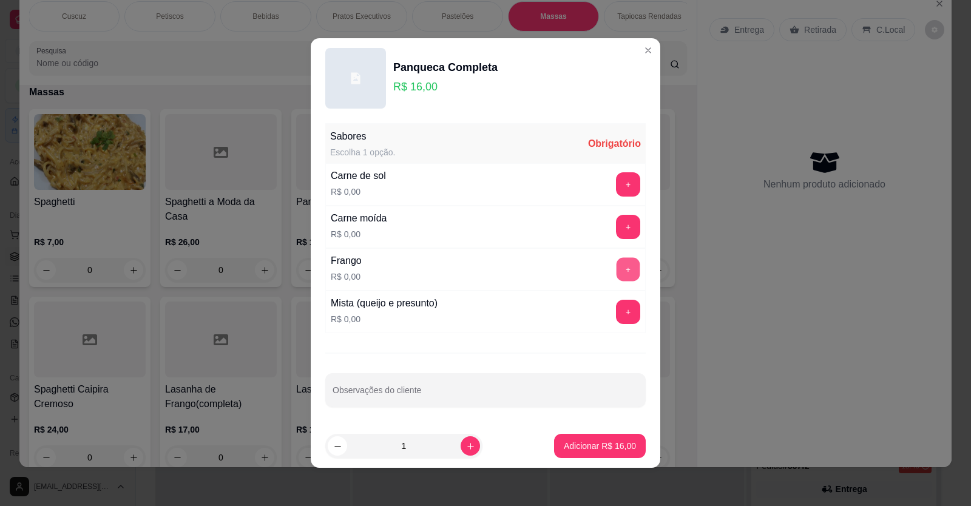
click at [617, 263] on button "+" at bounding box center [629, 270] width 24 height 24
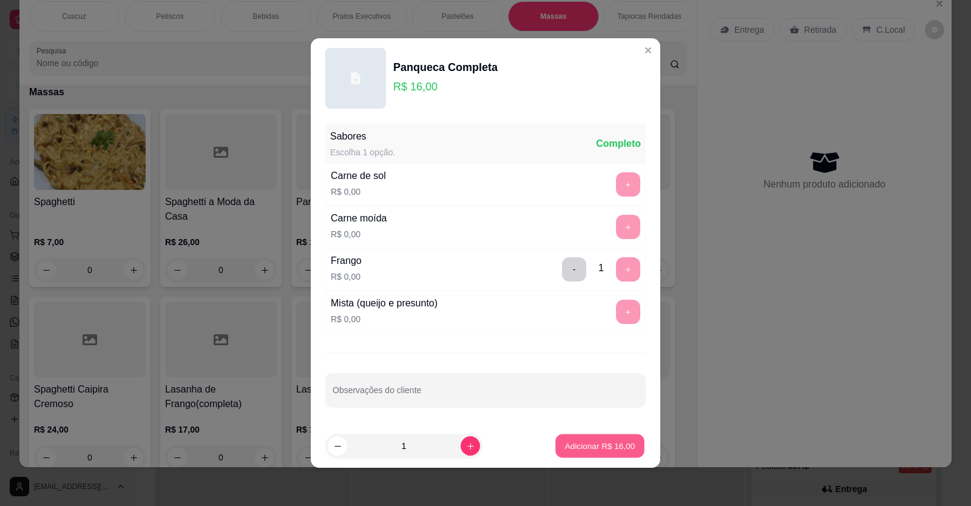
click at [565, 445] on p "Adicionar R$ 16,00" at bounding box center [600, 446] width 70 height 12
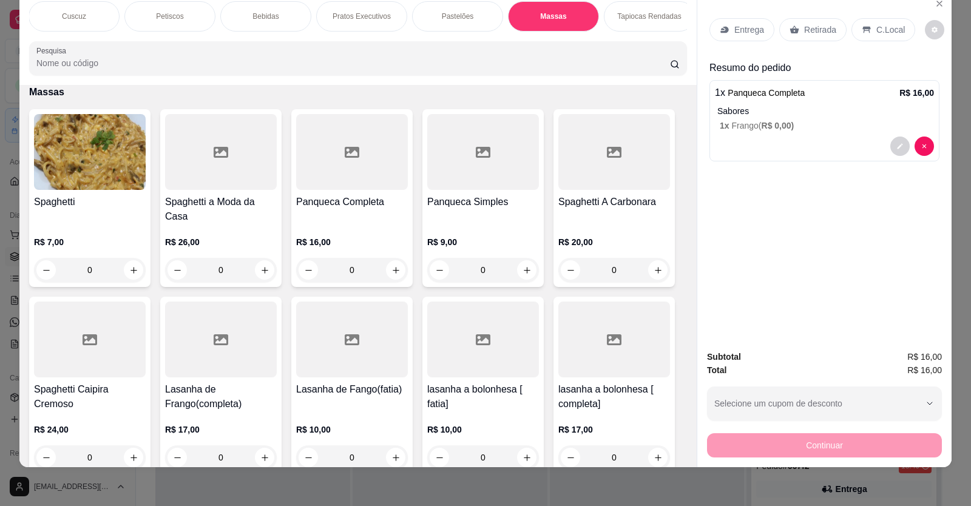
click at [754, 27] on p "Entrega" at bounding box center [749, 30] width 30 height 12
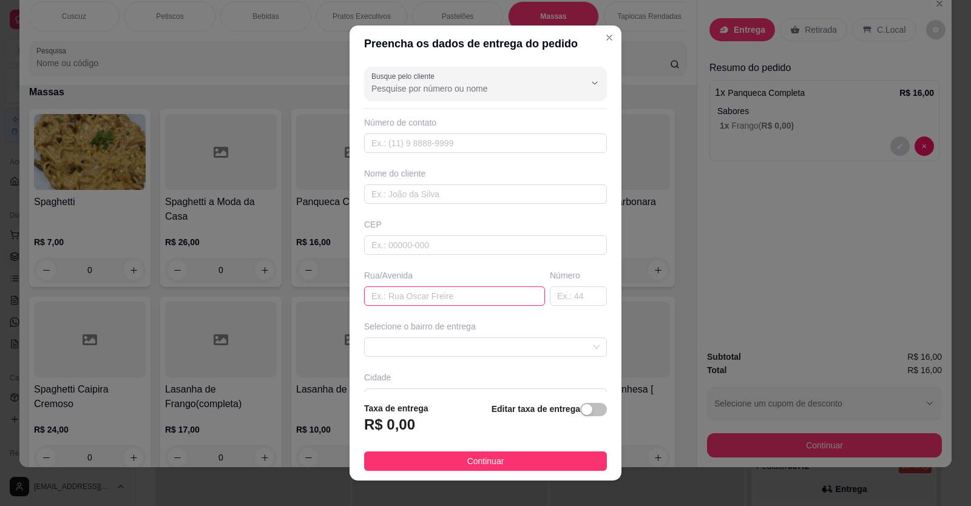
click at [364, 294] on input "text" at bounding box center [454, 295] width 181 height 19
type input "Travessa [PERSON_NAME]"
click at [550, 294] on input "text" at bounding box center [578, 295] width 57 height 19
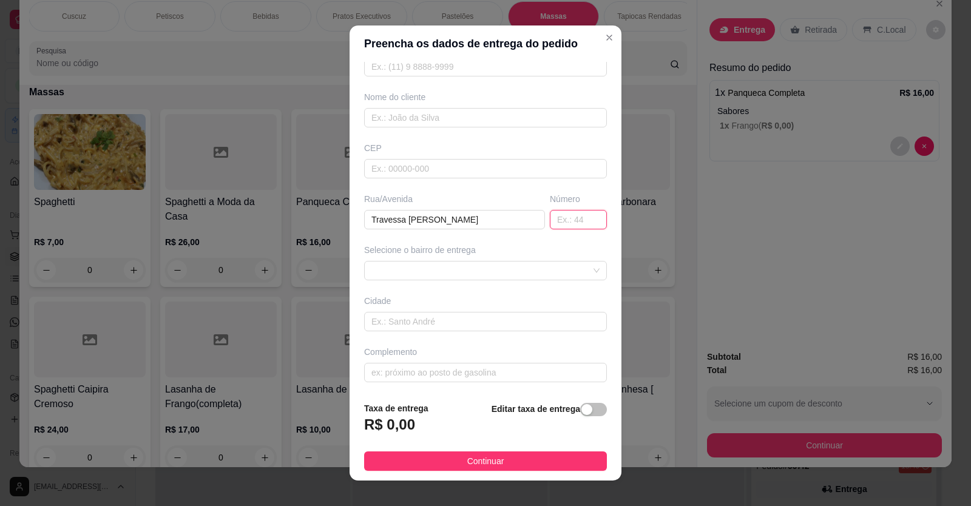
scroll to position [78, 0]
click at [367, 374] on input "text" at bounding box center [485, 370] width 243 height 19
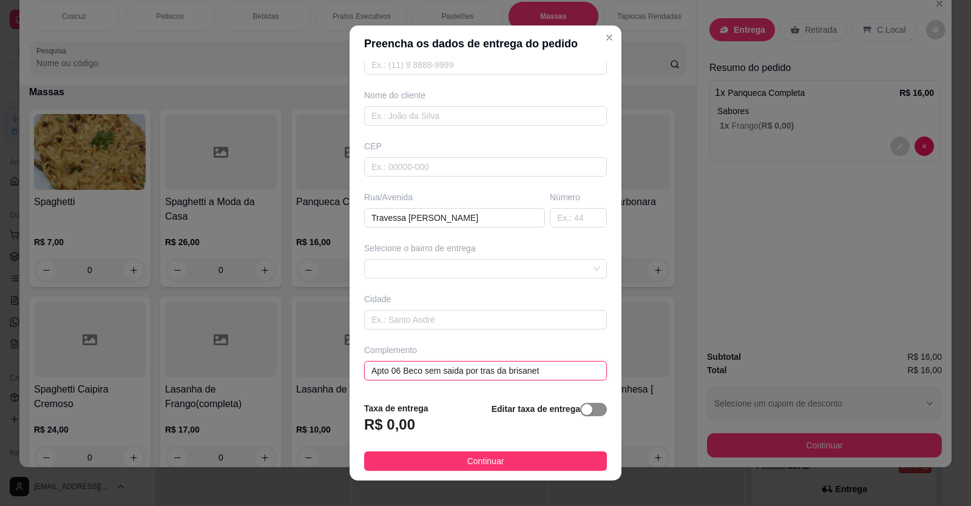
type input "Apto 06 Beco sem saida por tras da brisanet"
click at [581, 410] on div "button" at bounding box center [586, 409] width 11 height 11
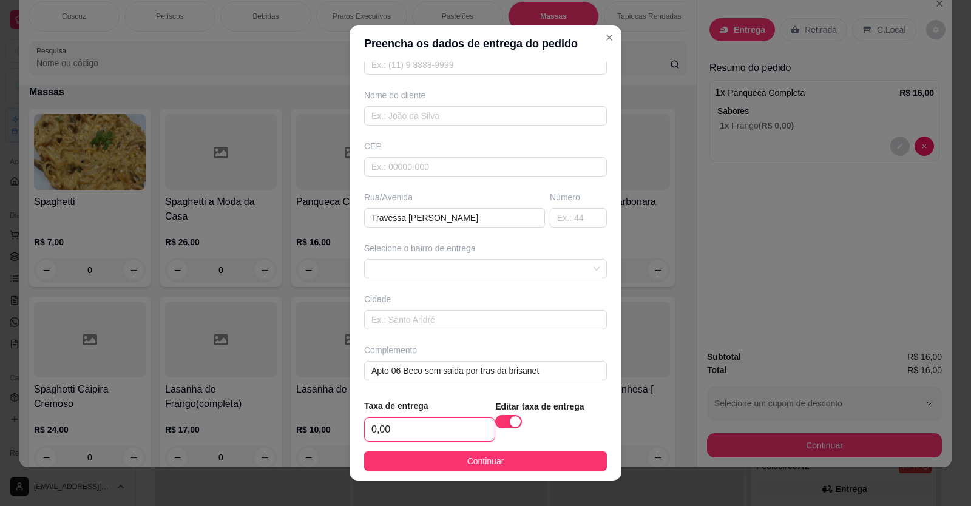
click at [370, 428] on input "0,00" at bounding box center [430, 429] width 130 height 23
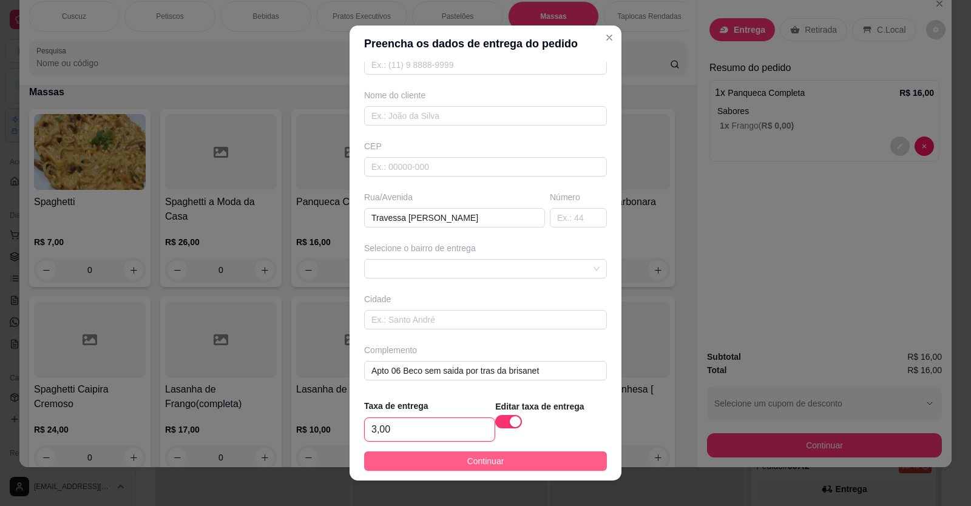
type input "3,00"
click at [478, 461] on span "Continuar" at bounding box center [485, 461] width 37 height 13
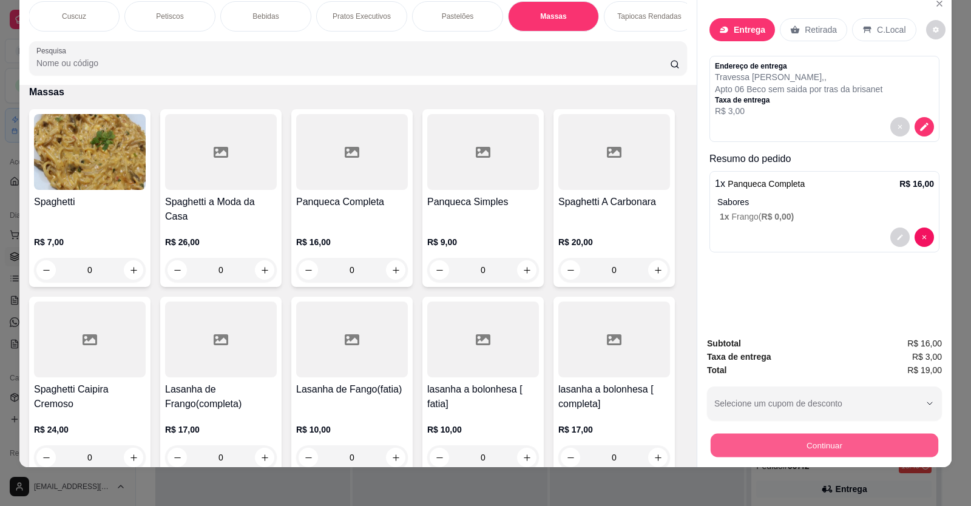
click at [852, 451] on button "Continuar" at bounding box center [825, 446] width 228 height 24
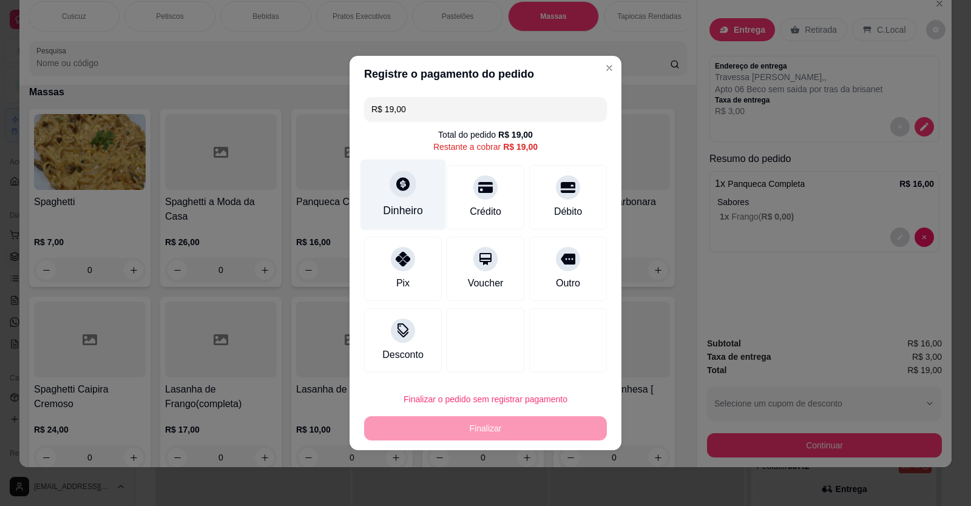
click at [421, 205] on div "Dinheiro" at bounding box center [403, 211] width 40 height 16
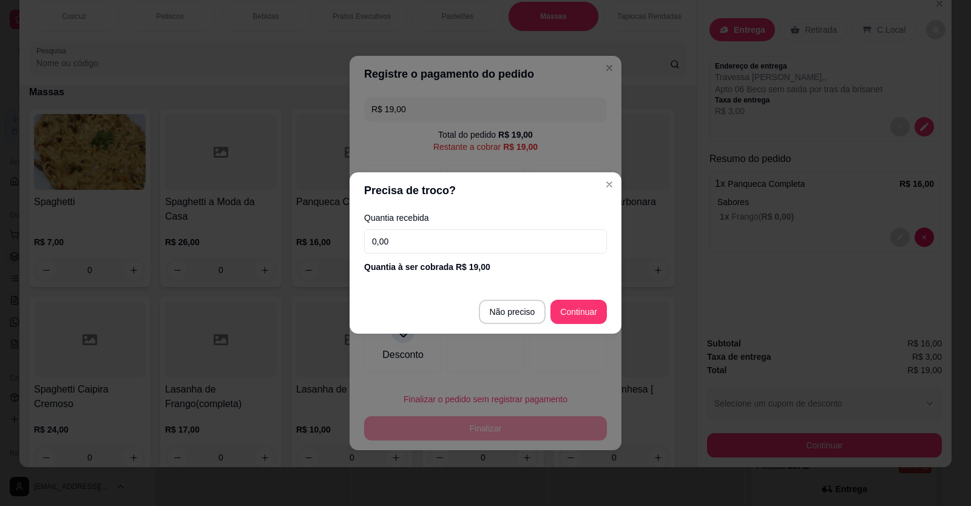
click at [409, 237] on input "0,00" at bounding box center [485, 241] width 243 height 24
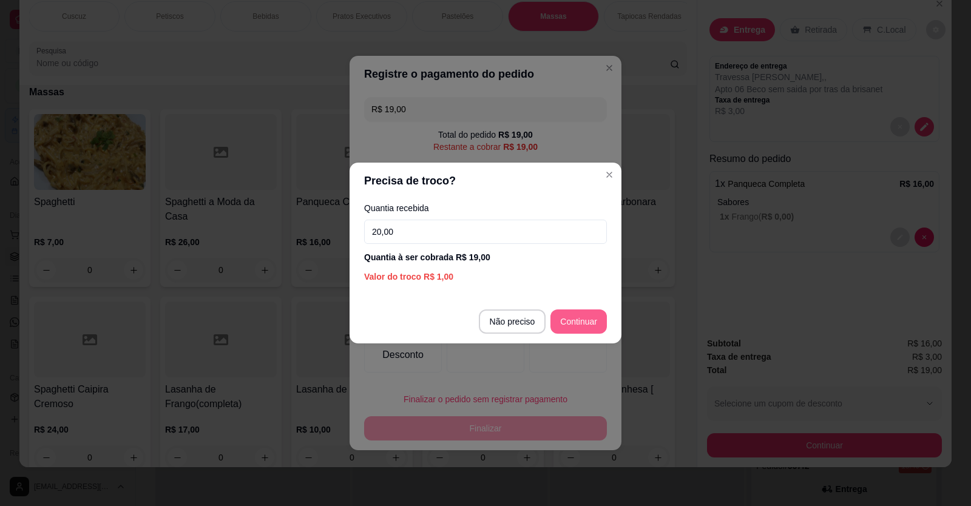
type input "20,00"
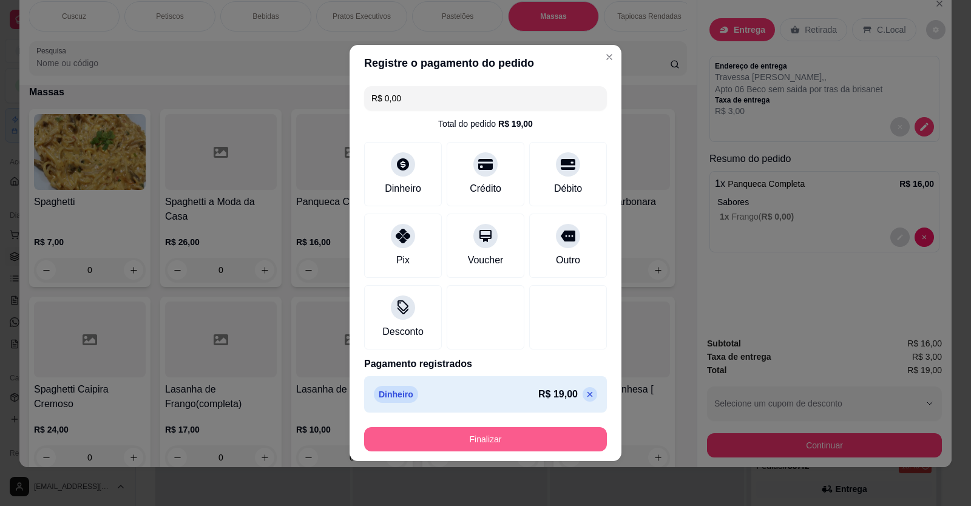
click at [538, 449] on button "Finalizar" at bounding box center [485, 439] width 243 height 24
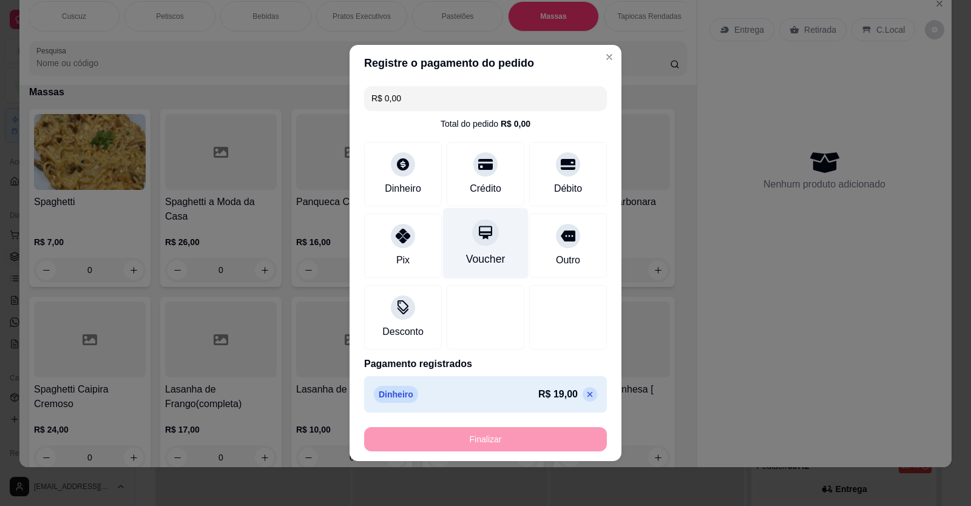
type input "-R$ 19,00"
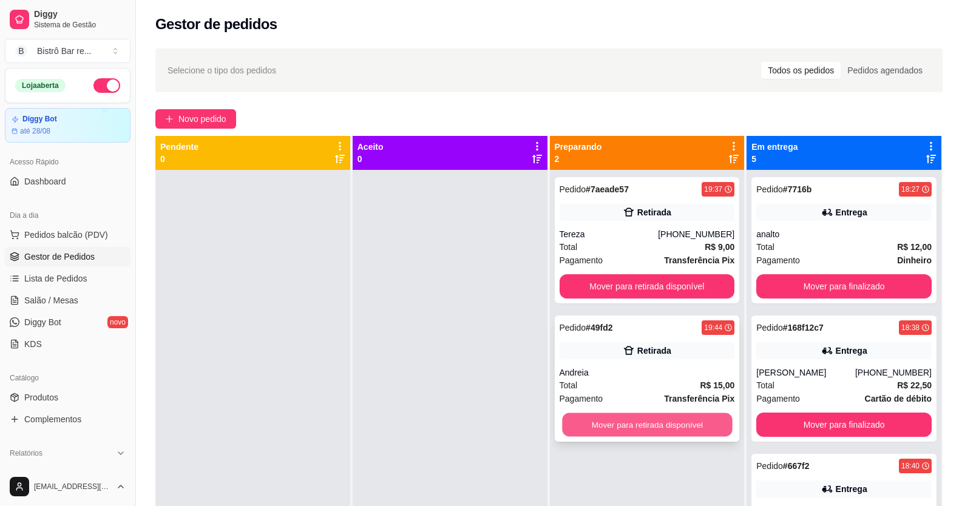
click at [713, 422] on button "Mover para retirada disponível" at bounding box center [647, 425] width 170 height 24
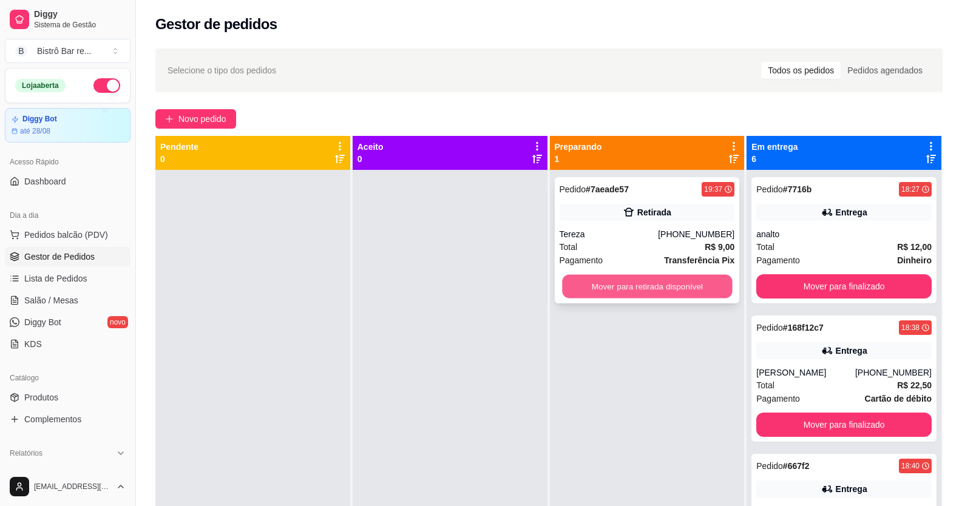
click at [607, 279] on button "Mover para retirada disponível" at bounding box center [647, 287] width 170 height 24
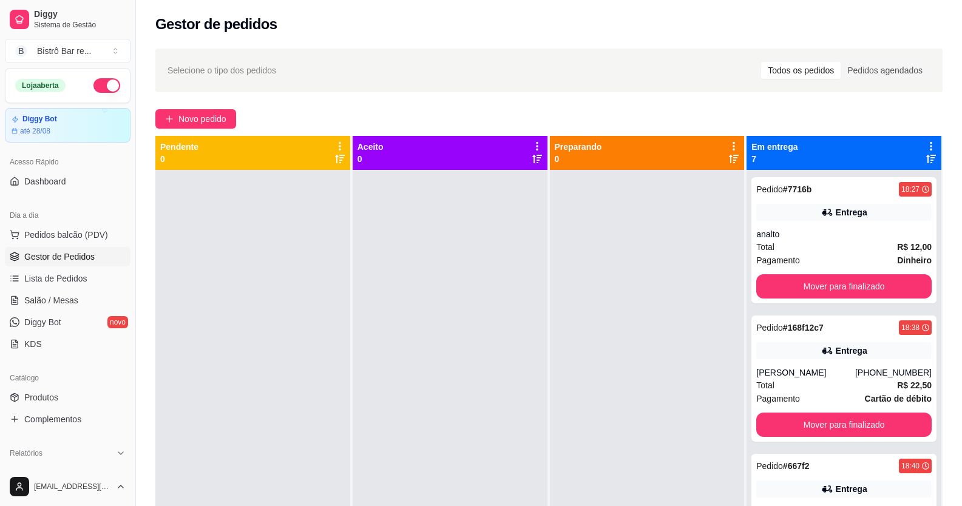
click at [443, 246] on div at bounding box center [450, 423] width 195 height 506
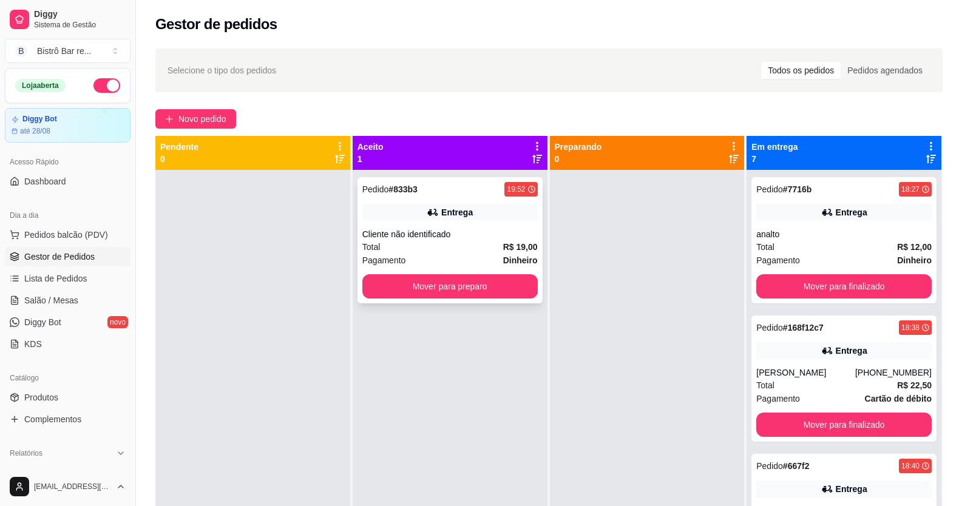
click at [407, 184] on strong "# 833b3" at bounding box center [402, 189] width 29 height 10
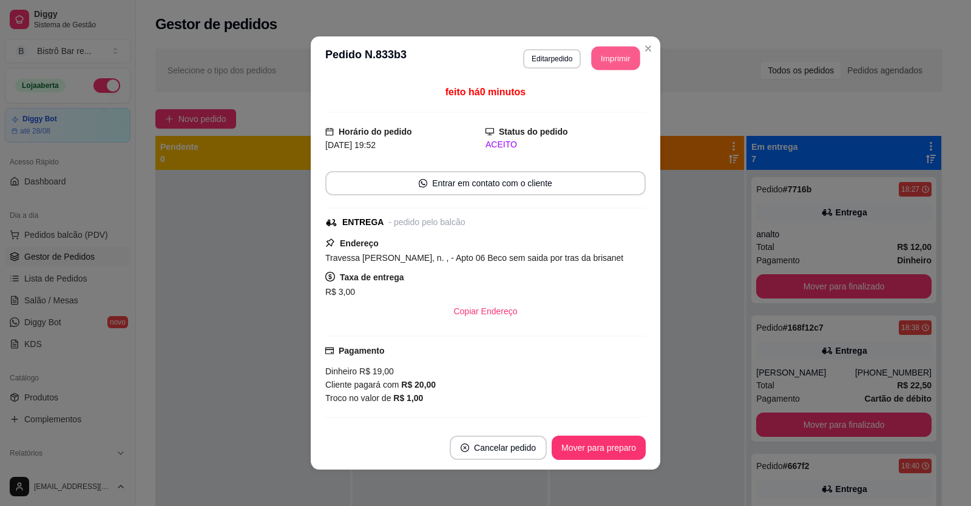
click at [598, 63] on button "Imprimir" at bounding box center [616, 59] width 49 height 24
click at [583, 455] on button "Mover para preparo" at bounding box center [598, 448] width 91 height 24
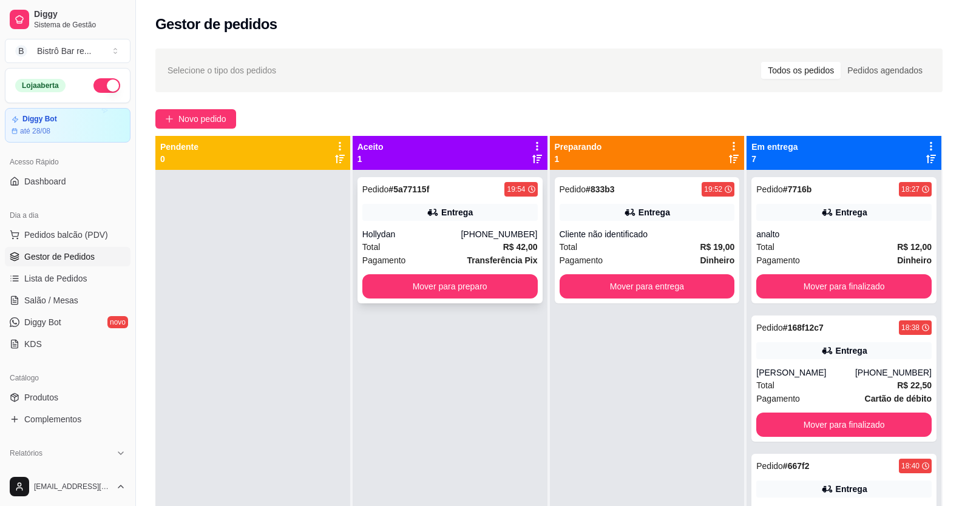
click at [394, 186] on strong "# 5a77115f" at bounding box center [408, 189] width 41 height 10
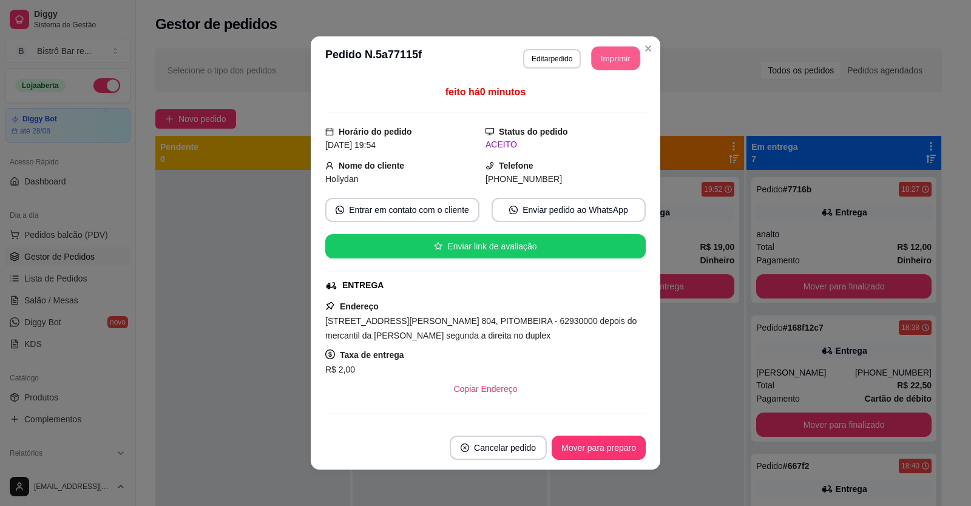
click at [617, 59] on button "Imprimir" at bounding box center [616, 59] width 49 height 24
click at [632, 448] on button "Mover para preparo" at bounding box center [599, 448] width 94 height 24
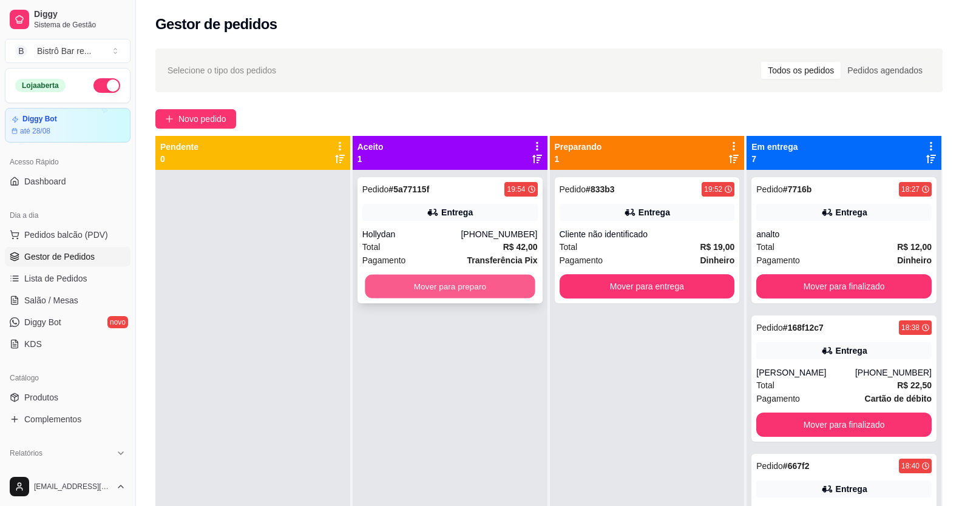
click at [499, 281] on button "Mover para preparo" at bounding box center [450, 287] width 170 height 24
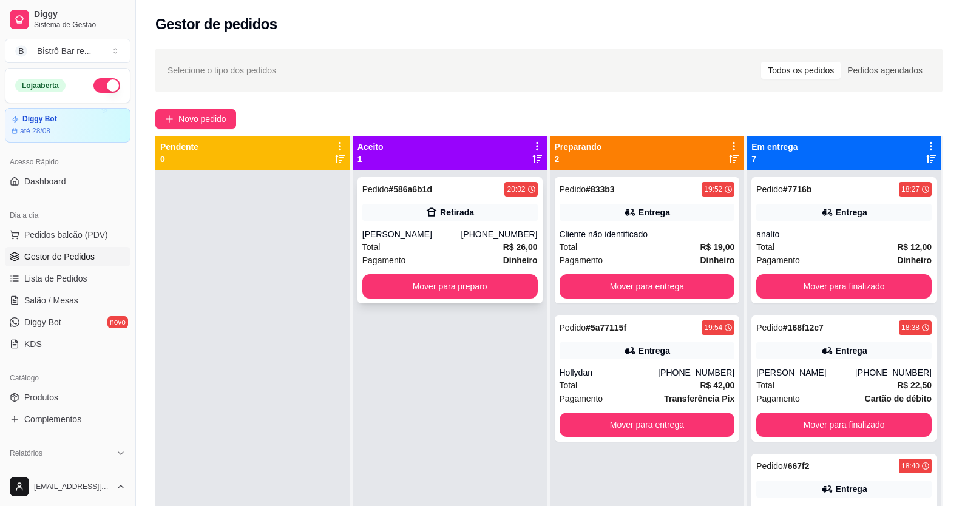
click at [422, 240] on div "Total R$ 26,00" at bounding box center [449, 246] width 175 height 13
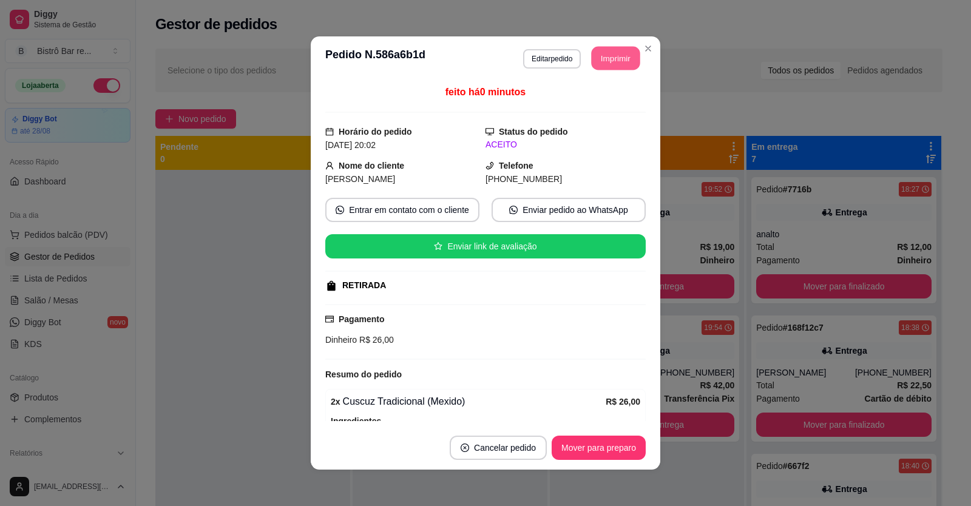
click at [597, 55] on button "Imprimir" at bounding box center [616, 59] width 49 height 24
click at [573, 449] on button "Mover para preparo" at bounding box center [599, 448] width 94 height 24
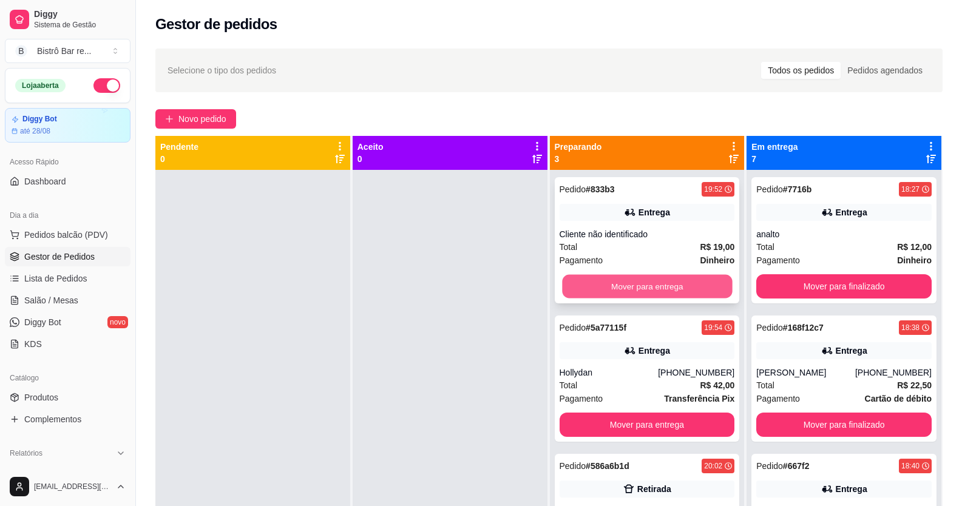
click at [605, 280] on button "Mover para entrega" at bounding box center [647, 287] width 170 height 24
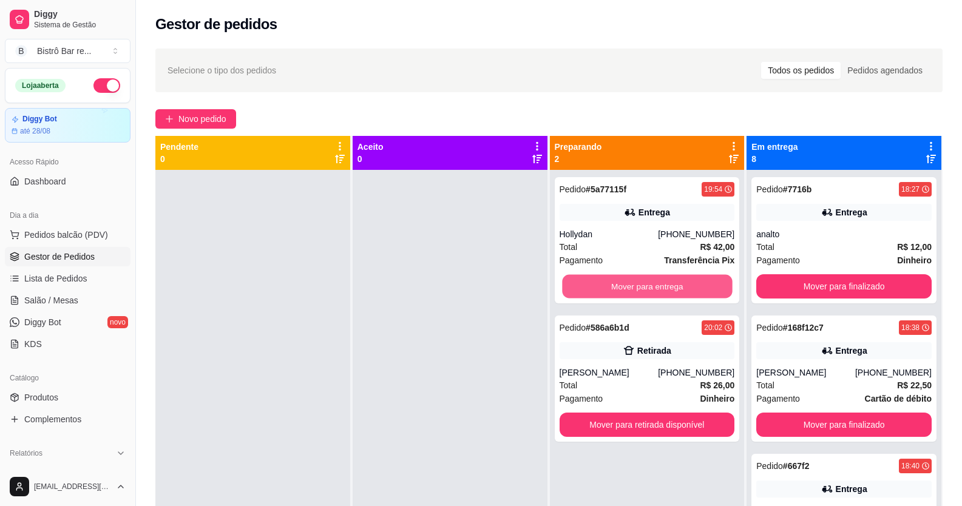
click at [601, 279] on button "Mover para entrega" at bounding box center [647, 287] width 170 height 24
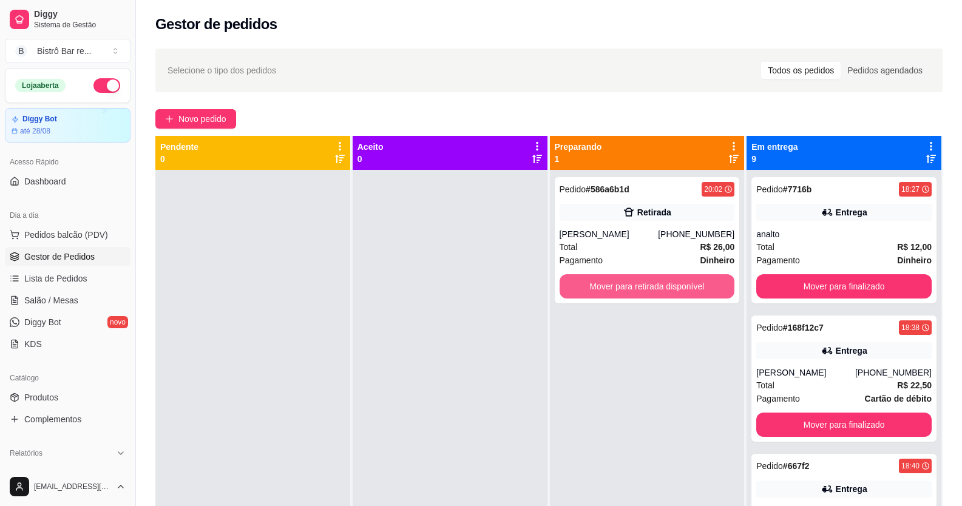
click at [593, 278] on button "Mover para retirada disponível" at bounding box center [647, 286] width 175 height 24
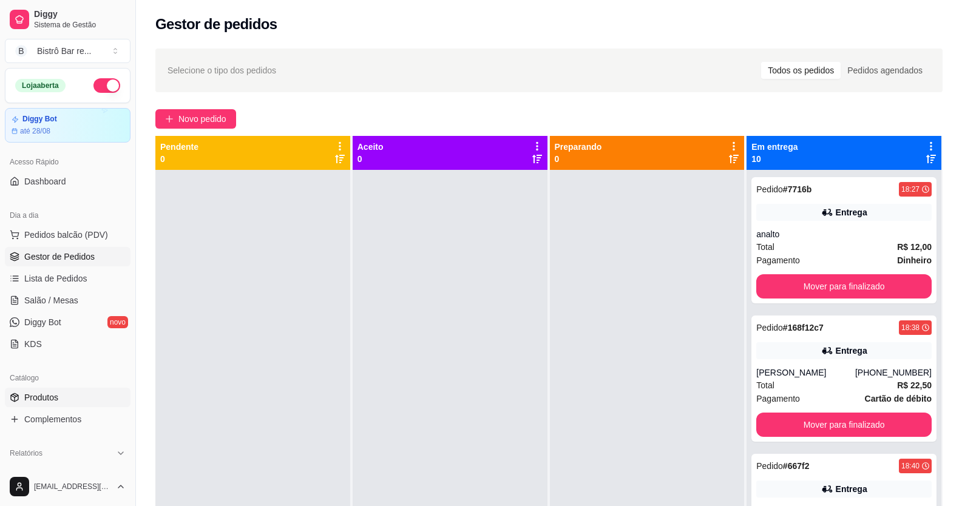
click at [50, 402] on span "Produtos" at bounding box center [41, 397] width 34 height 12
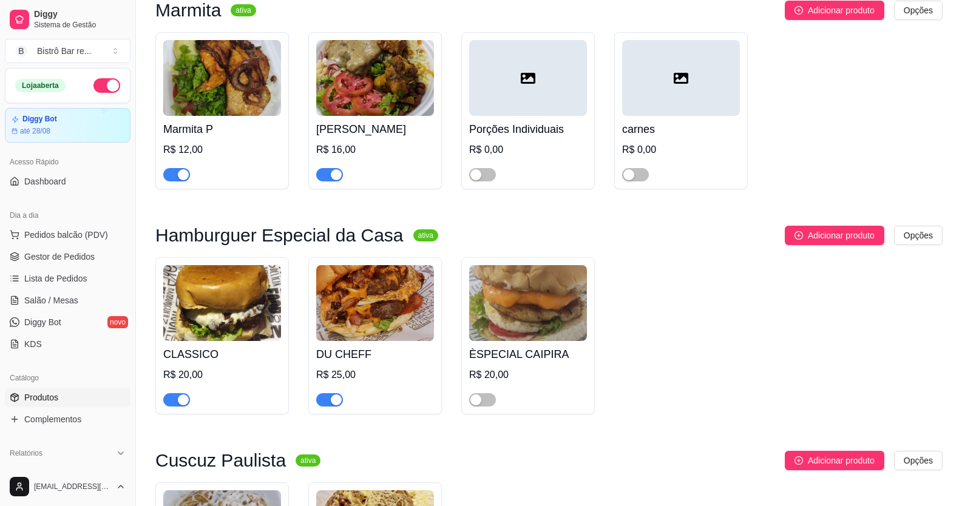
scroll to position [4855, 0]
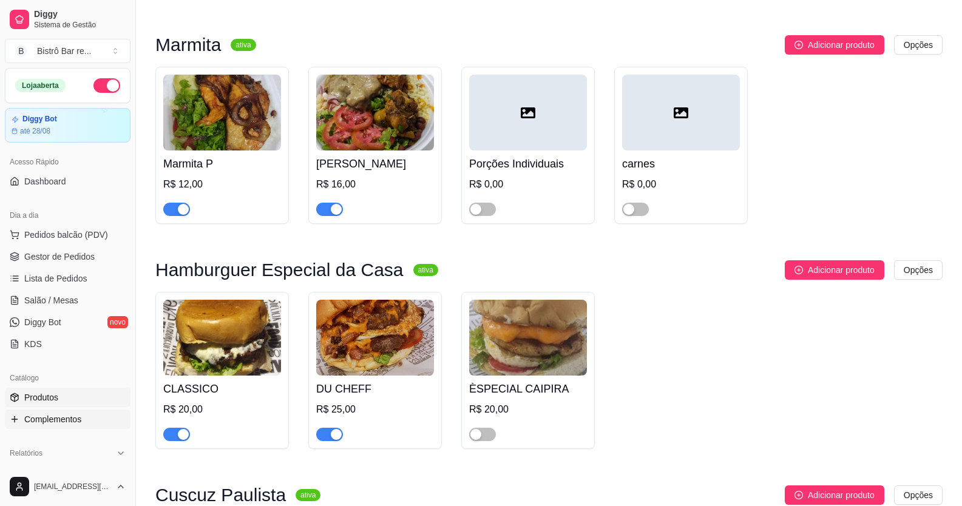
click at [55, 417] on span "Complementos" at bounding box center [52, 419] width 57 height 12
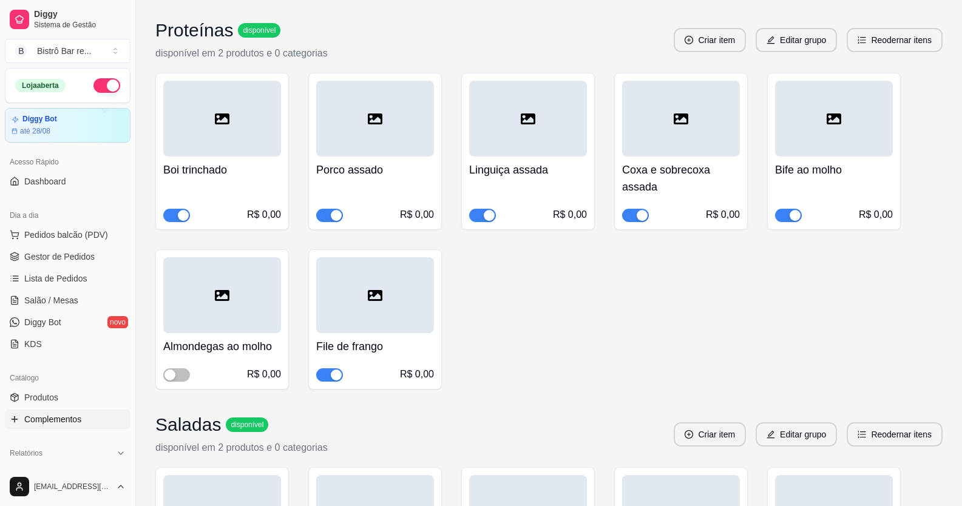
scroll to position [7039, 0]
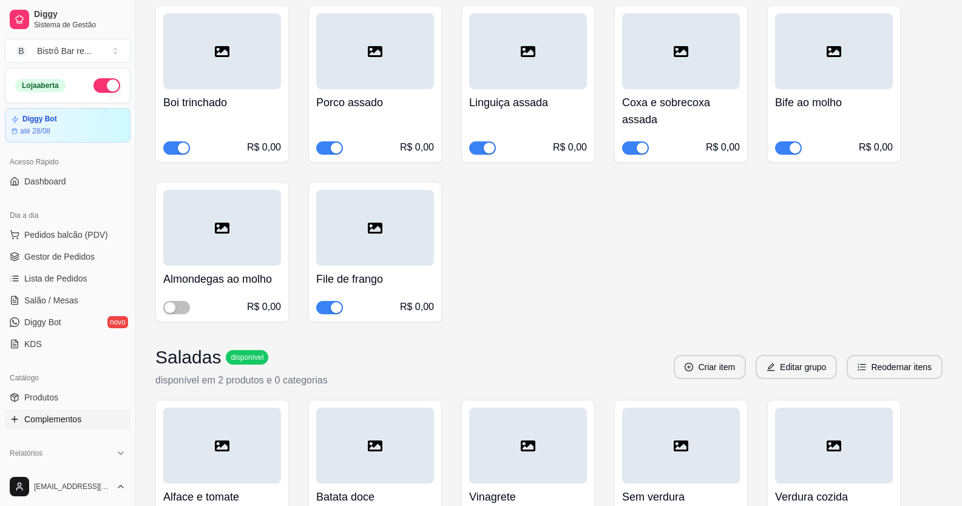
click at [796, 143] on div "button" at bounding box center [794, 148] width 11 height 11
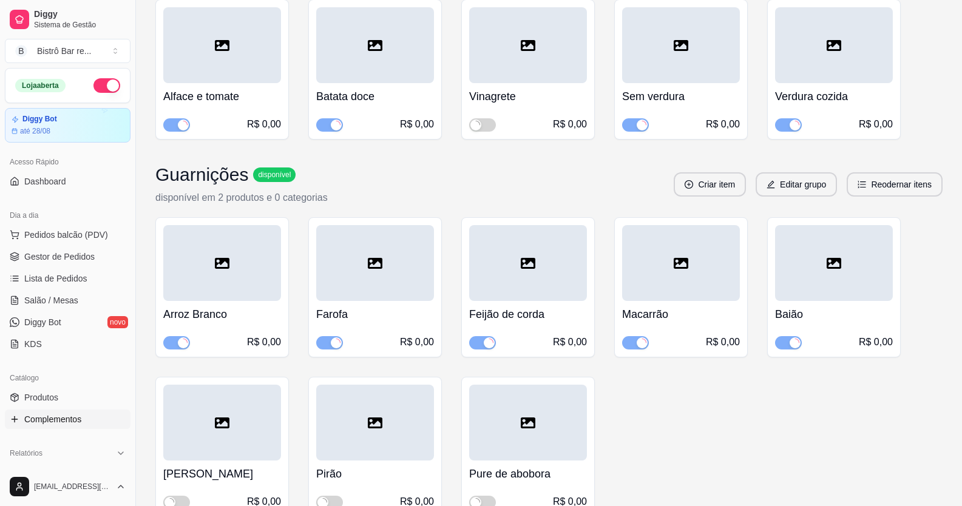
scroll to position [7464, 0]
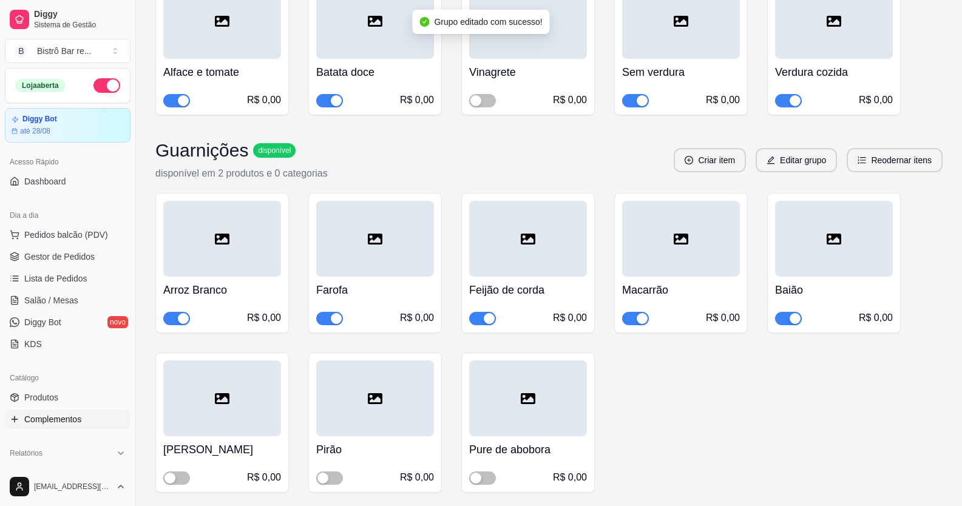
click at [794, 313] on div "button" at bounding box center [794, 318] width 11 height 11
click at [35, 257] on span "Gestor de Pedidos" at bounding box center [59, 257] width 70 height 12
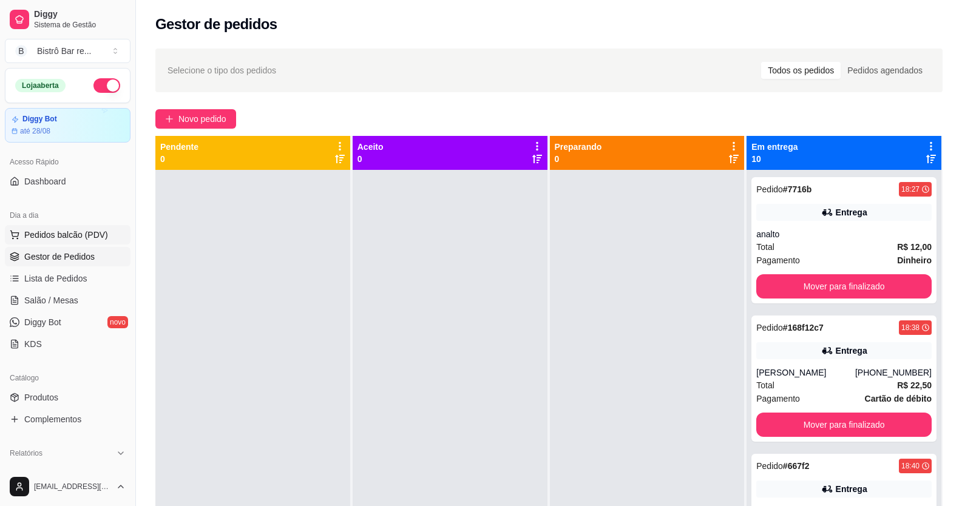
click at [95, 239] on span "Pedidos balcão (PDV)" at bounding box center [66, 235] width 84 height 12
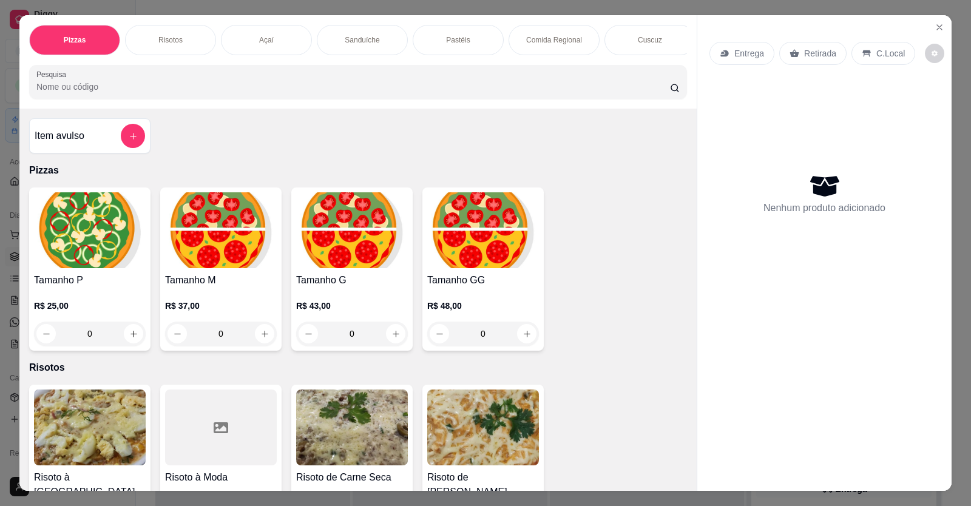
scroll to position [0, 576]
click at [530, 40] on div "Massas" at bounding box center [553, 40] width 91 height 30
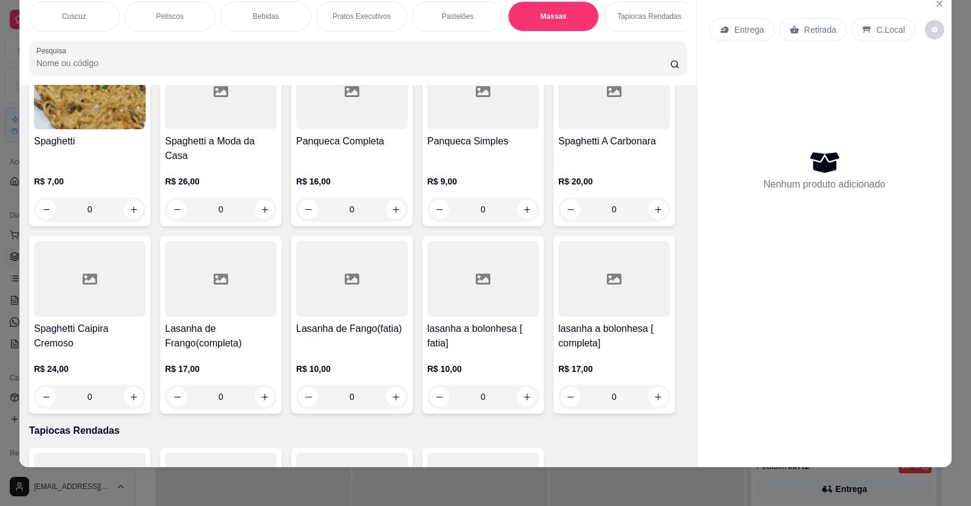
scroll to position [3176, 0]
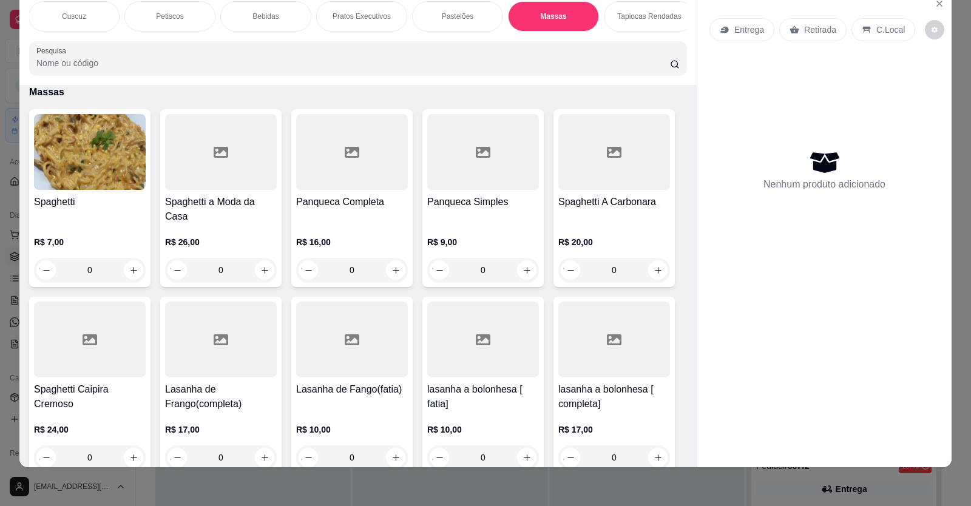
click at [393, 279] on div "0" at bounding box center [352, 270] width 112 height 24
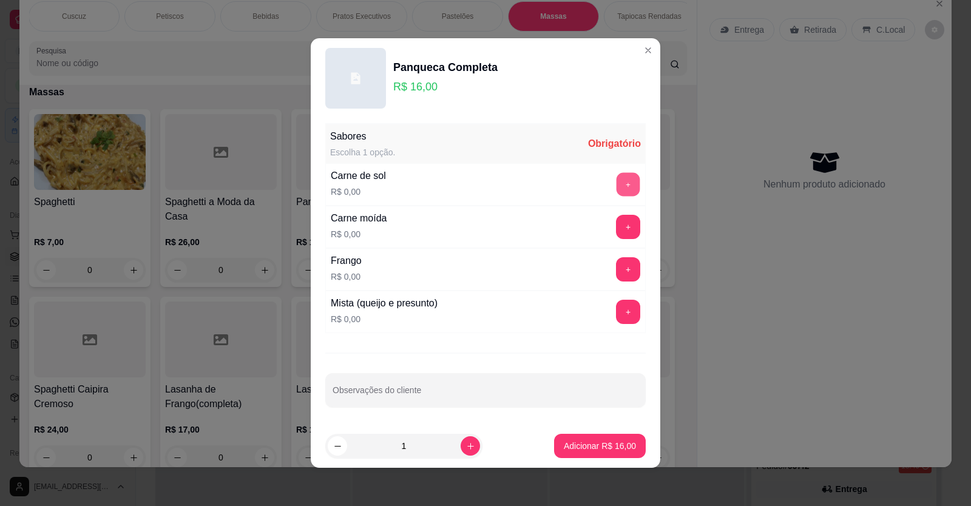
click at [617, 183] on button "+" at bounding box center [629, 185] width 24 height 24
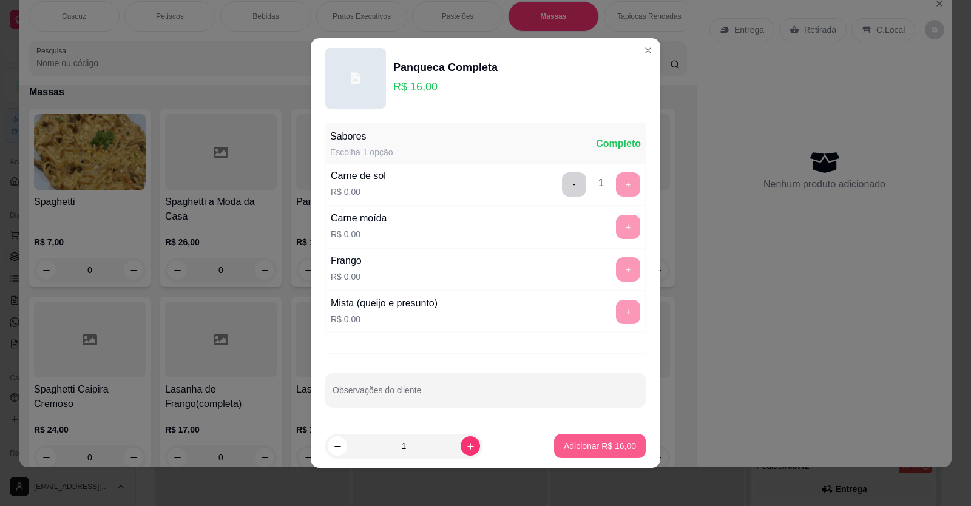
click at [566, 443] on p "Adicionar R$ 16,00" at bounding box center [600, 446] width 72 height 12
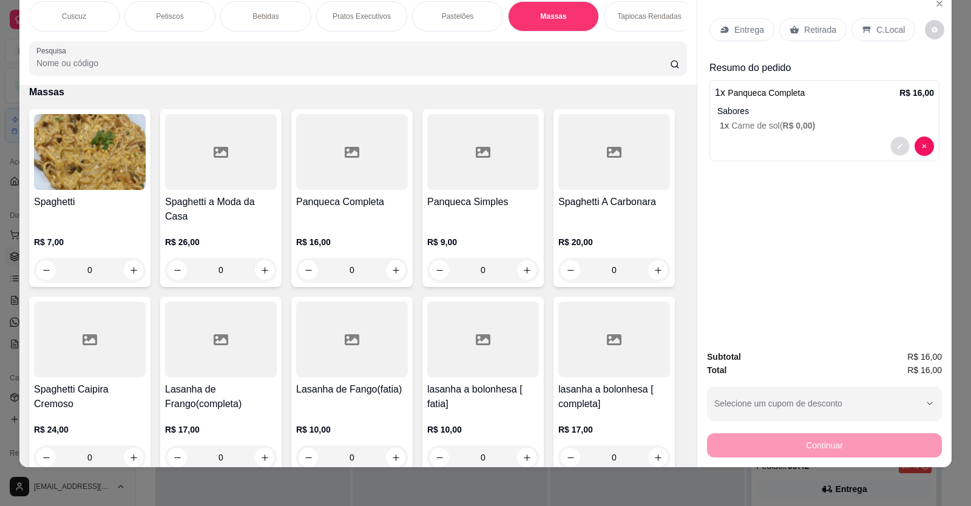
click at [898, 147] on icon "decrease-product-quantity" at bounding box center [900, 146] width 5 height 5
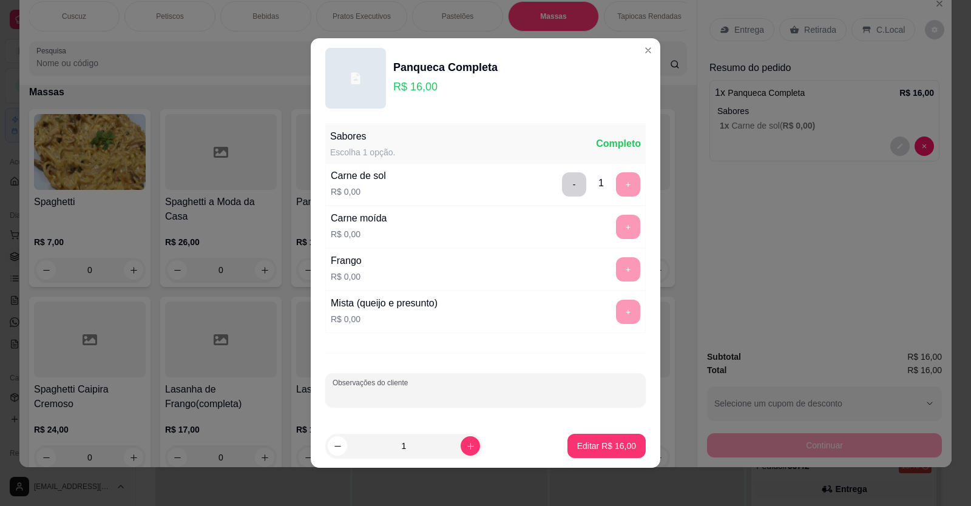
click at [334, 389] on input "Observações do cliente" at bounding box center [486, 395] width 306 height 12
type input "sem arroz e sem farofa"
click at [601, 439] on button "Editar R$ 16,00" at bounding box center [607, 446] width 76 height 24
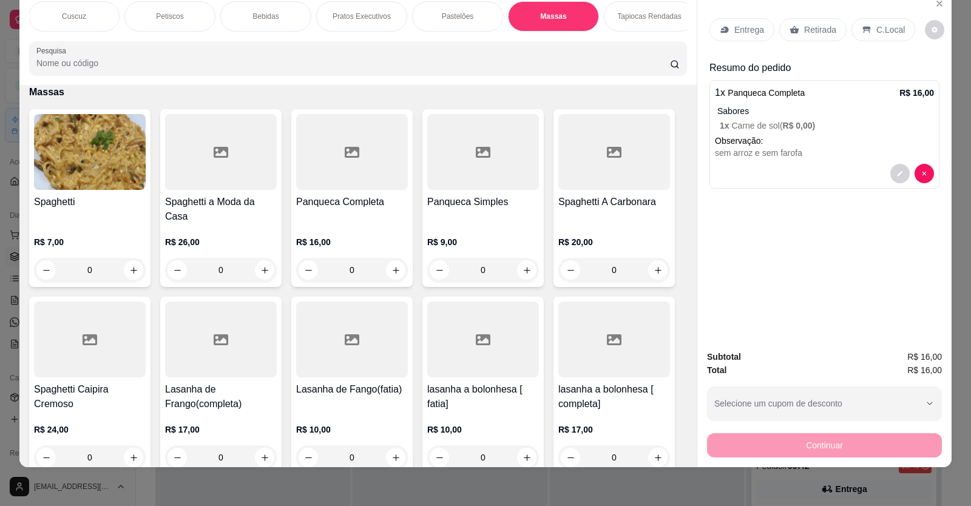
click at [737, 34] on p "Entrega" at bounding box center [749, 30] width 30 height 12
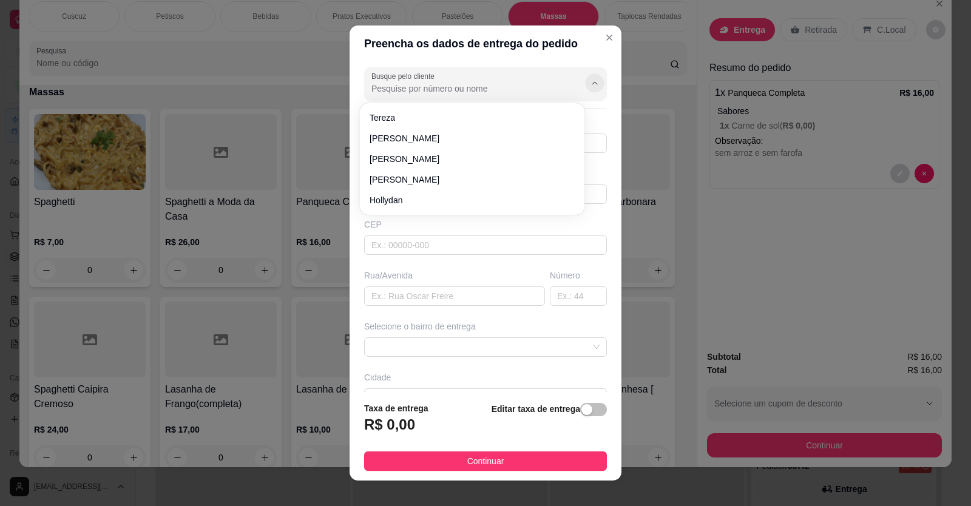
click at [585, 87] on button "Show suggestions" at bounding box center [594, 82] width 19 height 19
type input "Lice"
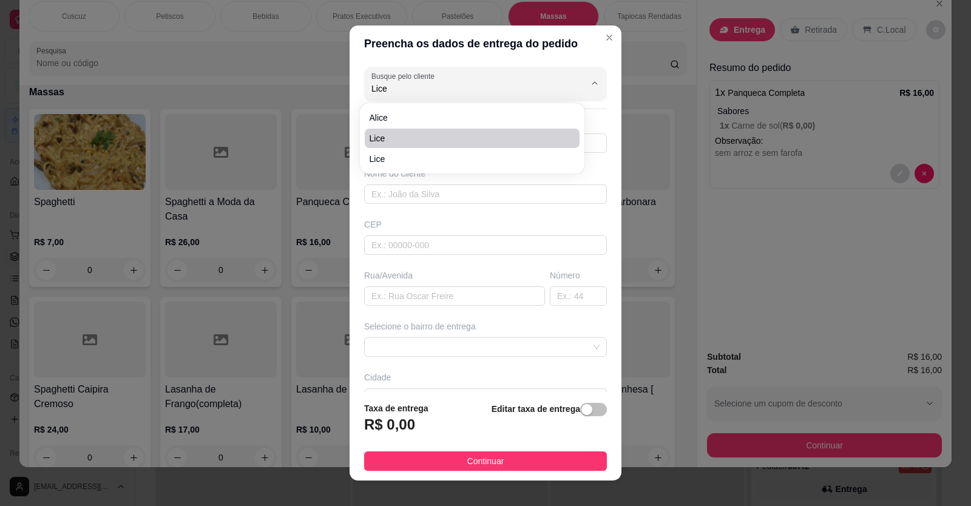
click at [443, 144] on span "Lice" at bounding box center [466, 138] width 193 height 12
type input "8892956933"
type input "Lice"
type input "62930000"
type input "[PERSON_NAME]"
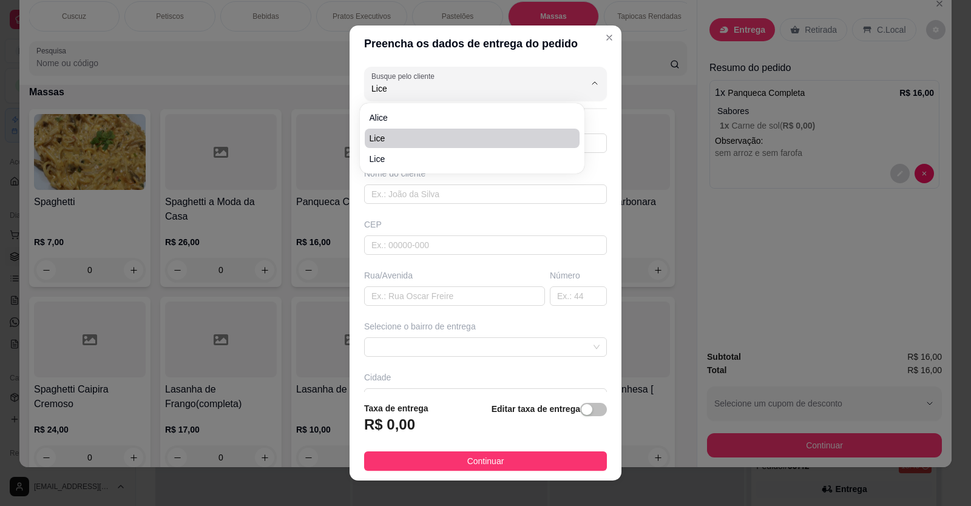
type input "989"
type input "LIMOEIRO DO NORTE"
type input "Panificadora pão diário (Em frente a toin do frango)"
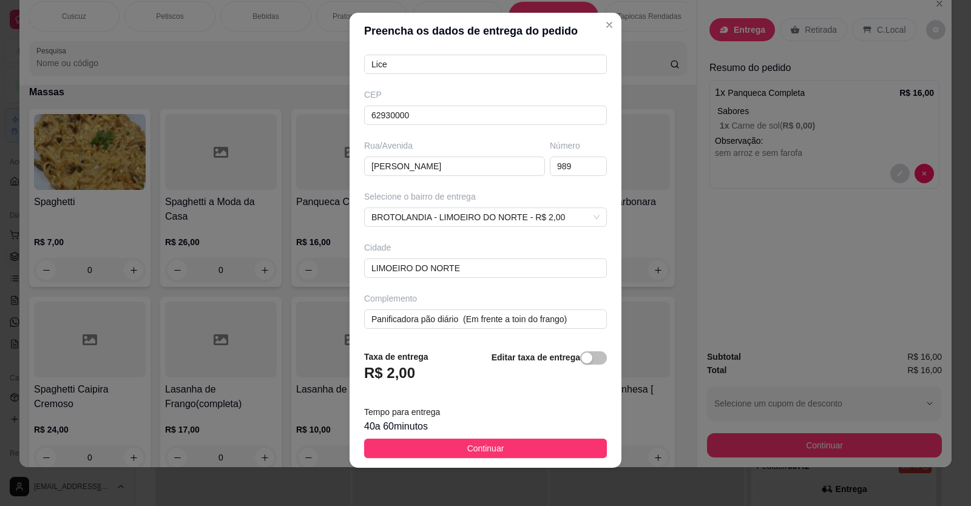
scroll to position [13, 0]
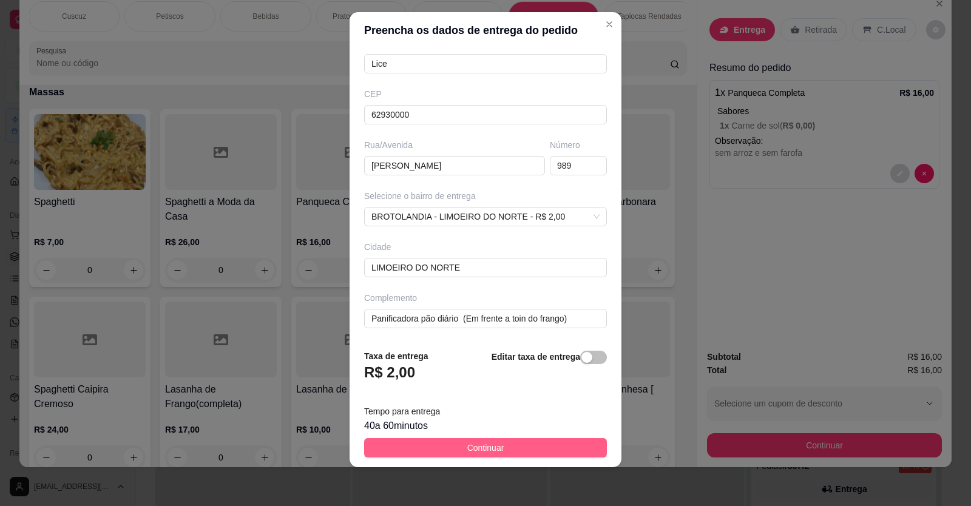
type input "Lice"
click at [557, 446] on button "Continuar" at bounding box center [485, 447] width 243 height 19
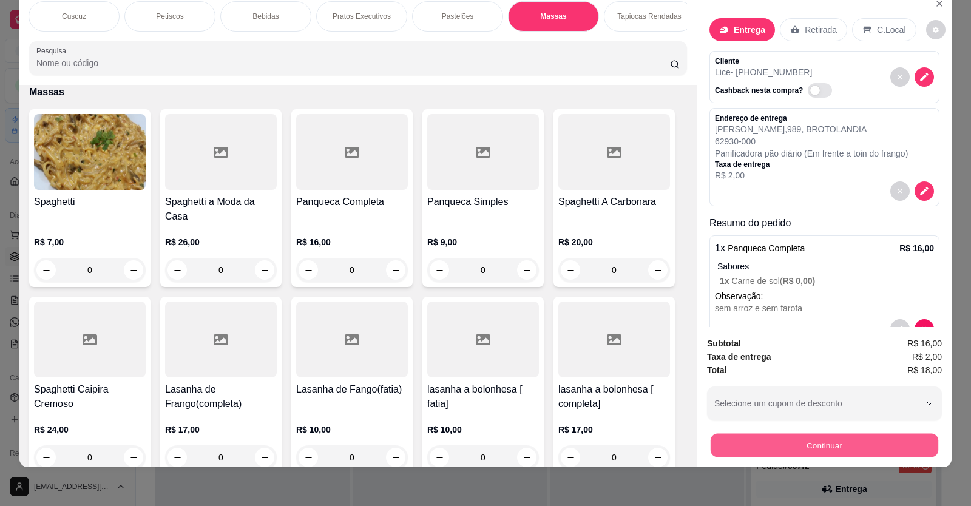
click at [867, 441] on button "Continuar" at bounding box center [825, 446] width 228 height 24
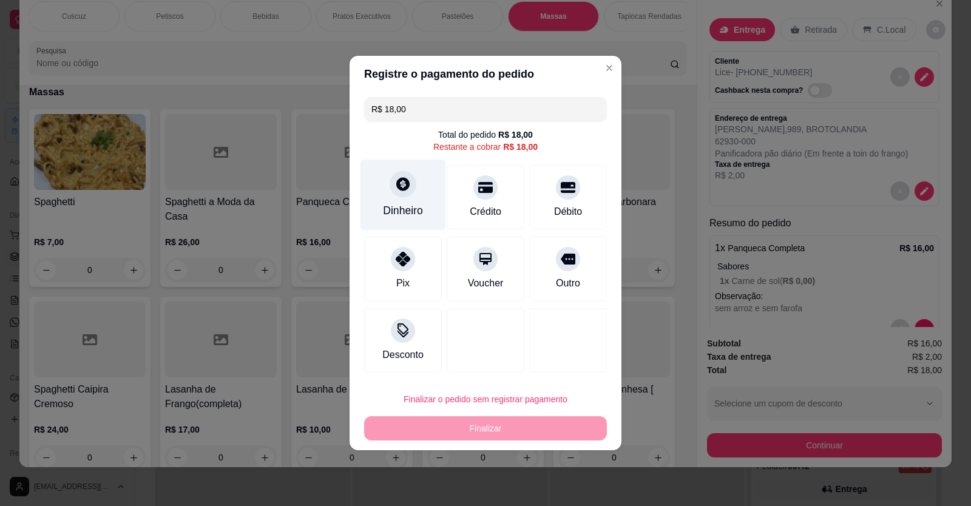
click at [414, 180] on div at bounding box center [403, 184] width 27 height 27
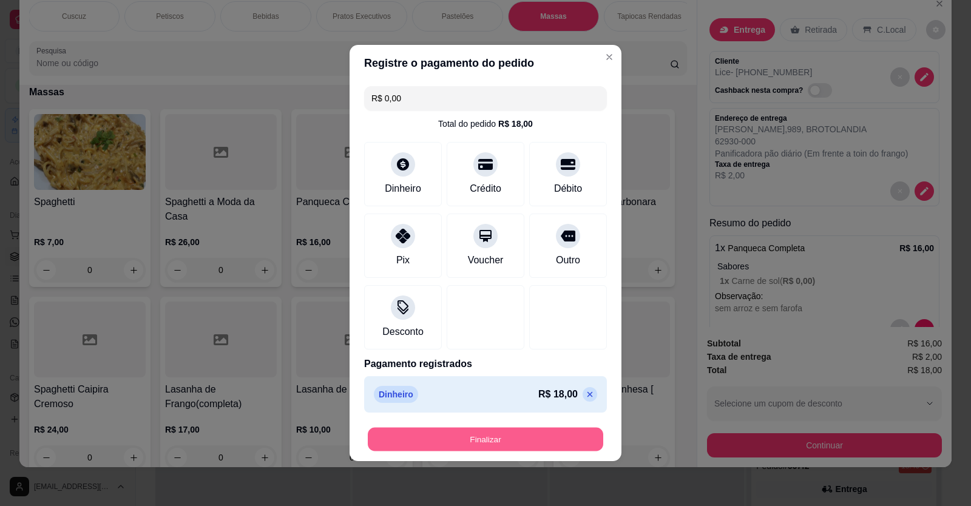
click at [543, 433] on button "Finalizar" at bounding box center [485, 440] width 235 height 24
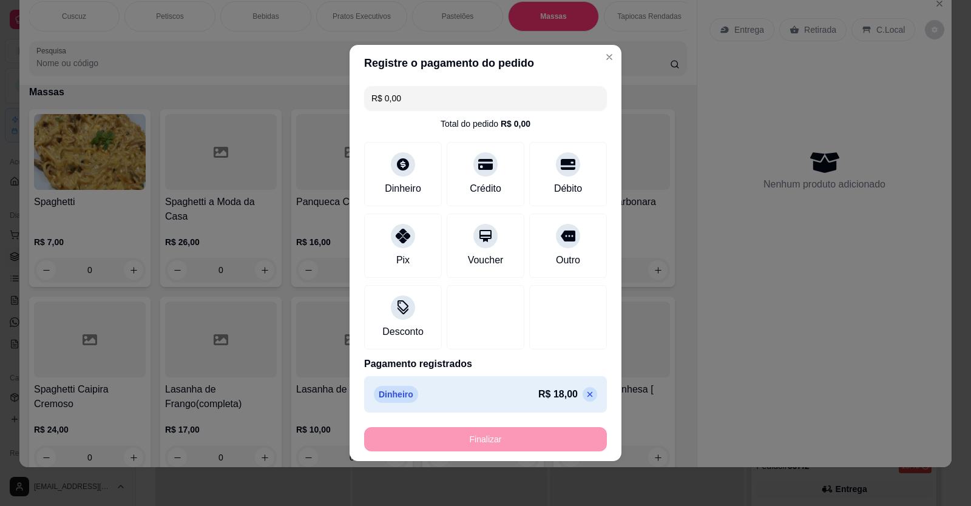
type input "-R$ 18,00"
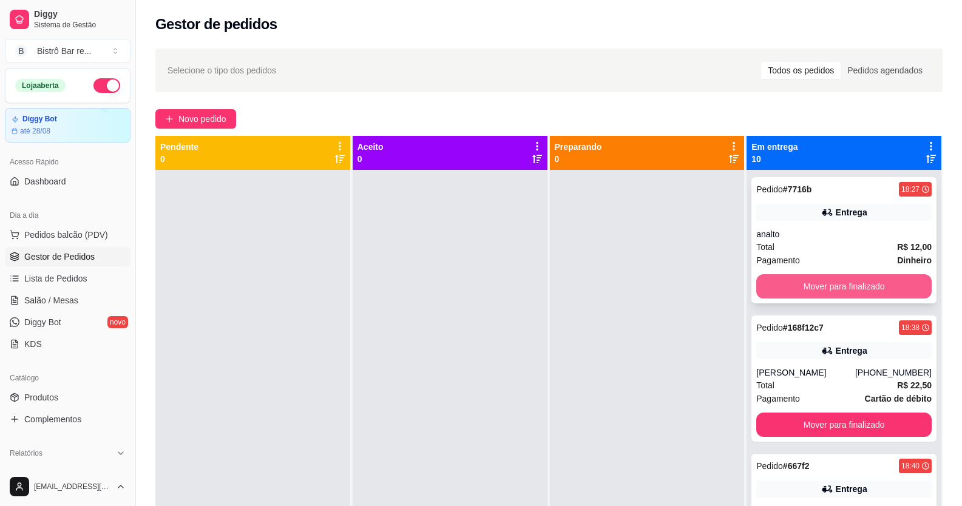
click at [783, 286] on button "Mover para finalizado" at bounding box center [843, 286] width 175 height 24
click at [783, 286] on button "Mover para finalizado" at bounding box center [844, 287] width 170 height 24
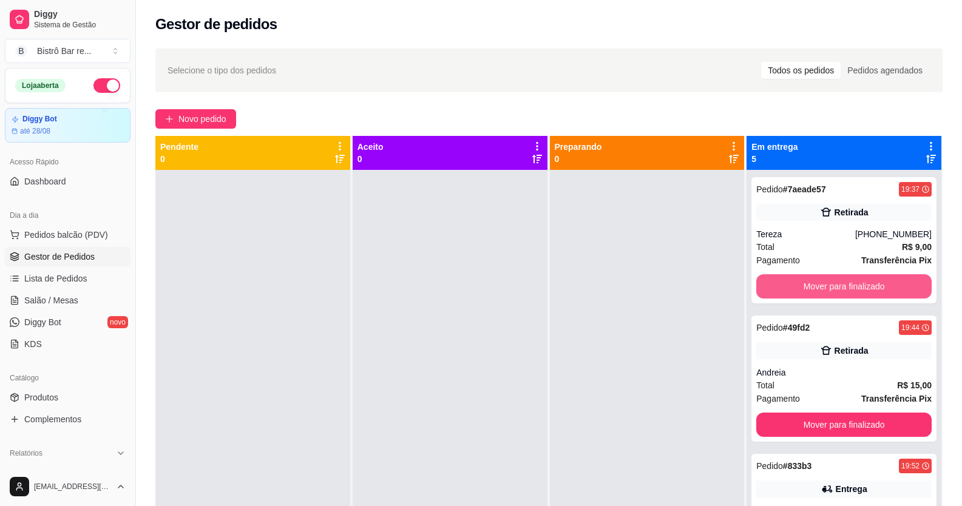
click at [783, 286] on button "Mover para finalizado" at bounding box center [843, 286] width 175 height 24
click at [783, 286] on button "Mover para finalizado" at bounding box center [844, 287] width 170 height 24
click at [783, 286] on button "Mover para finalizado" at bounding box center [843, 286] width 175 height 24
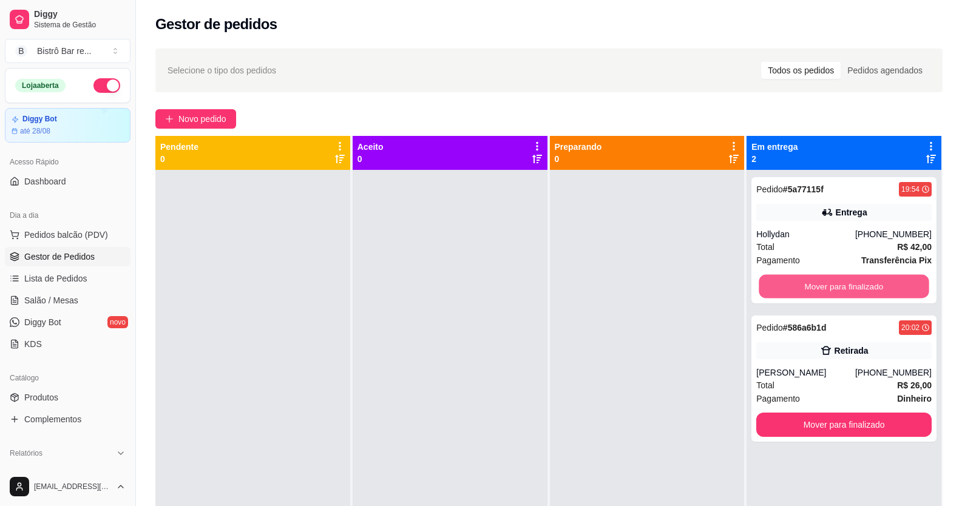
click at [783, 286] on button "Mover para finalizado" at bounding box center [844, 287] width 170 height 24
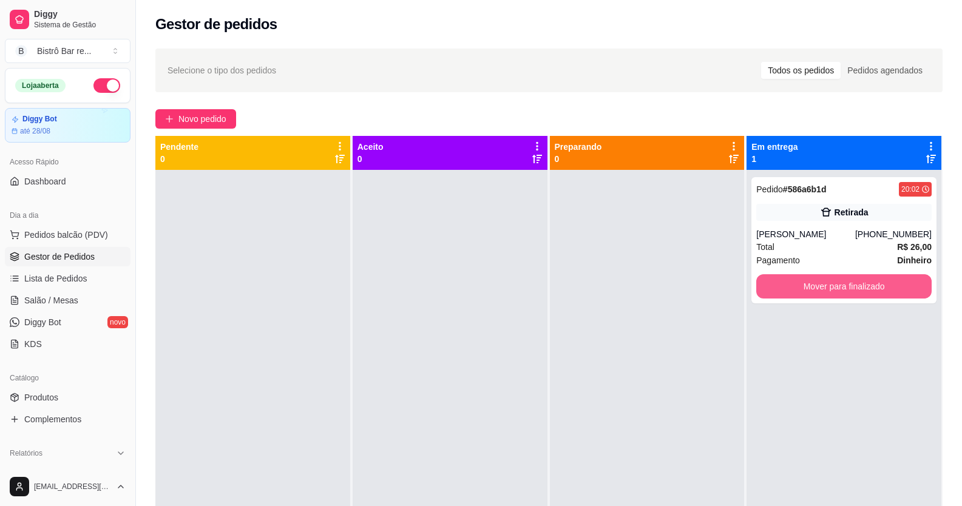
click at [783, 286] on button "Mover para finalizado" at bounding box center [843, 286] width 175 height 24
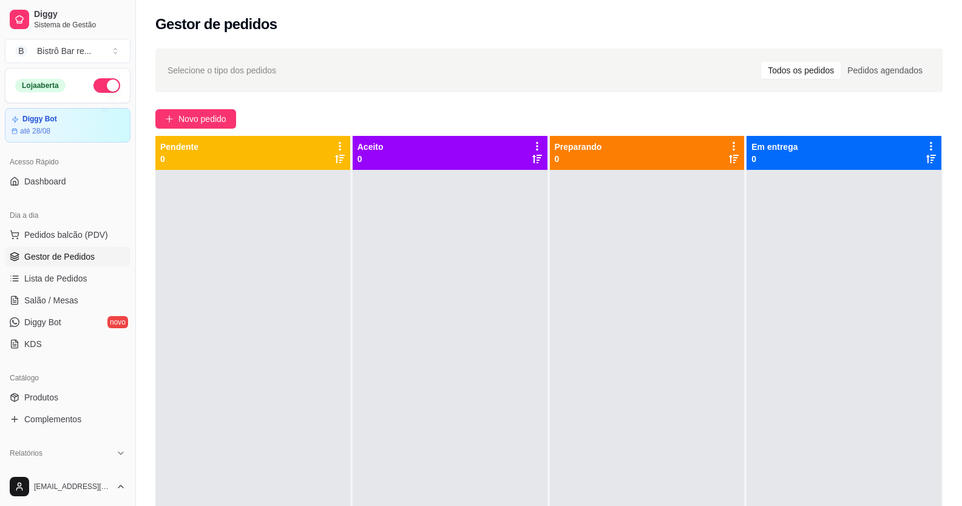
click at [401, 294] on div at bounding box center [450, 423] width 195 height 506
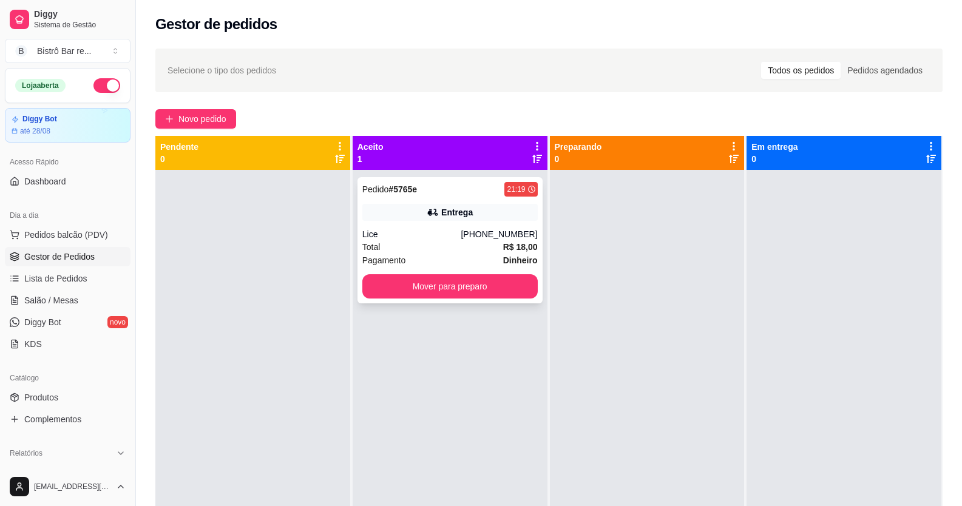
click at [373, 186] on span "Pedido" at bounding box center [375, 189] width 27 height 10
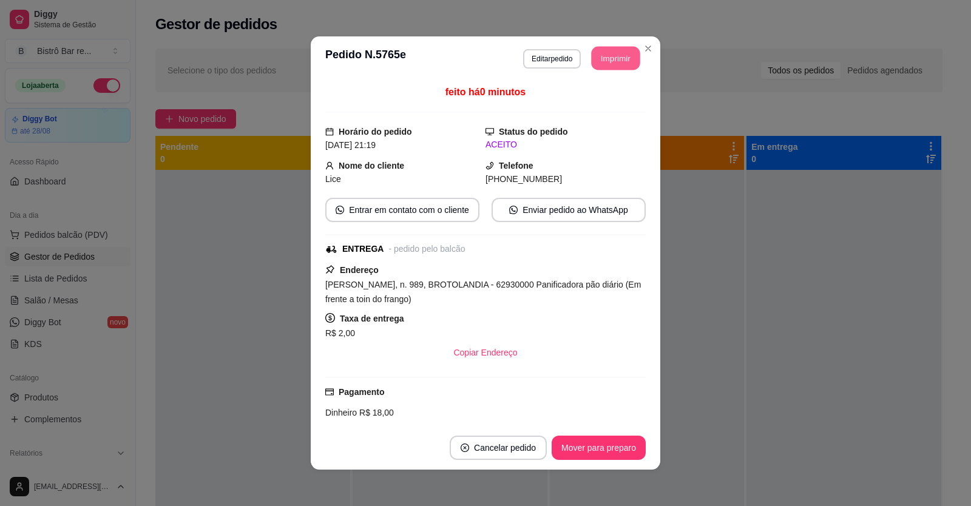
click at [610, 55] on button "Imprimir" at bounding box center [616, 59] width 49 height 24
click at [610, 446] on button "Mover para preparo" at bounding box center [598, 448] width 91 height 24
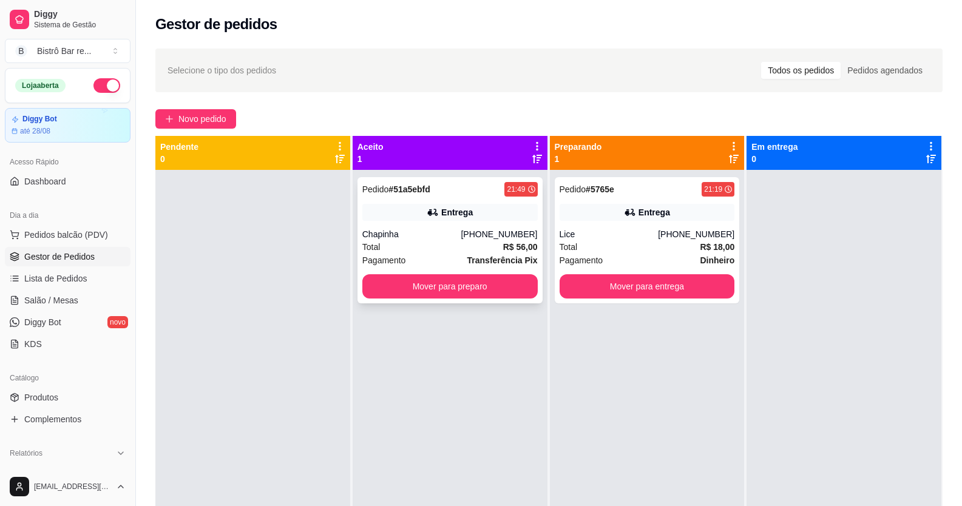
click at [376, 184] on span "Pedido" at bounding box center [375, 189] width 27 height 10
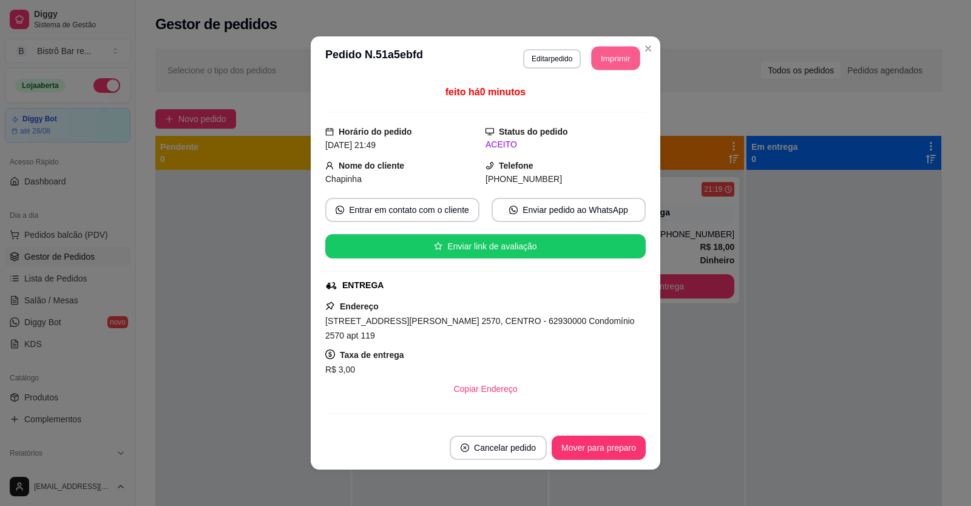
click at [609, 64] on button "Imprimir" at bounding box center [616, 59] width 49 height 24
click at [583, 449] on button "Mover para preparo" at bounding box center [598, 448] width 91 height 24
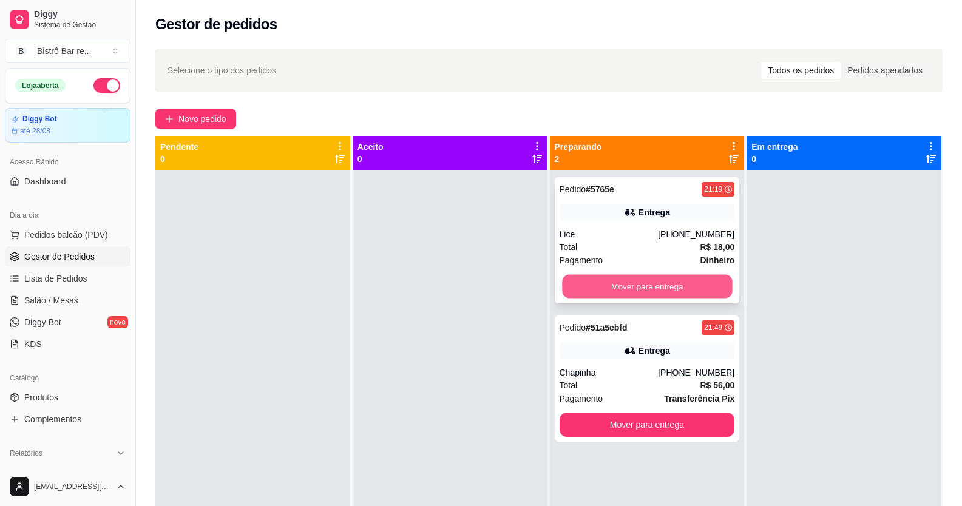
click at [638, 284] on button "Mover para entrega" at bounding box center [647, 287] width 170 height 24
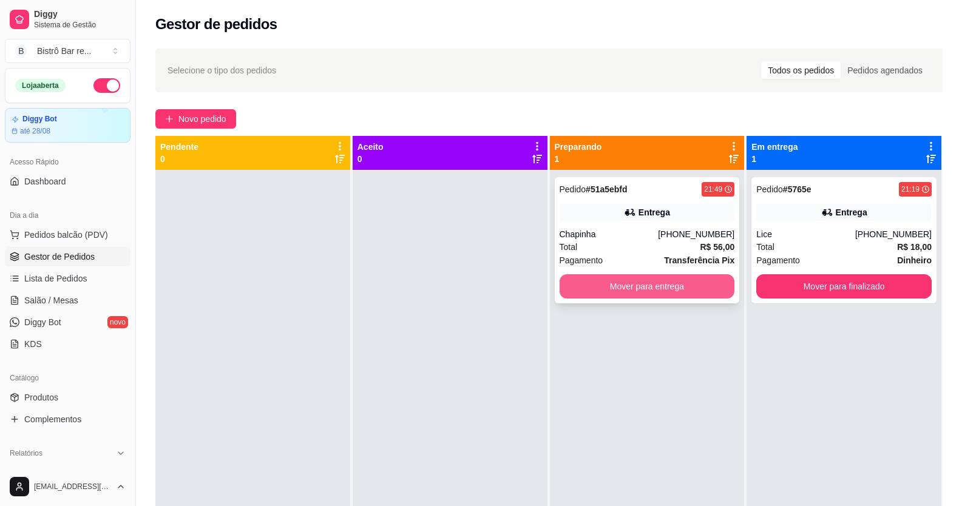
click at [616, 280] on button "Mover para entrega" at bounding box center [647, 286] width 175 height 24
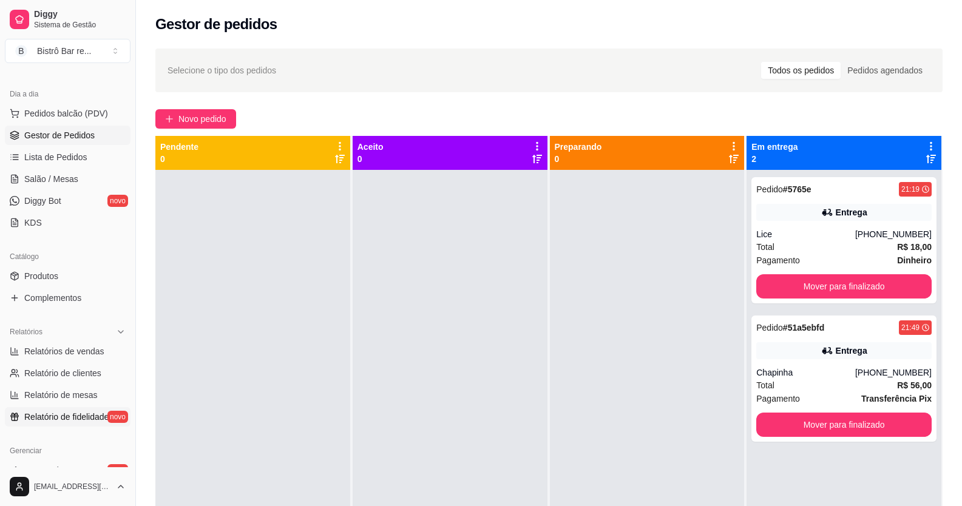
scroll to position [182, 0]
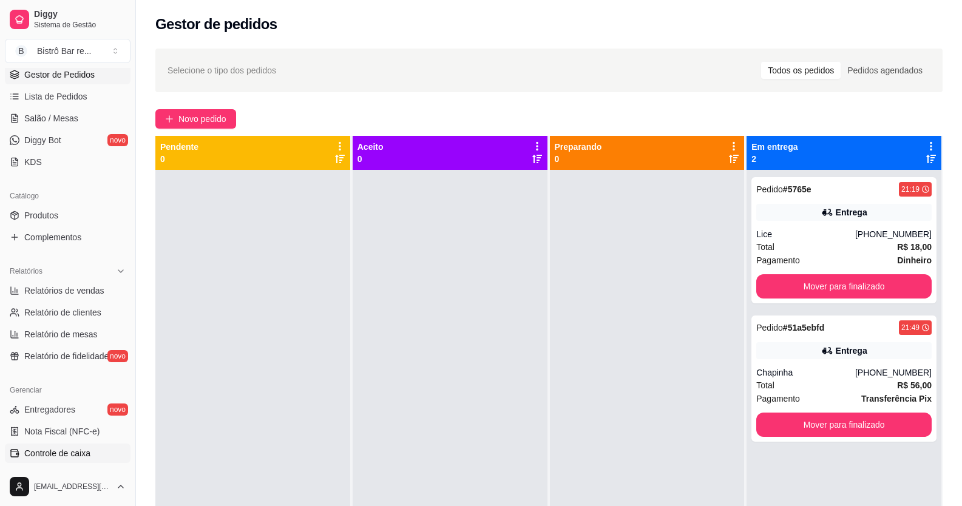
click at [69, 455] on span "Controle de caixa" at bounding box center [57, 453] width 66 height 12
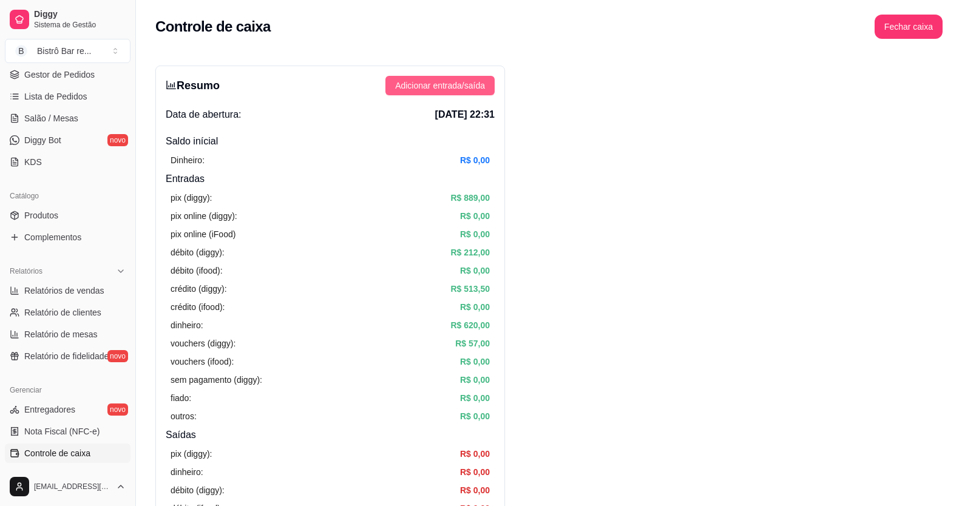
click at [425, 87] on span "Adicionar entrada/saída" at bounding box center [440, 85] width 90 height 13
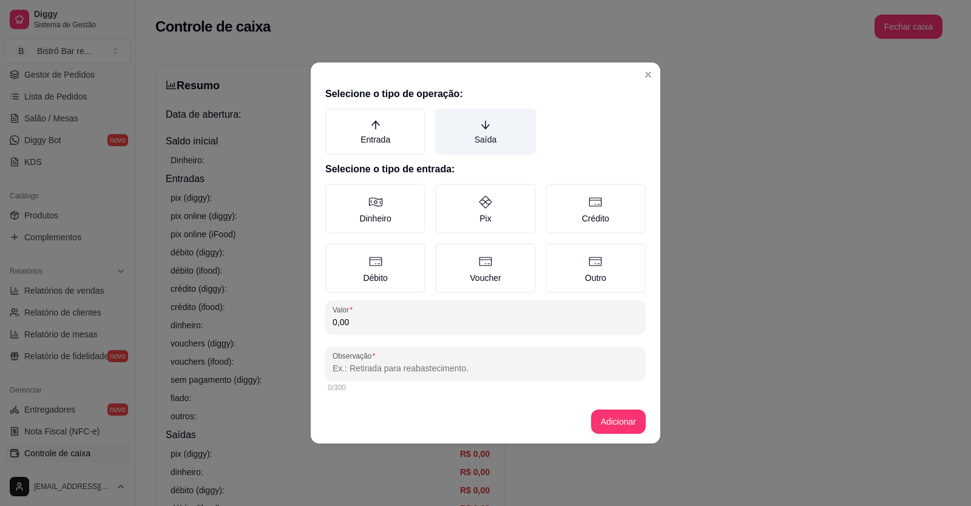
click at [507, 139] on label "Saída" at bounding box center [485, 132] width 100 height 46
click at [444, 118] on button "Saída" at bounding box center [439, 113] width 10 height 10
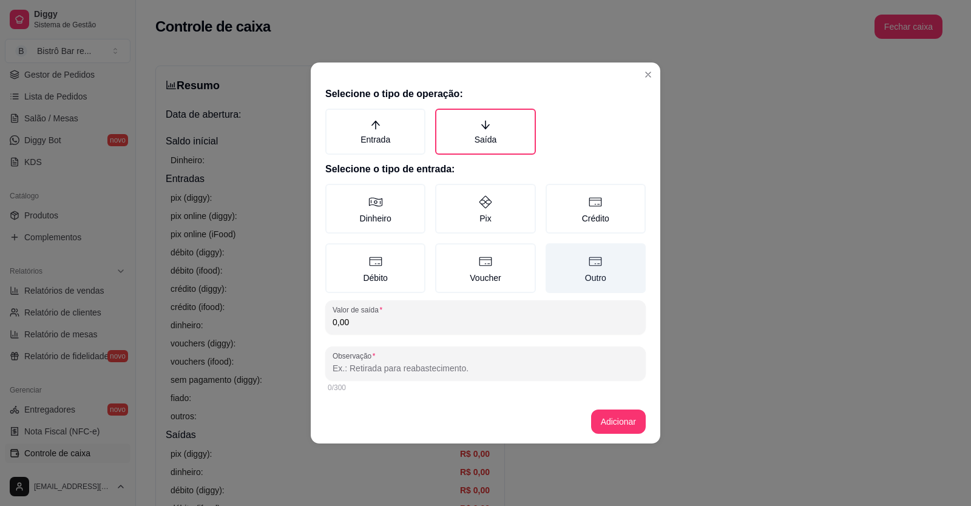
click at [600, 268] on icon at bounding box center [595, 261] width 15 height 15
click at [555, 252] on button "Outro" at bounding box center [550, 248] width 10 height 10
click at [351, 322] on input "0,00" at bounding box center [486, 322] width 306 height 12
click at [360, 318] on input "0,00" at bounding box center [486, 322] width 306 height 12
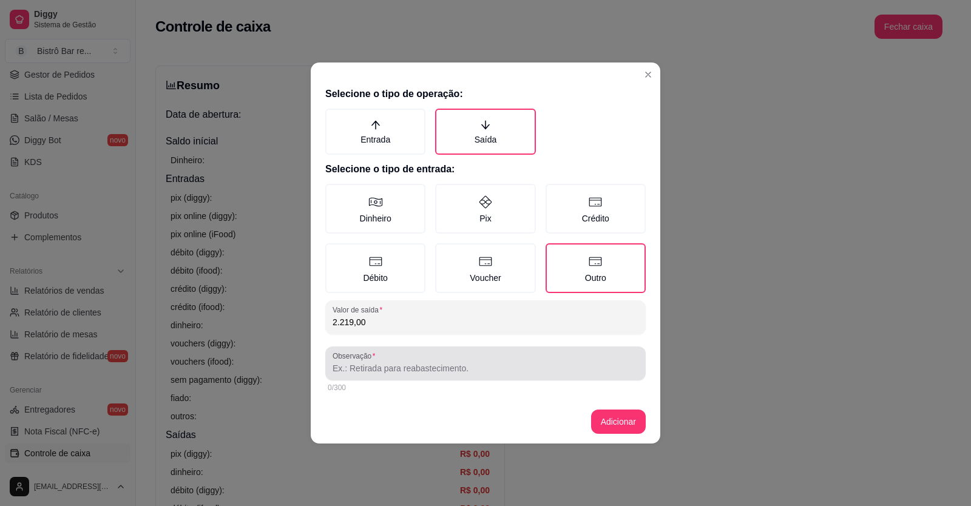
type input "2.219,00"
click at [336, 367] on input "Observação" at bounding box center [486, 368] width 306 height 12
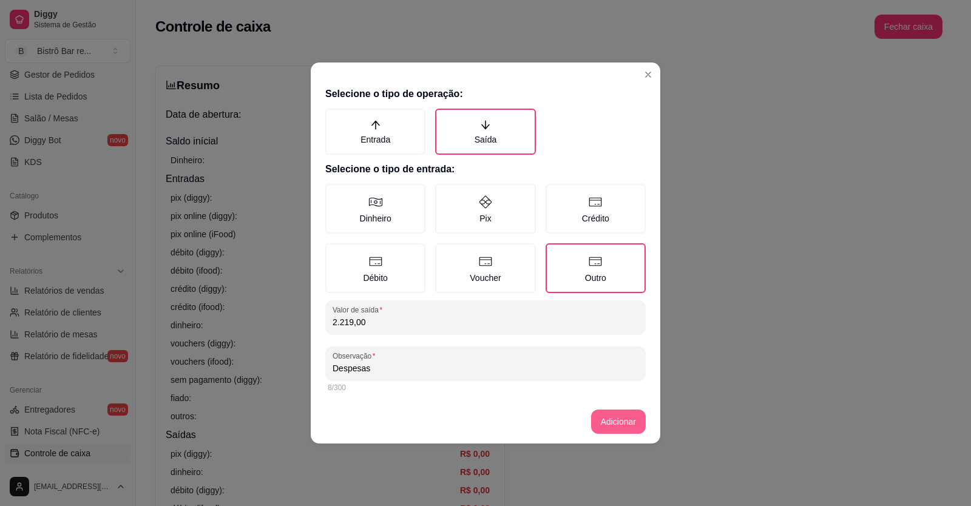
type input "Despesas"
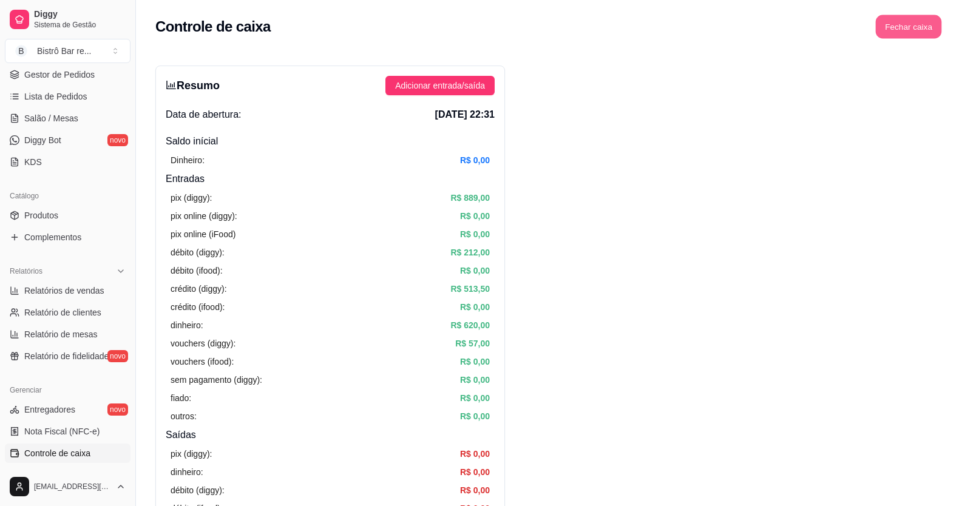
click at [897, 27] on button "Fechar caixa" at bounding box center [909, 27] width 66 height 24
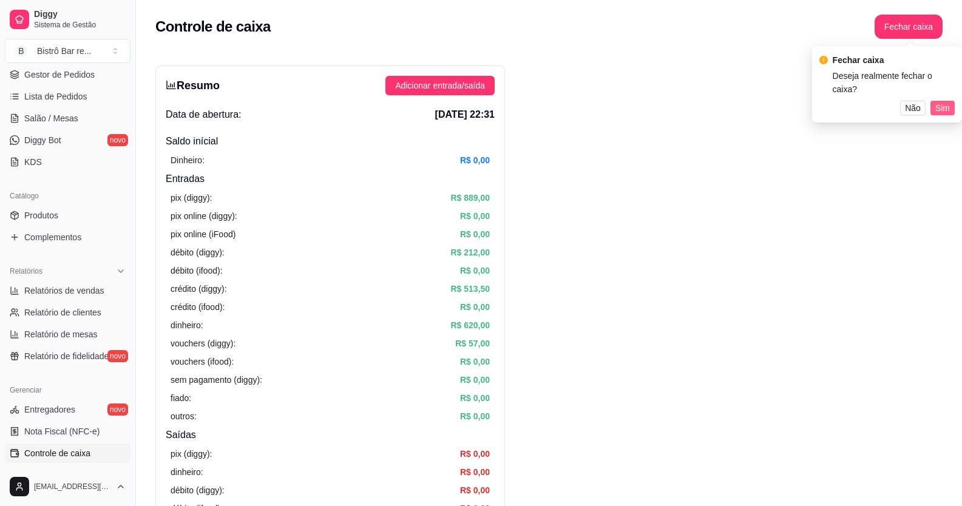
click at [941, 101] on span "Sim" at bounding box center [942, 107] width 15 height 13
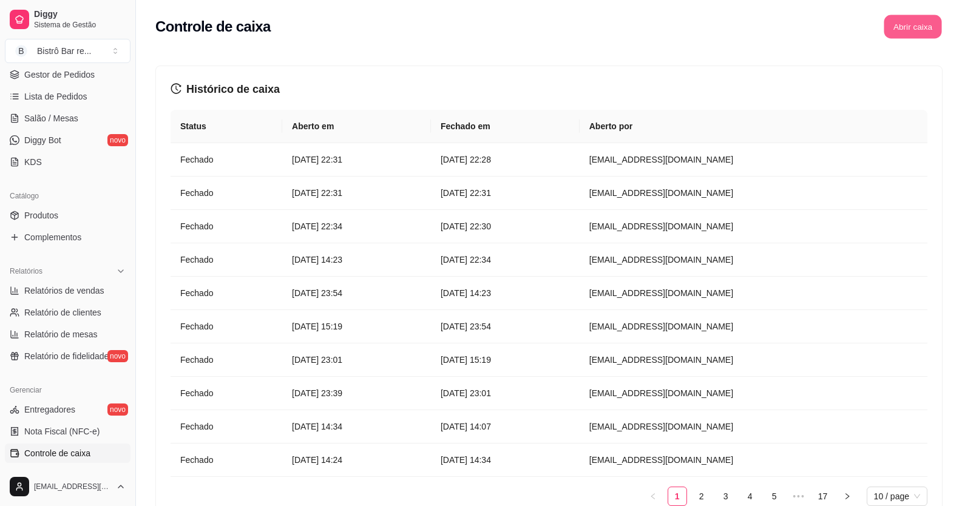
click at [896, 30] on button "Abrir caixa" at bounding box center [913, 27] width 58 height 24
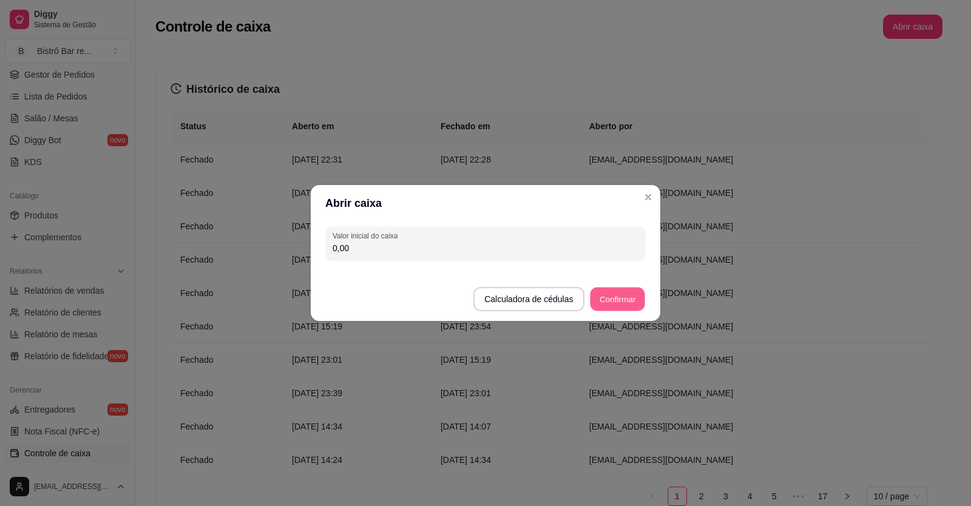
click at [612, 297] on button "Confirmar" at bounding box center [617, 300] width 55 height 24
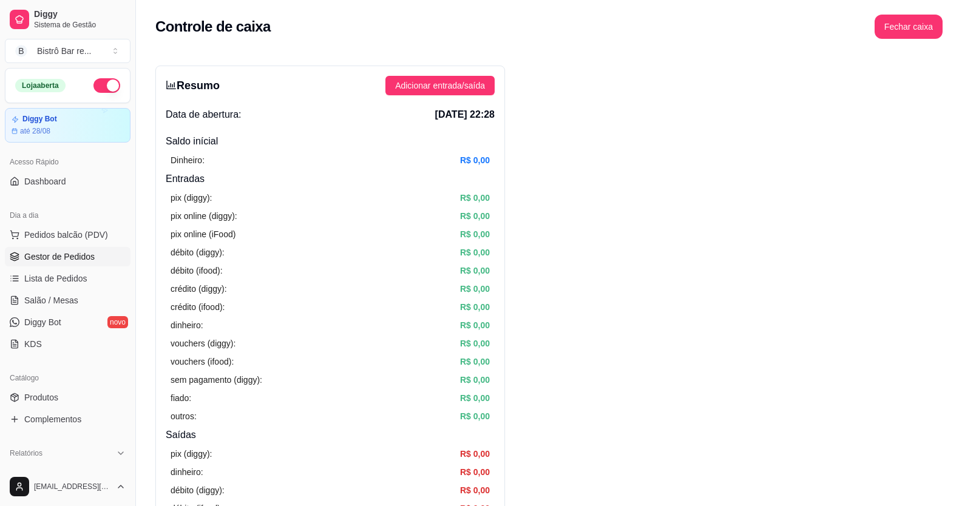
click at [55, 251] on span "Gestor de Pedidos" at bounding box center [59, 257] width 70 height 12
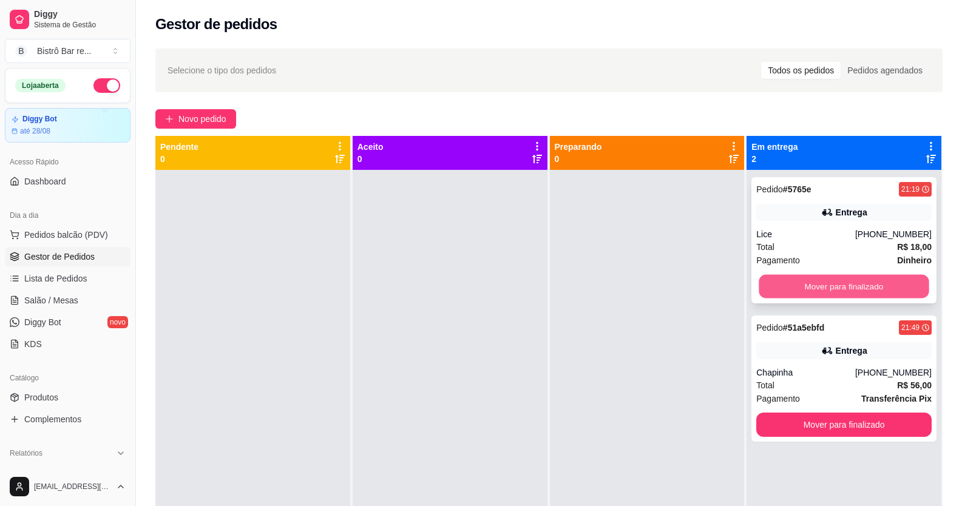
click at [800, 283] on button "Mover para finalizado" at bounding box center [844, 287] width 170 height 24
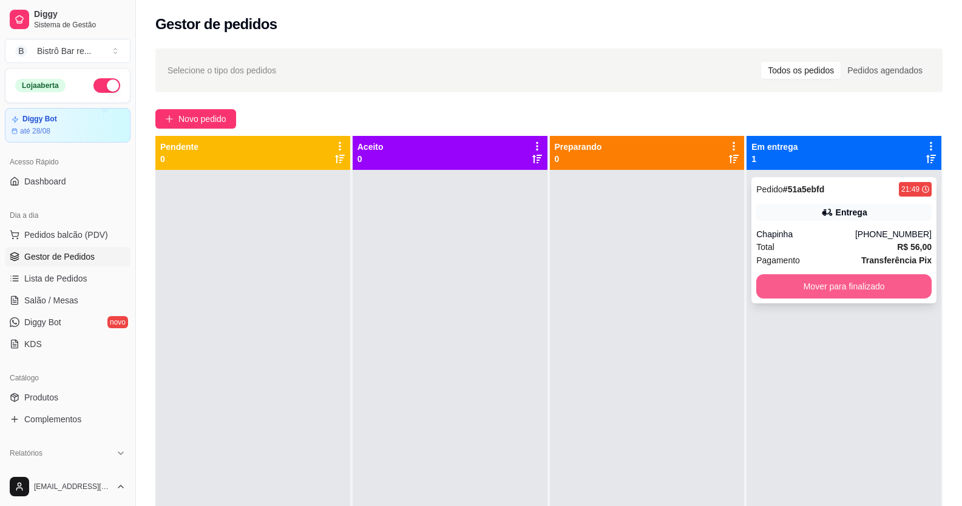
click at [796, 278] on button "Mover para finalizado" at bounding box center [843, 286] width 175 height 24
